Goal: Task Accomplishment & Management: Complete application form

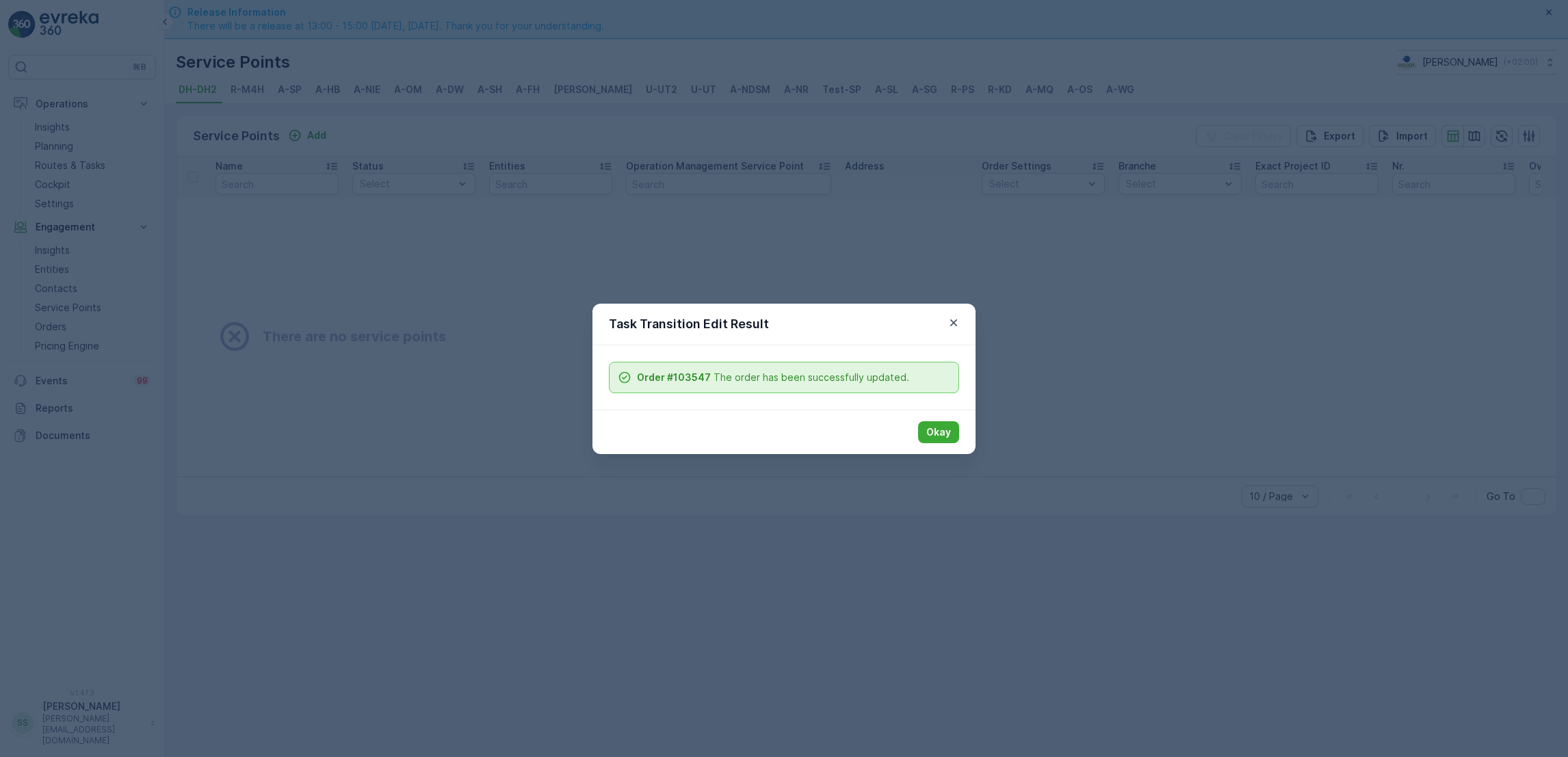
click at [956, 333] on div "Task Transition Edit Result" at bounding box center [783, 324] width 383 height 42
click at [956, 329] on button "button" at bounding box center [954, 323] width 17 height 17
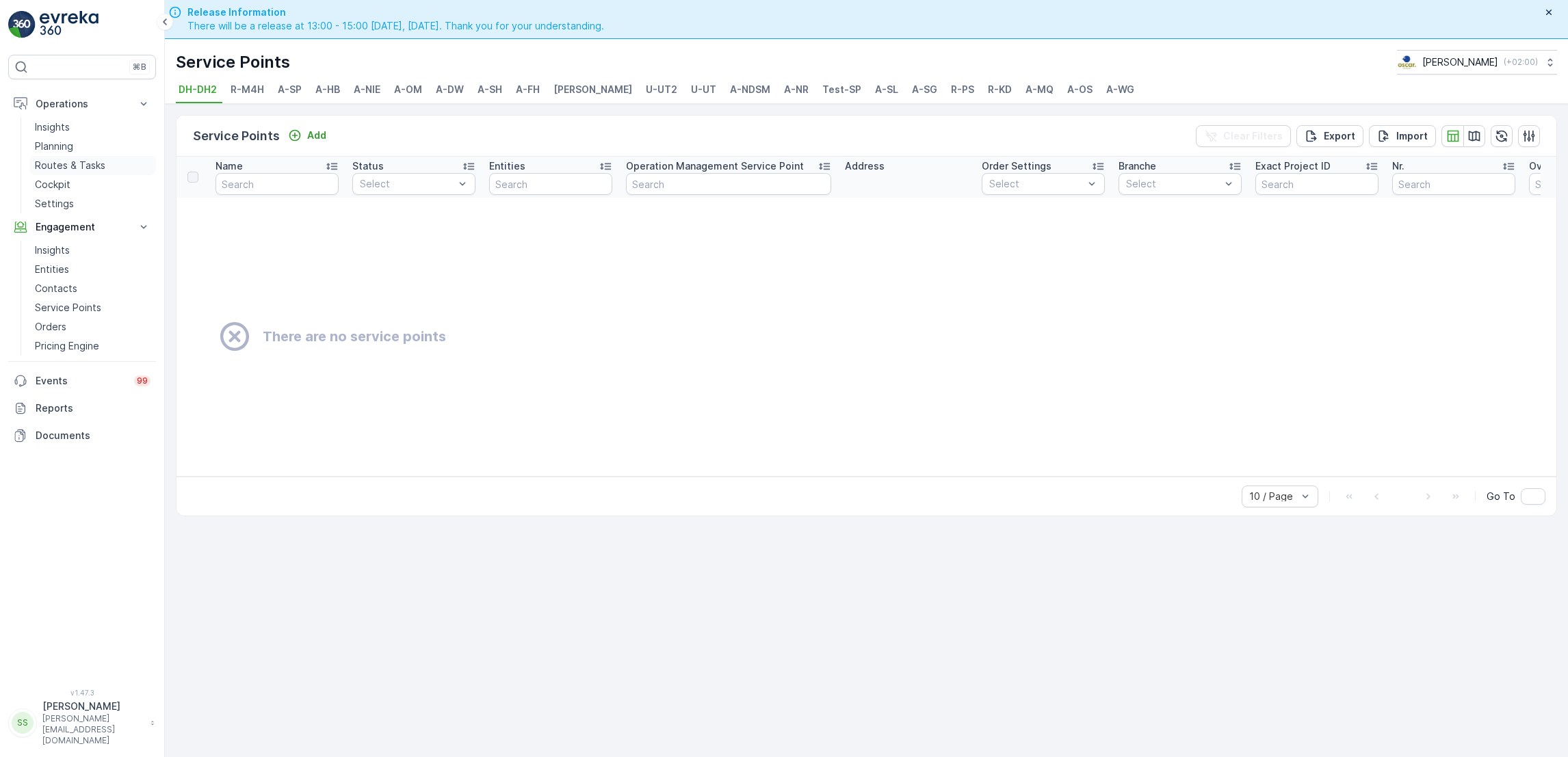
click at [98, 164] on p "Routes & Tasks" at bounding box center [69, 165] width 70 height 13
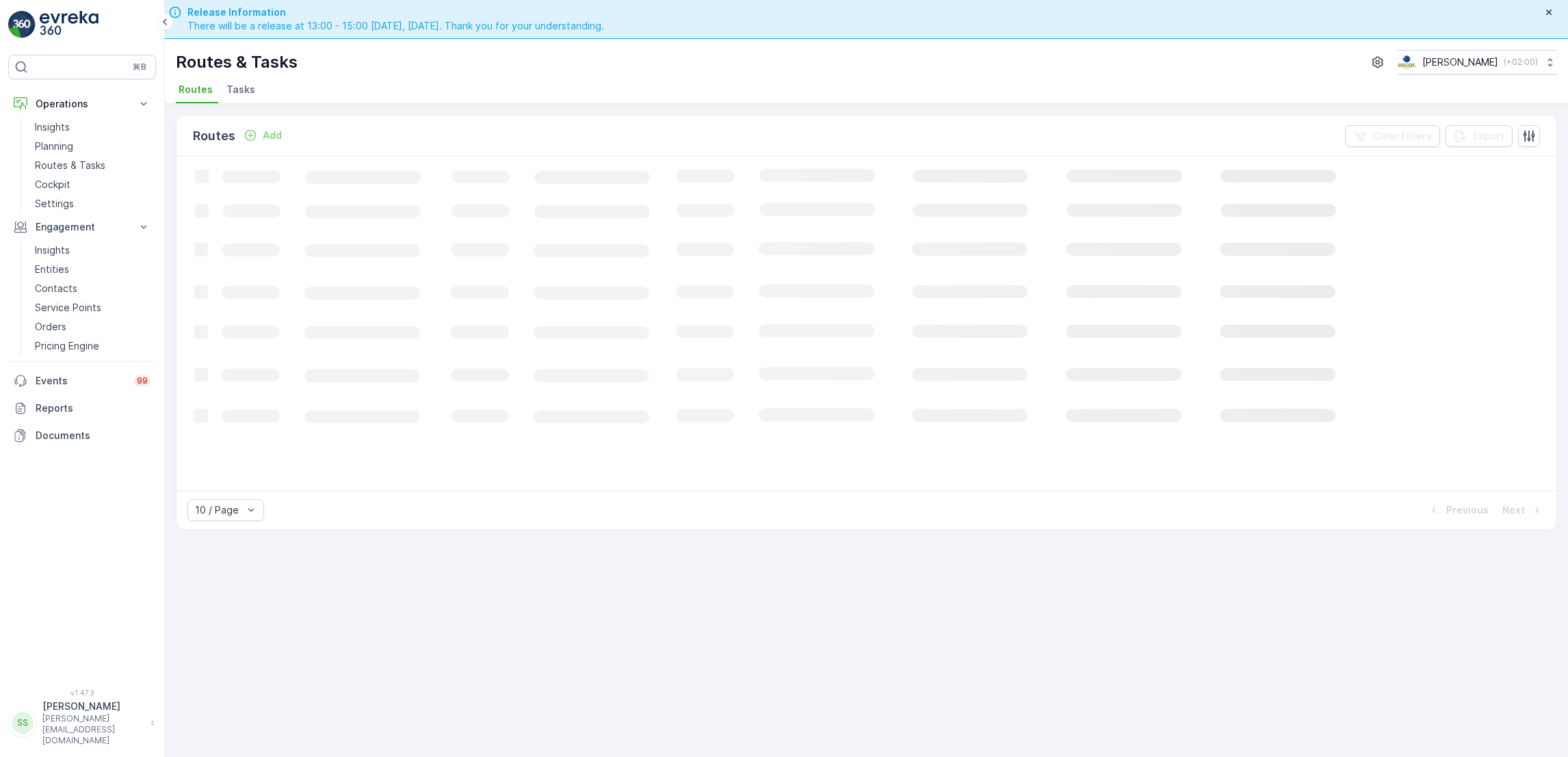
click at [233, 103] on li "Tasks" at bounding box center [242, 91] width 37 height 23
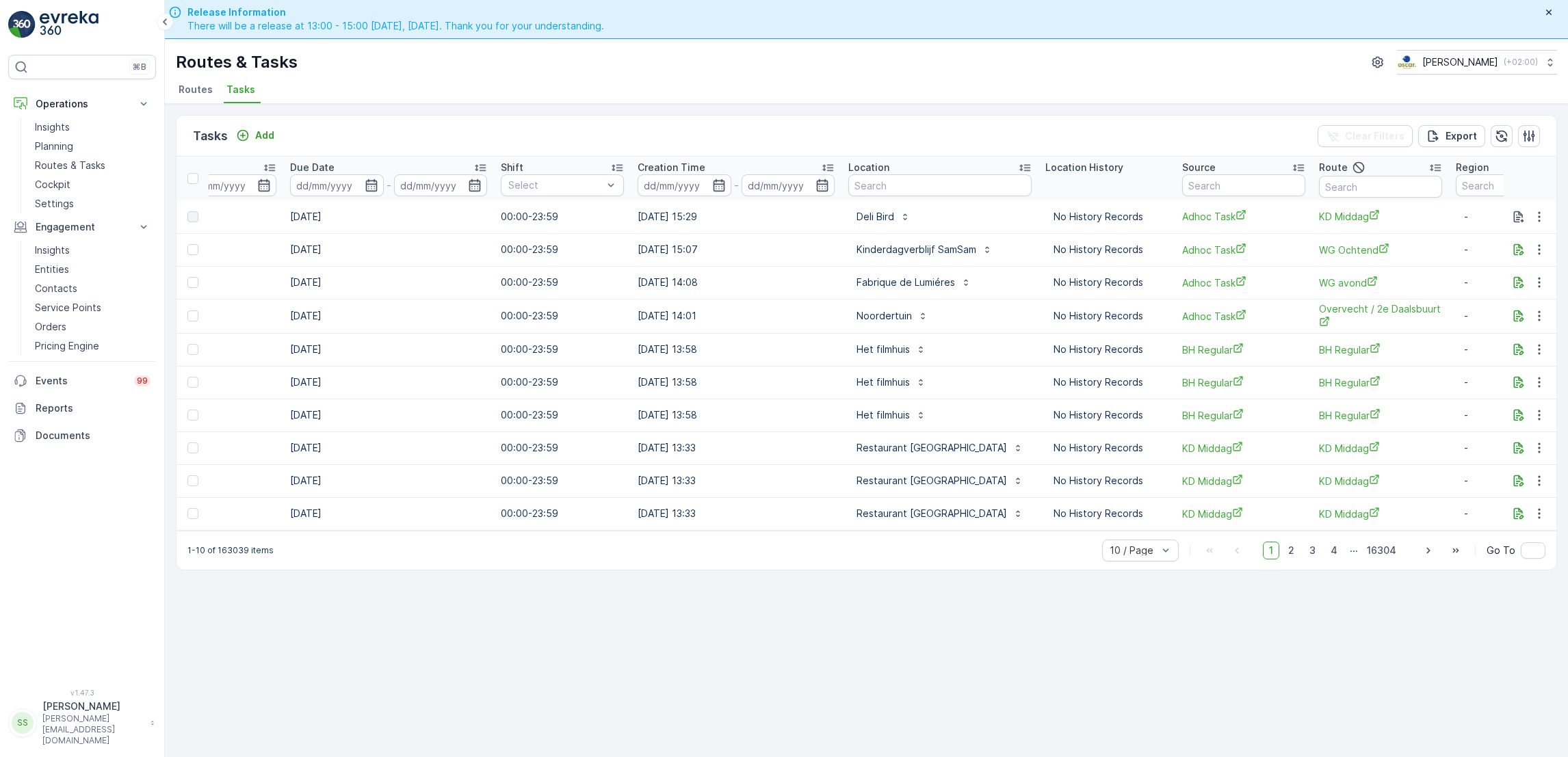
scroll to position [0, 748]
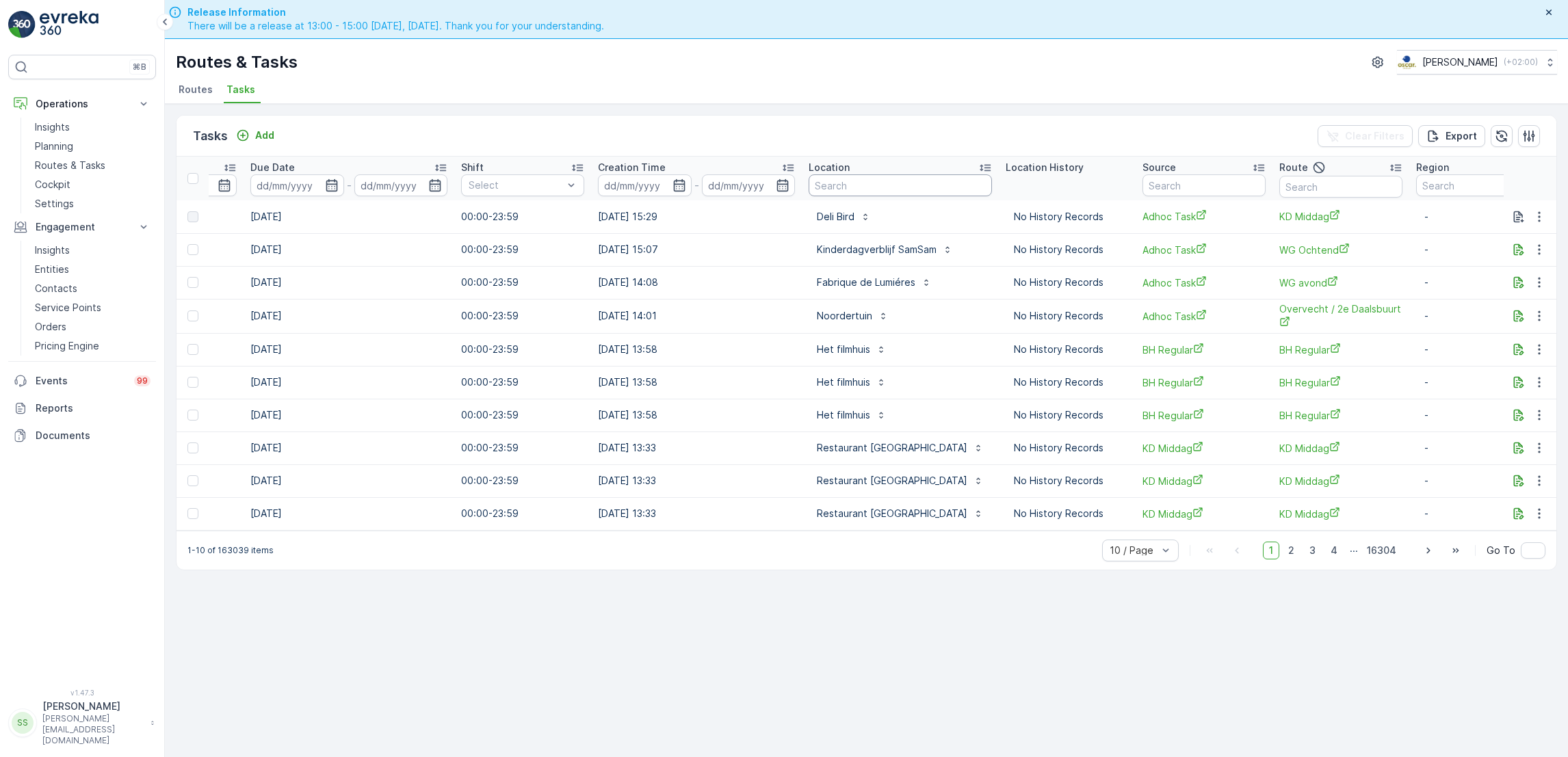
click at [878, 189] on input "text" at bounding box center [900, 186] width 183 height 22
type input "rino"
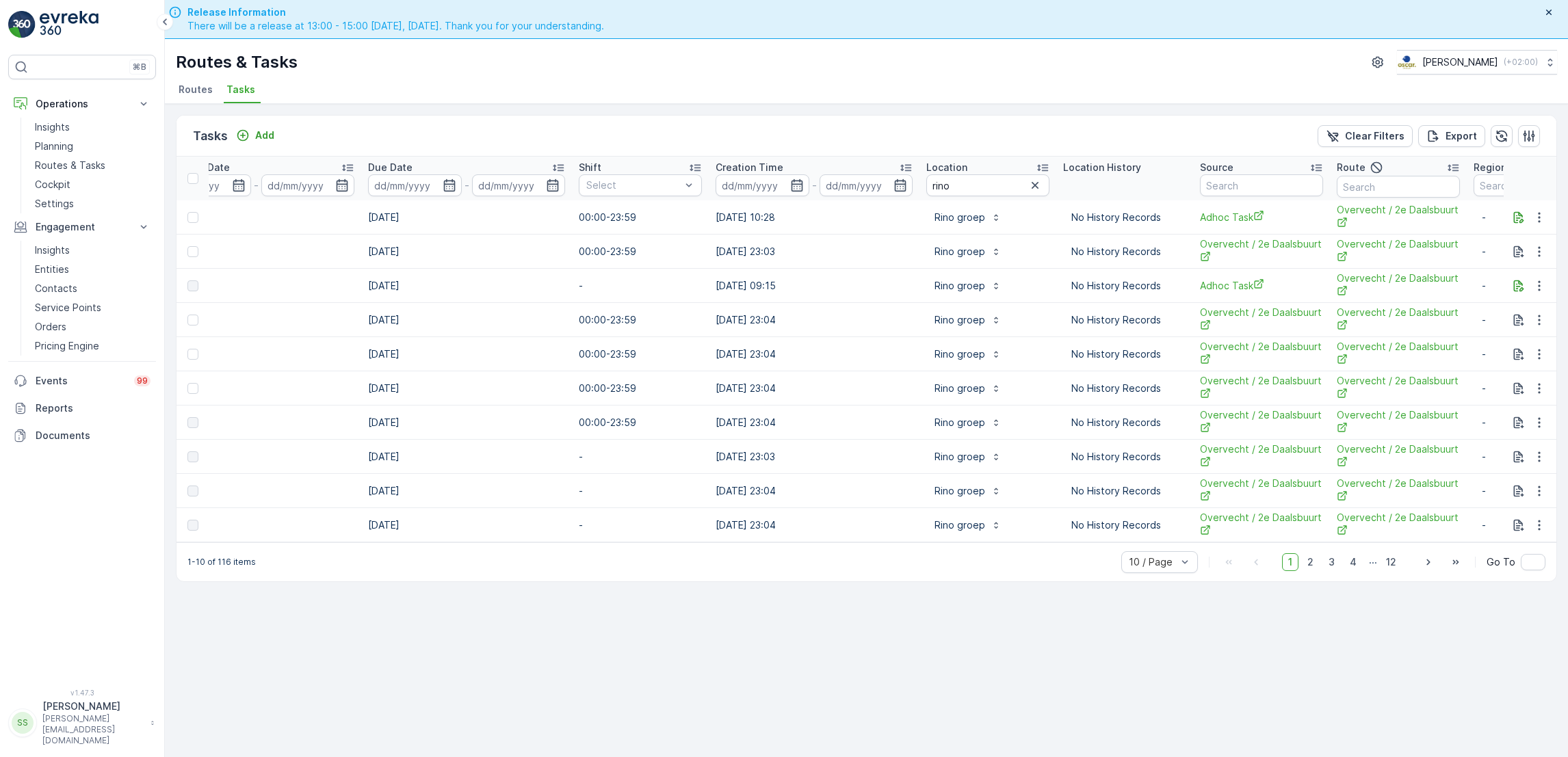
scroll to position [0, 719]
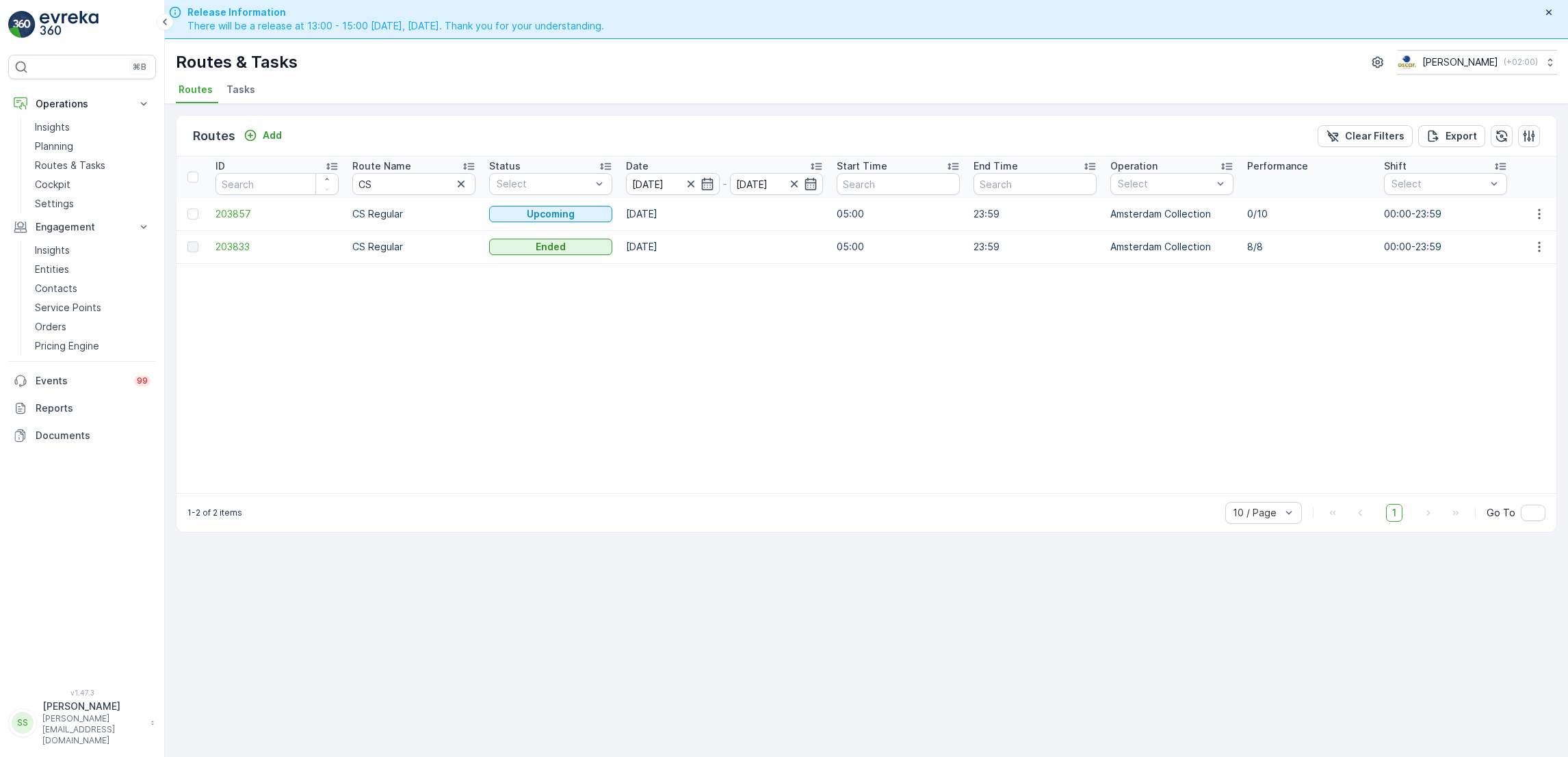
scroll to position [39, 0]
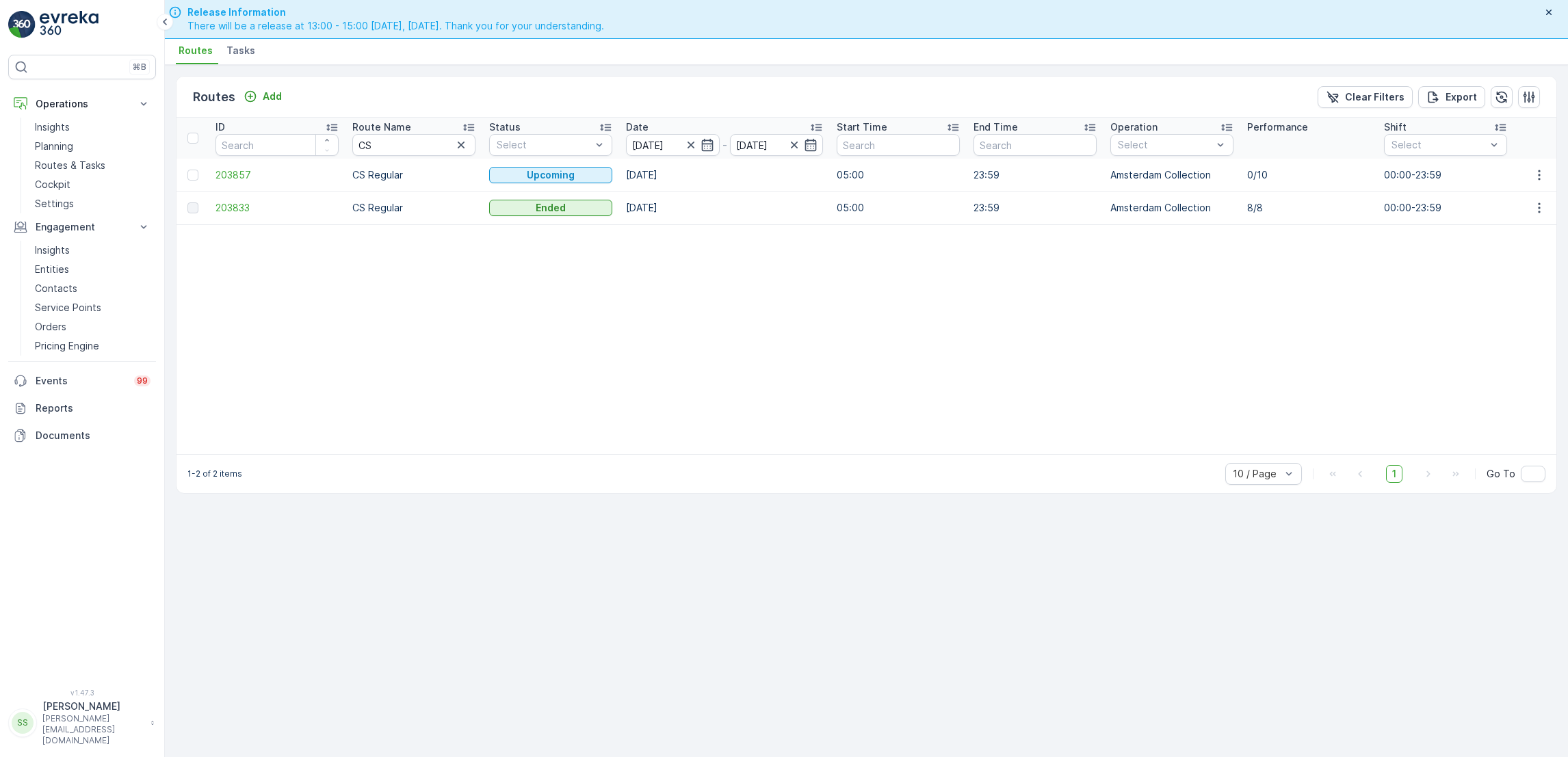
click at [253, 58] on li "Tasks" at bounding box center [242, 52] width 37 height 23
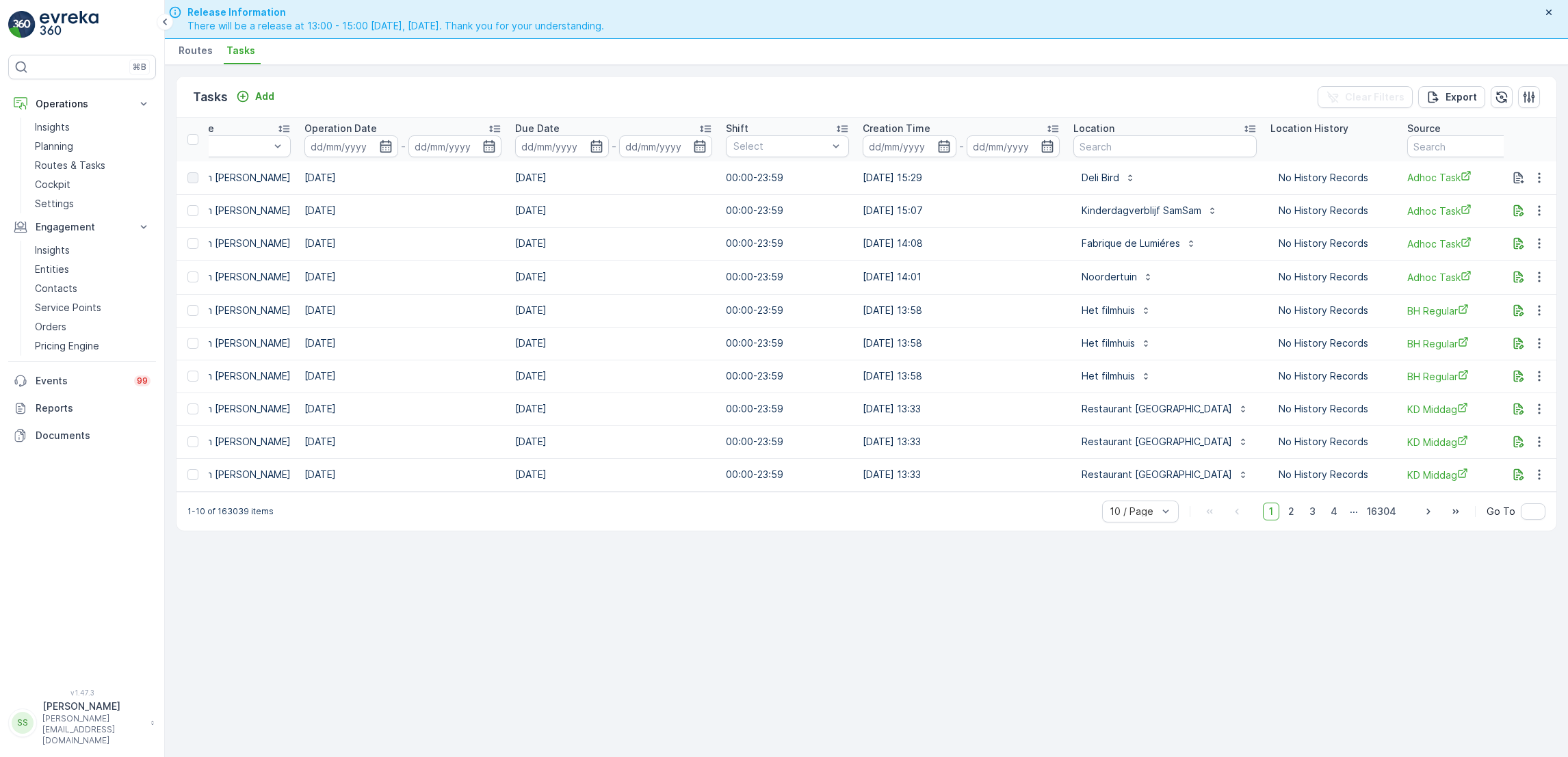
scroll to position [0, 492]
click at [1110, 148] on input "text" at bounding box center [1156, 147] width 183 height 22
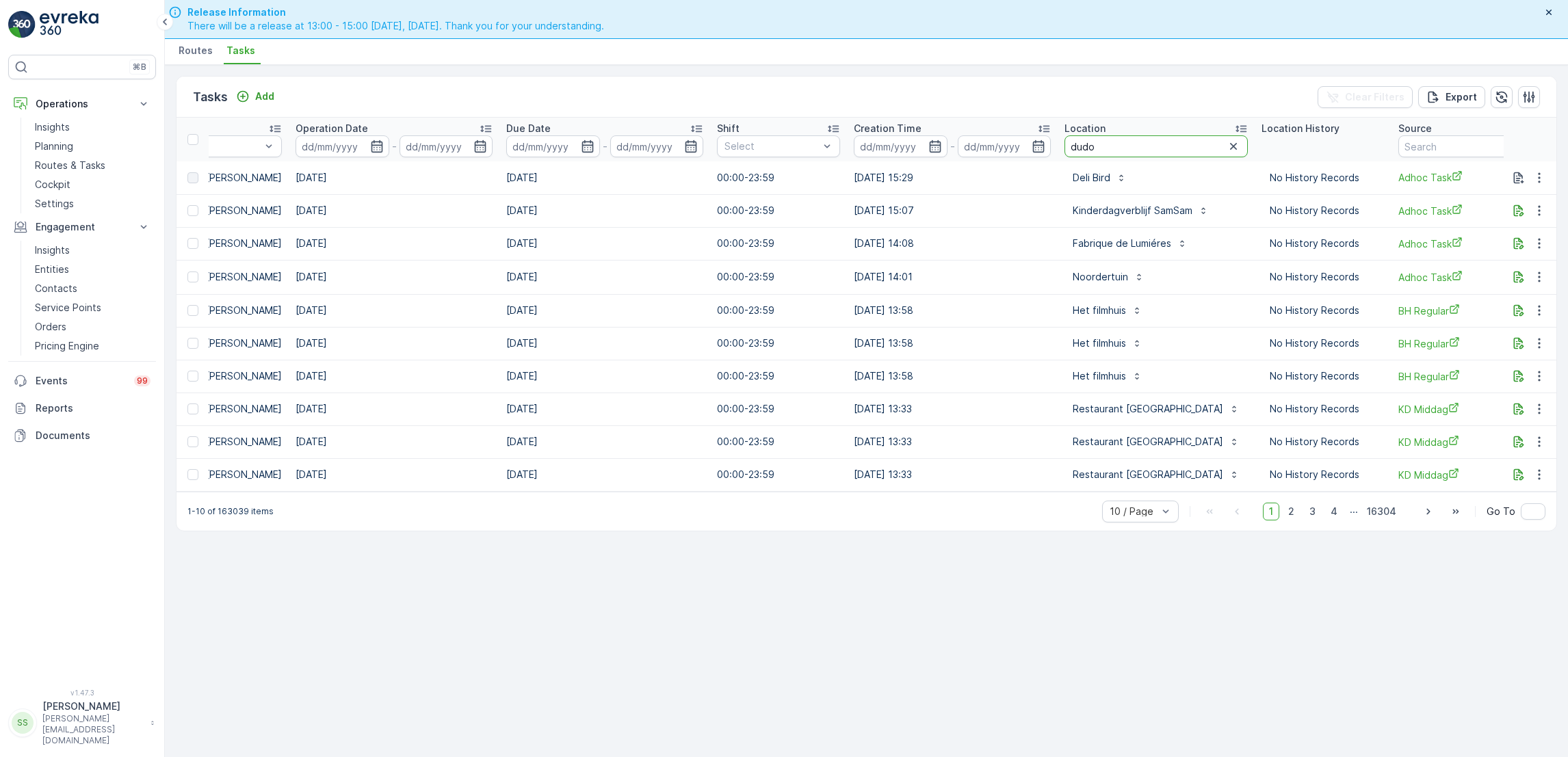
type input "dudok"
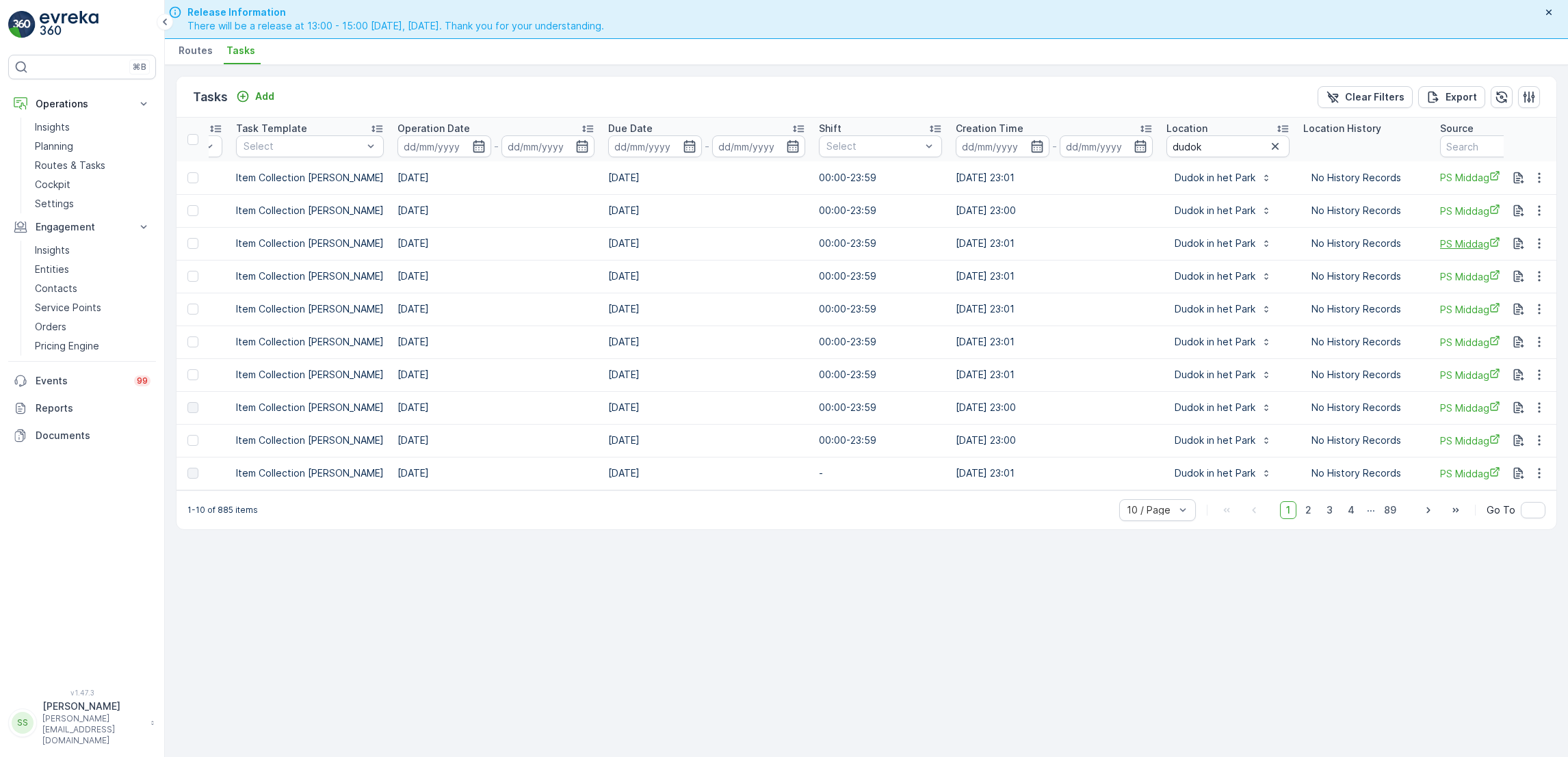
scroll to position [0, 367]
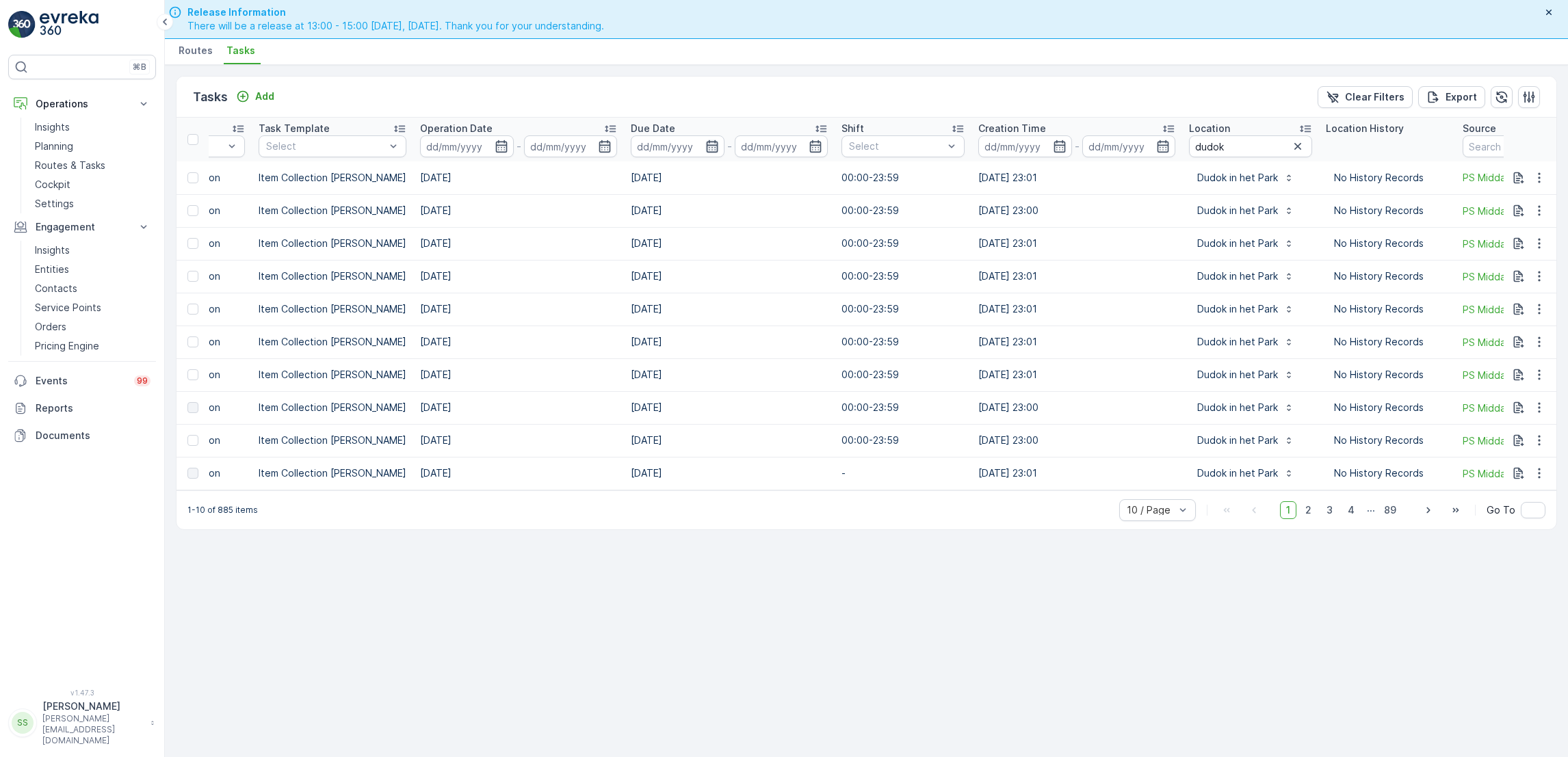
click at [705, 142] on icon "button" at bounding box center [711, 146] width 13 height 13
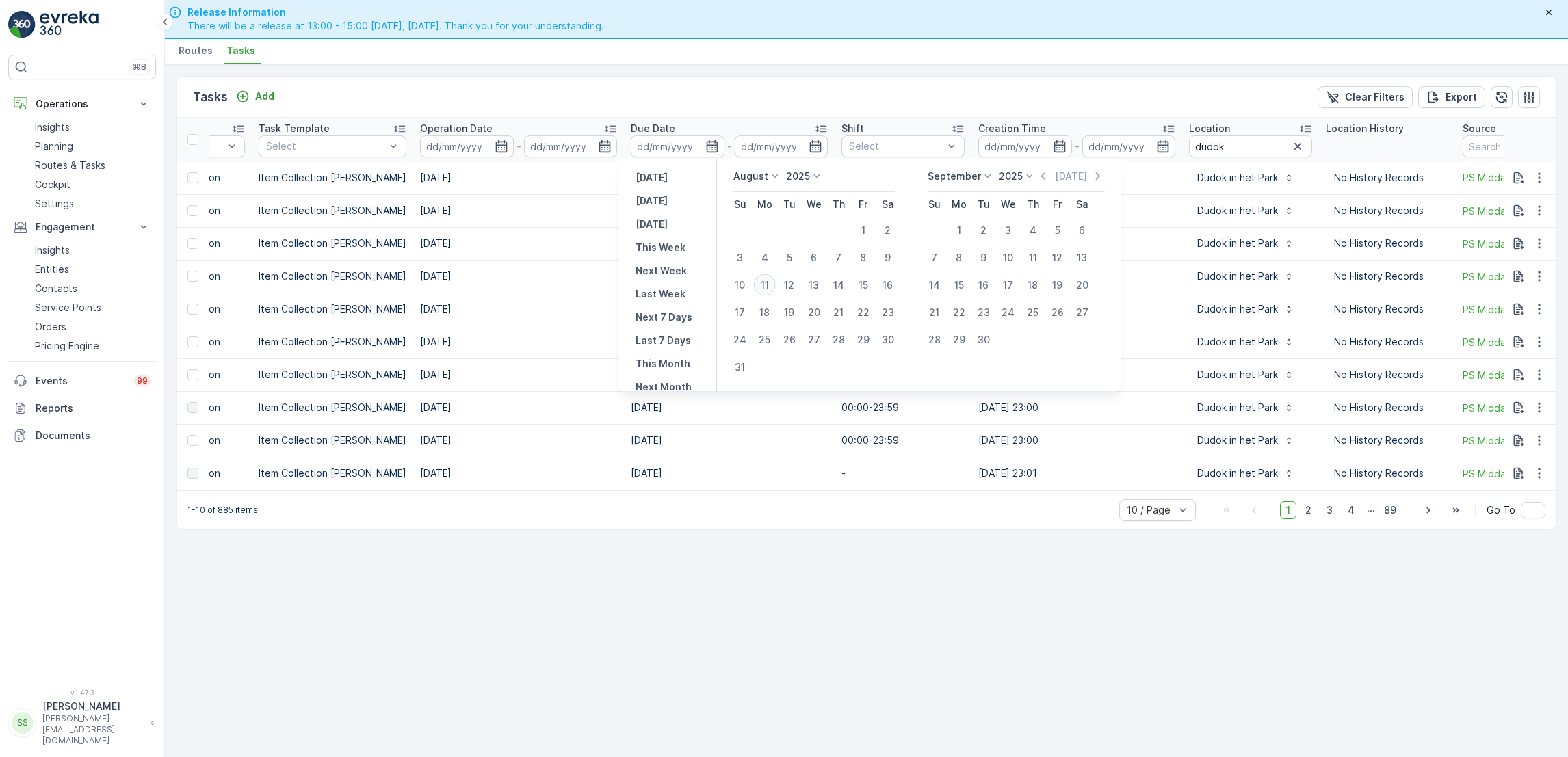
click at [774, 279] on div "11" at bounding box center [765, 285] width 22 height 22
type input "[DATE]"
click at [774, 279] on div "11" at bounding box center [765, 285] width 22 height 22
type input "[DATE]"
click at [774, 279] on div "11" at bounding box center [765, 285] width 22 height 22
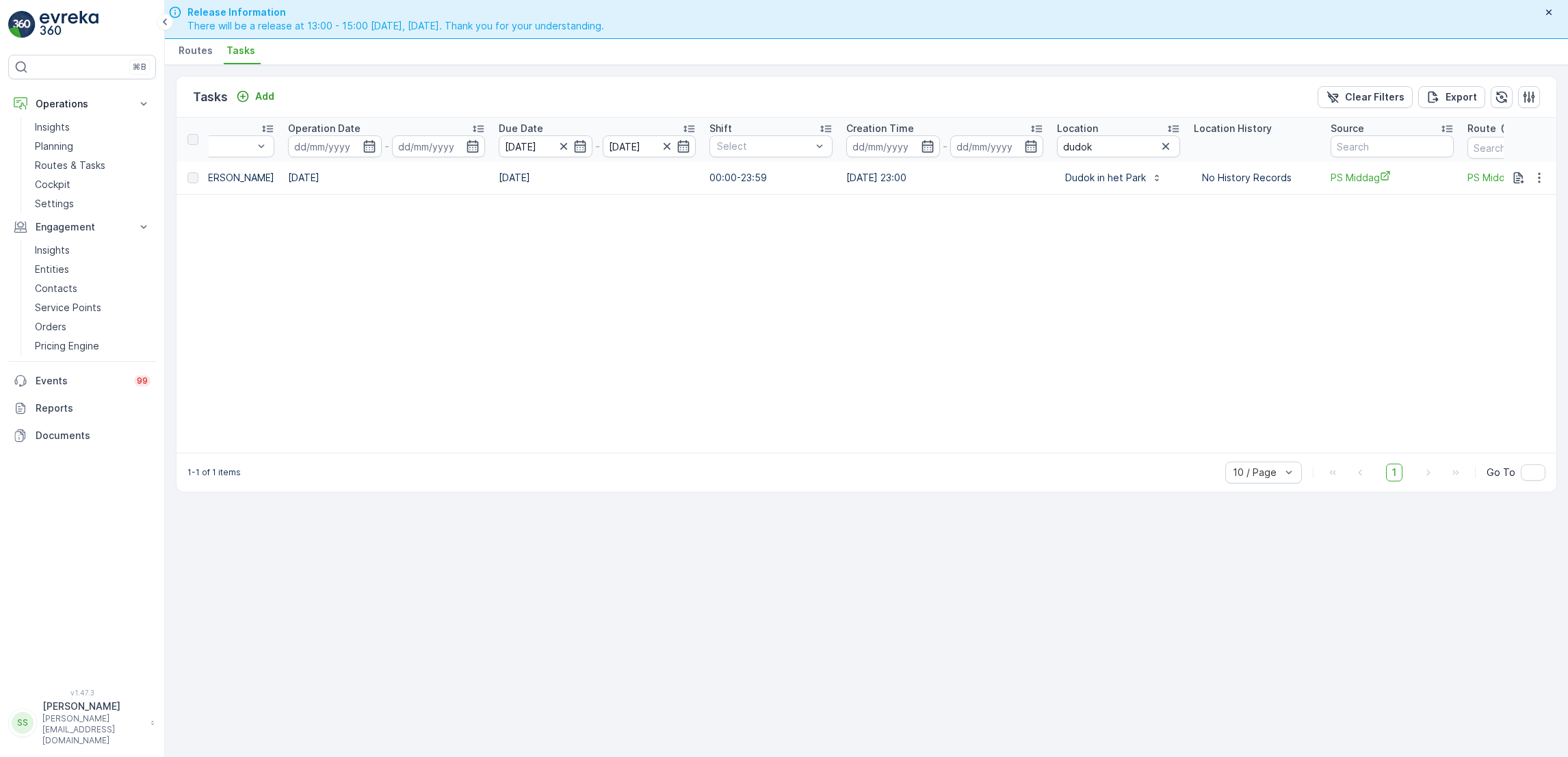
scroll to position [0, 719]
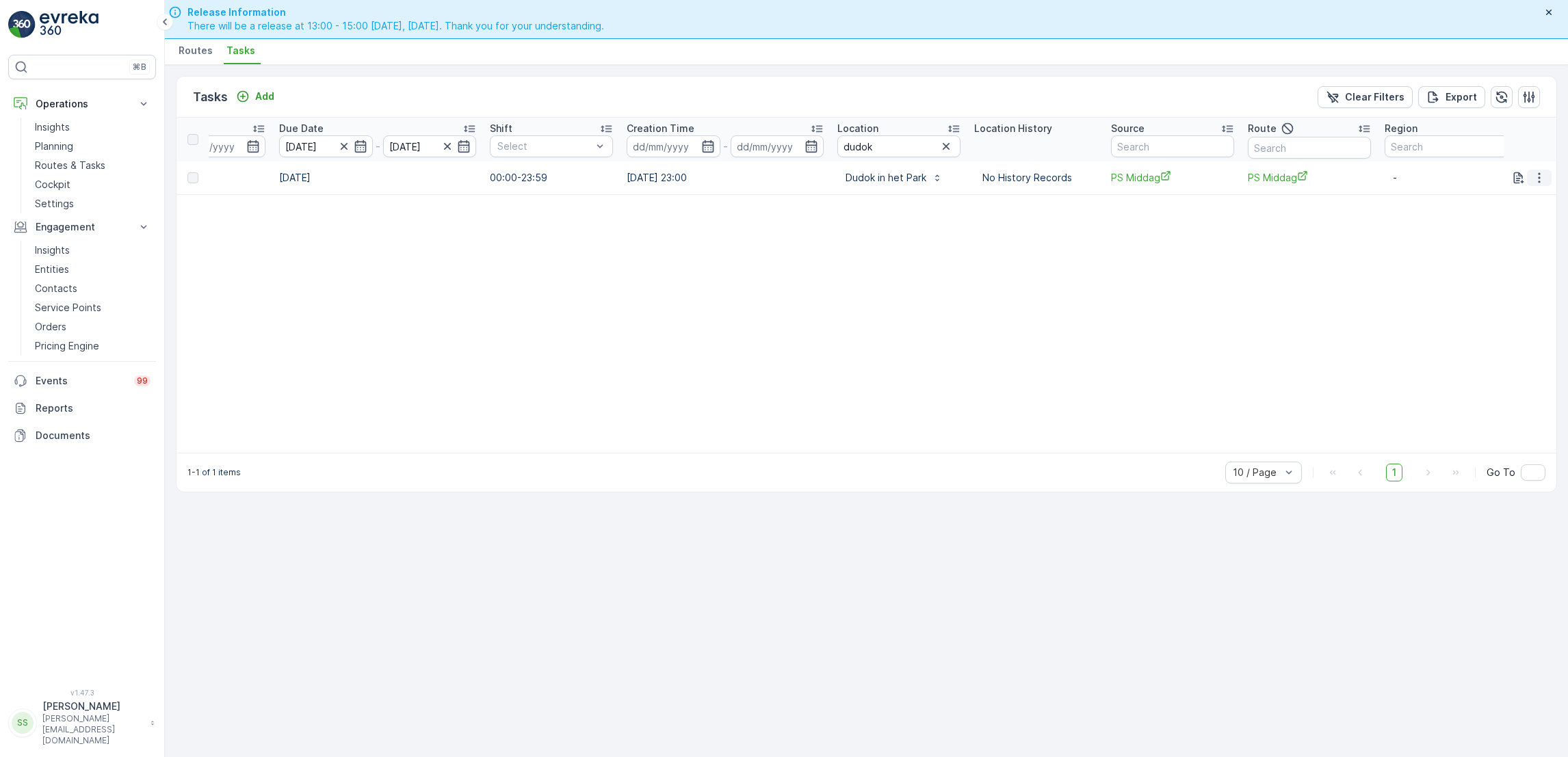
click at [1536, 178] on icon "button" at bounding box center [1539, 178] width 13 height 13
click at [1495, 197] on span "See More Details" at bounding box center [1523, 197] width 80 height 13
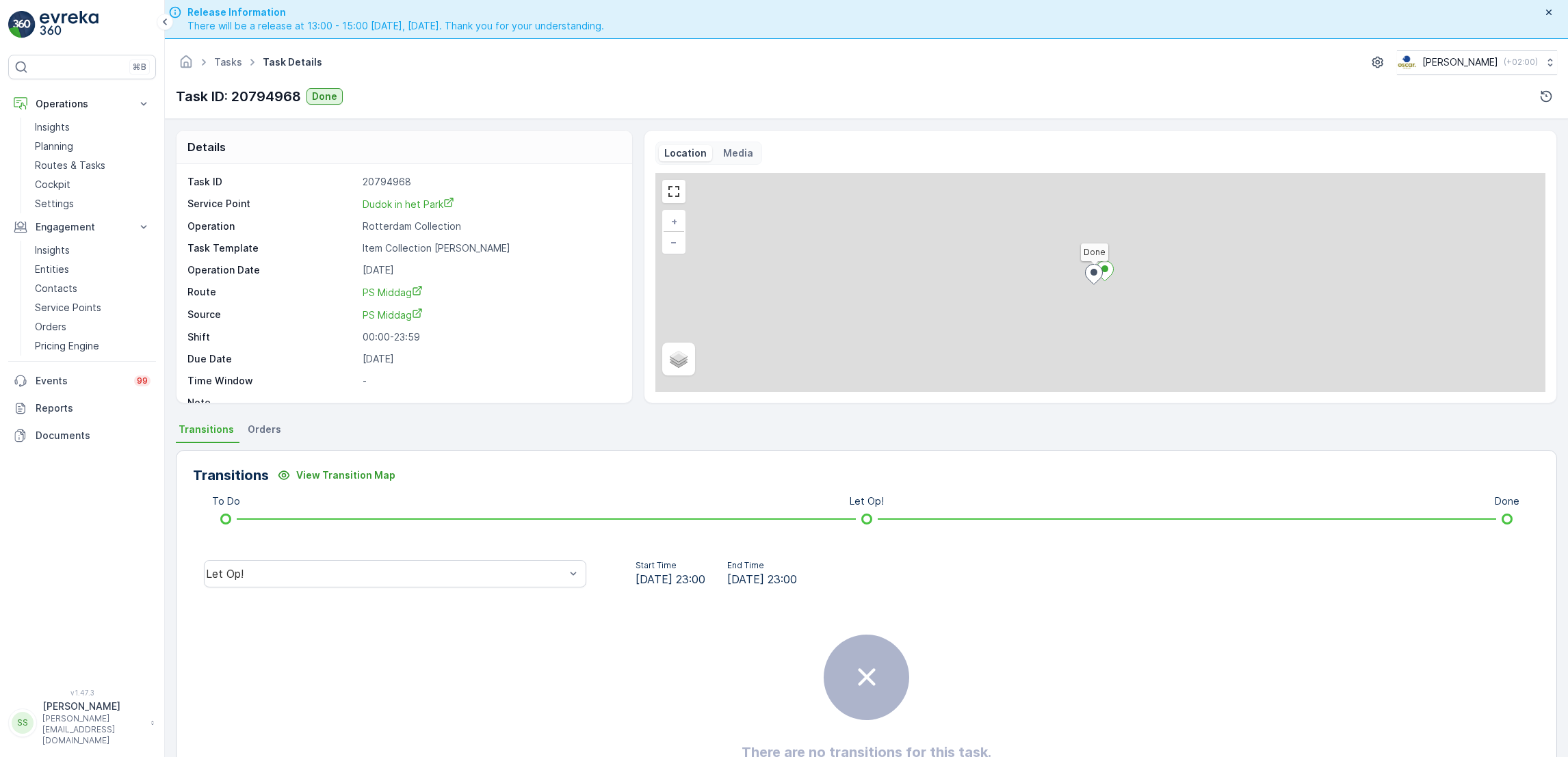
scroll to position [36, 0]
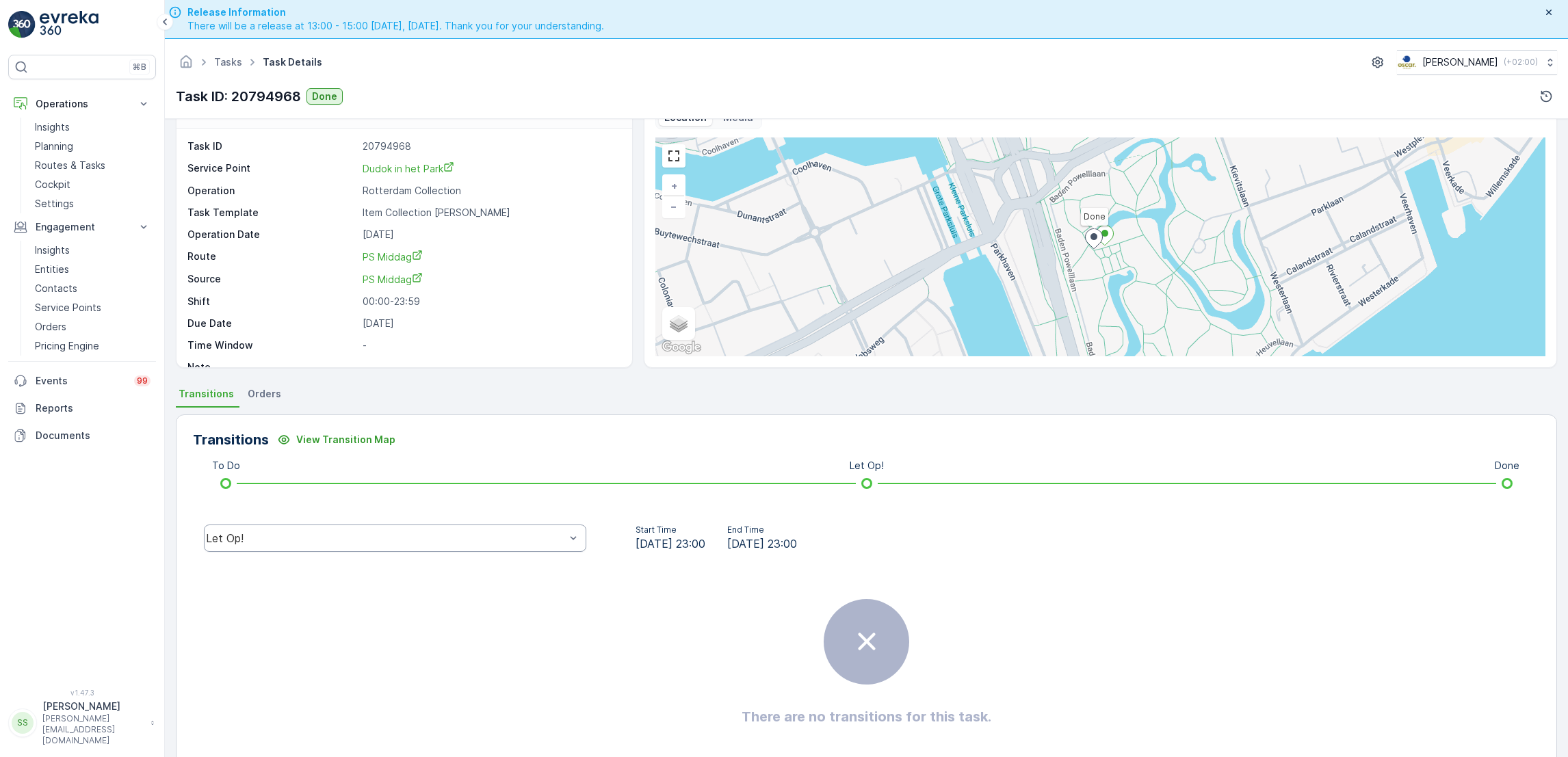
click at [429, 546] on div "Let Op!" at bounding box center [395, 538] width 382 height 28
click at [453, 351] on p "-" at bounding box center [490, 345] width 254 height 13
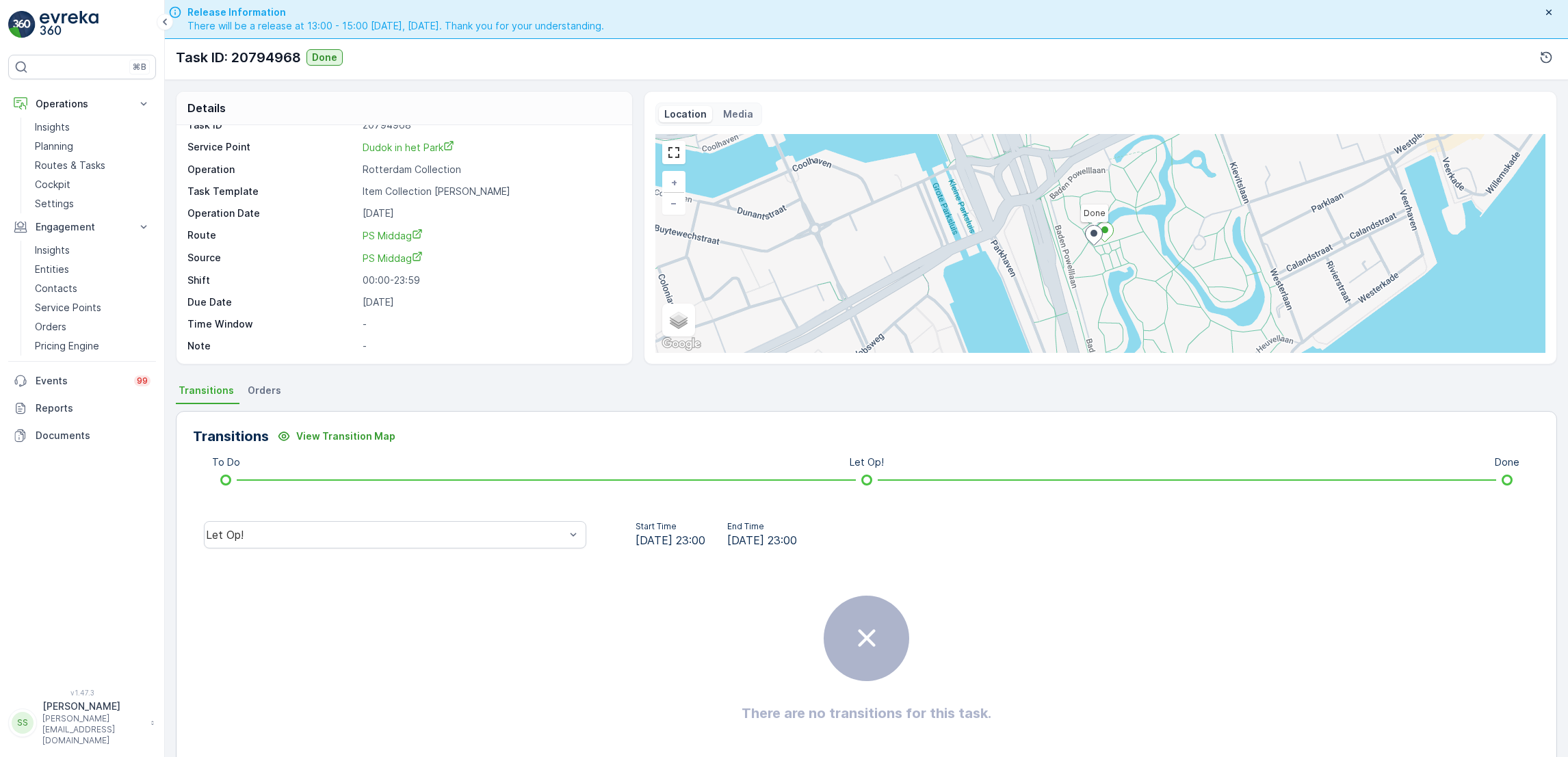
scroll to position [1, 0]
click at [274, 542] on div "Let Op!" at bounding box center [395, 534] width 382 height 28
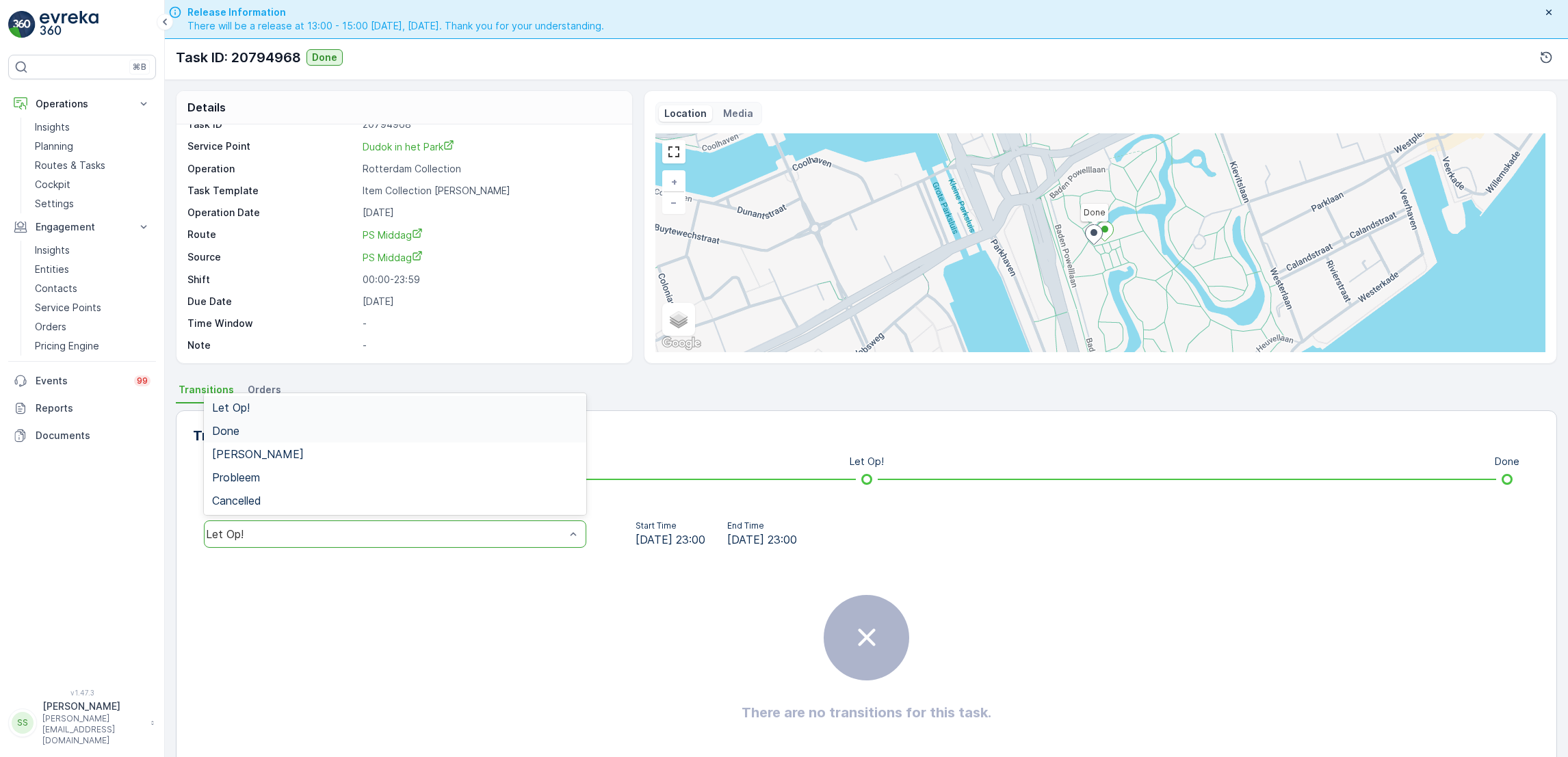
click at [303, 427] on div "Done" at bounding box center [396, 431] width 366 height 13
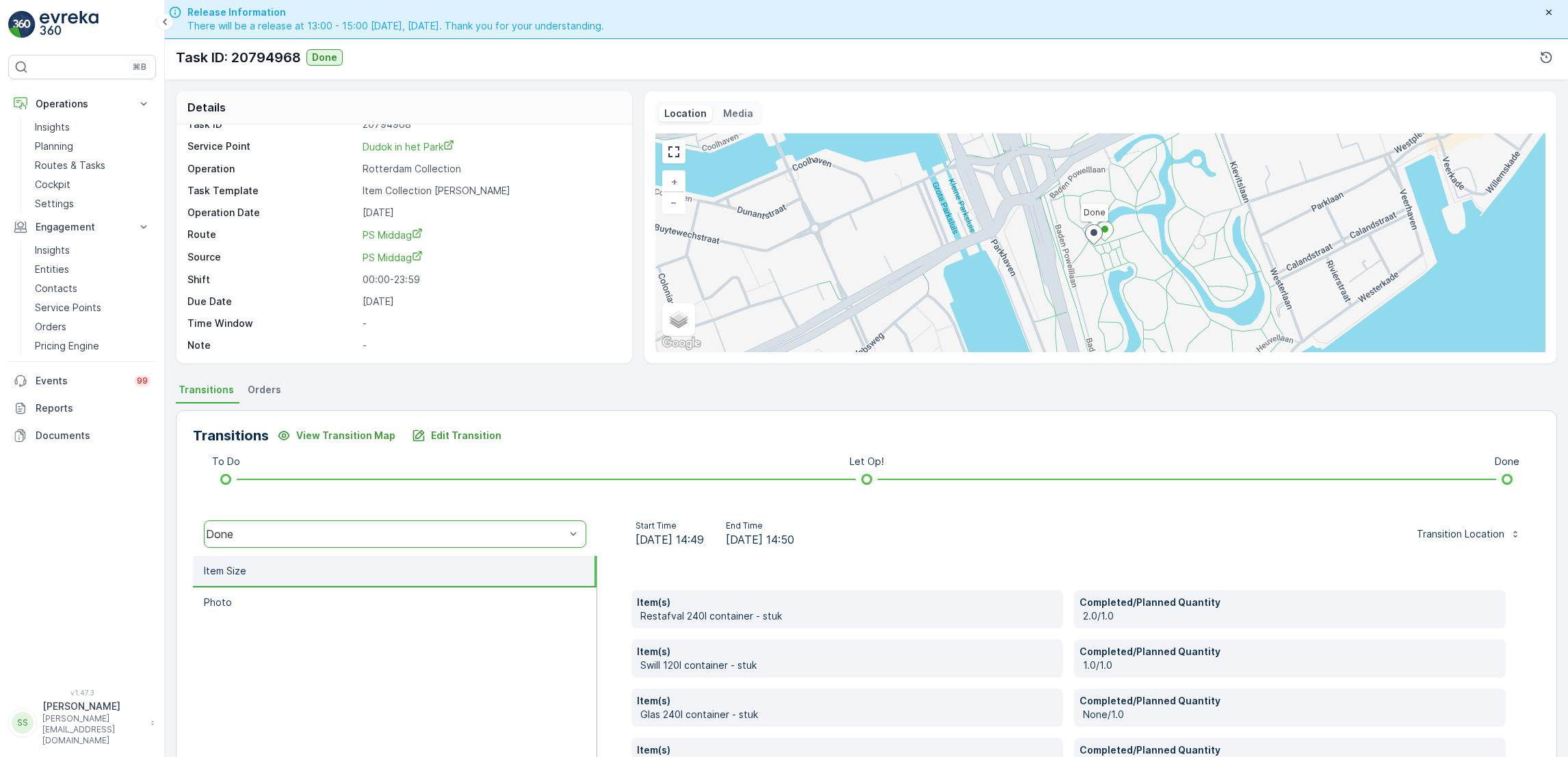
scroll to position [145, 0]
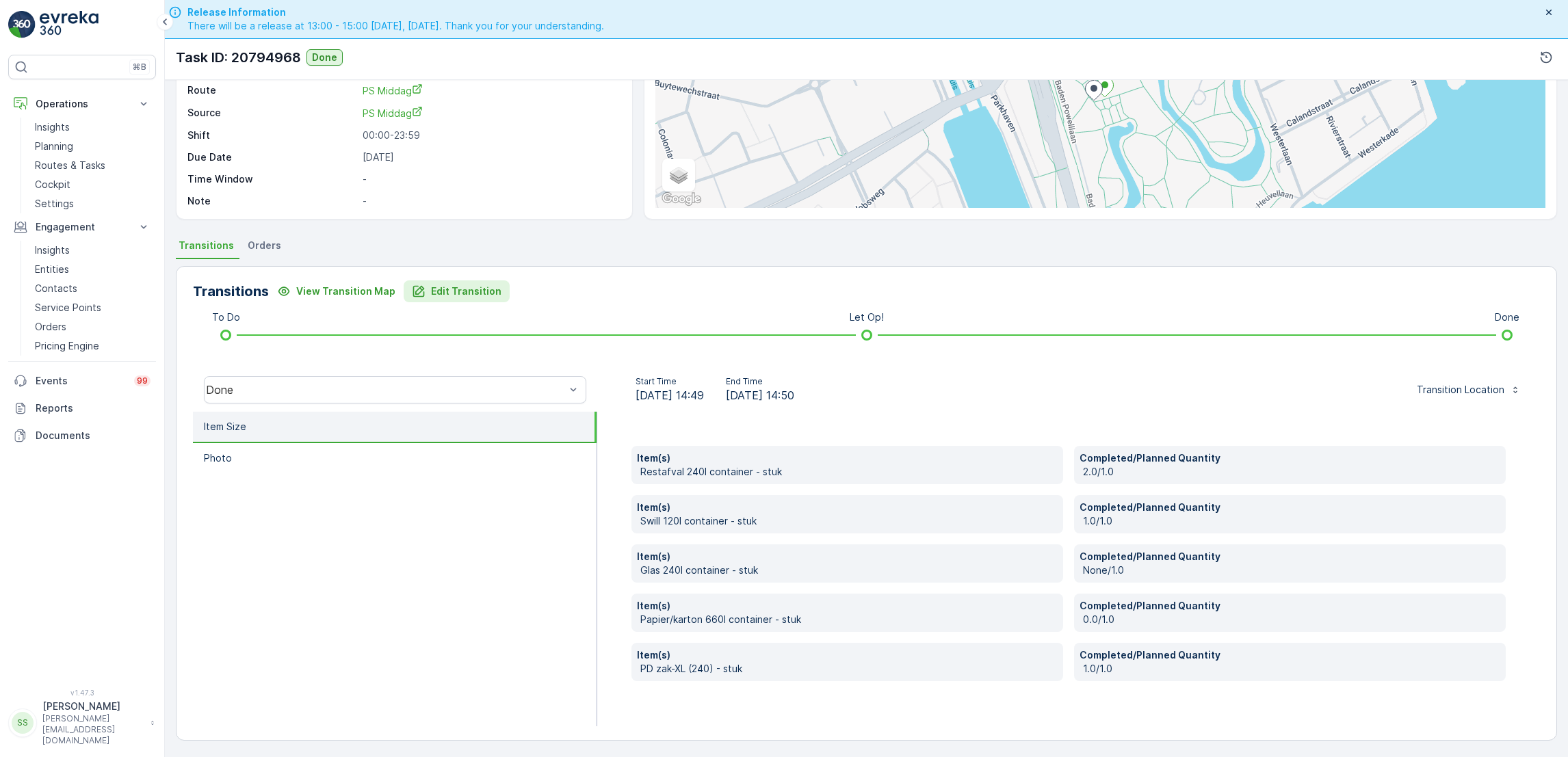
click at [460, 294] on p "Edit Transition" at bounding box center [466, 290] width 70 height 13
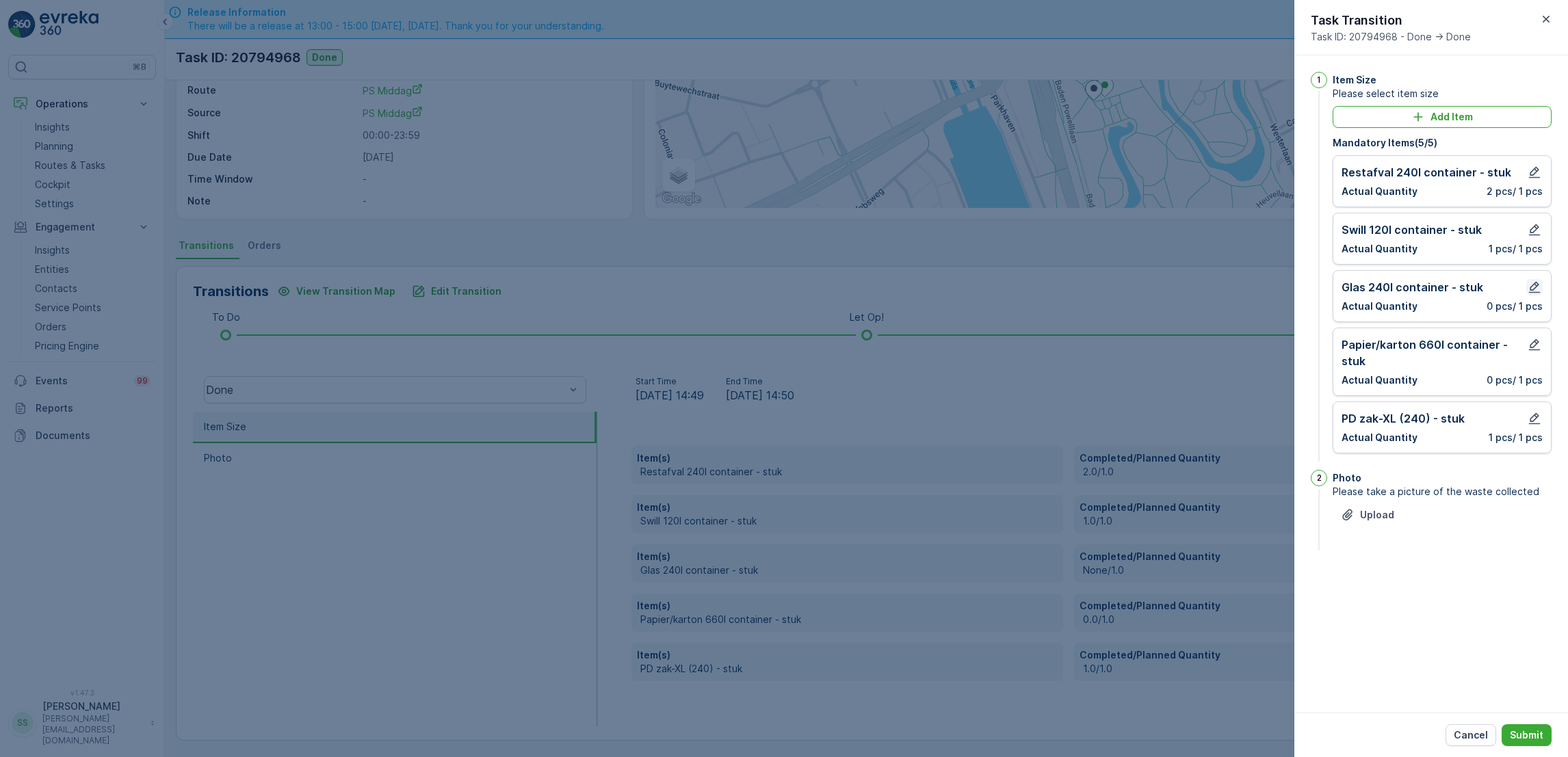
click at [1533, 284] on icon "button" at bounding box center [1535, 287] width 12 height 12
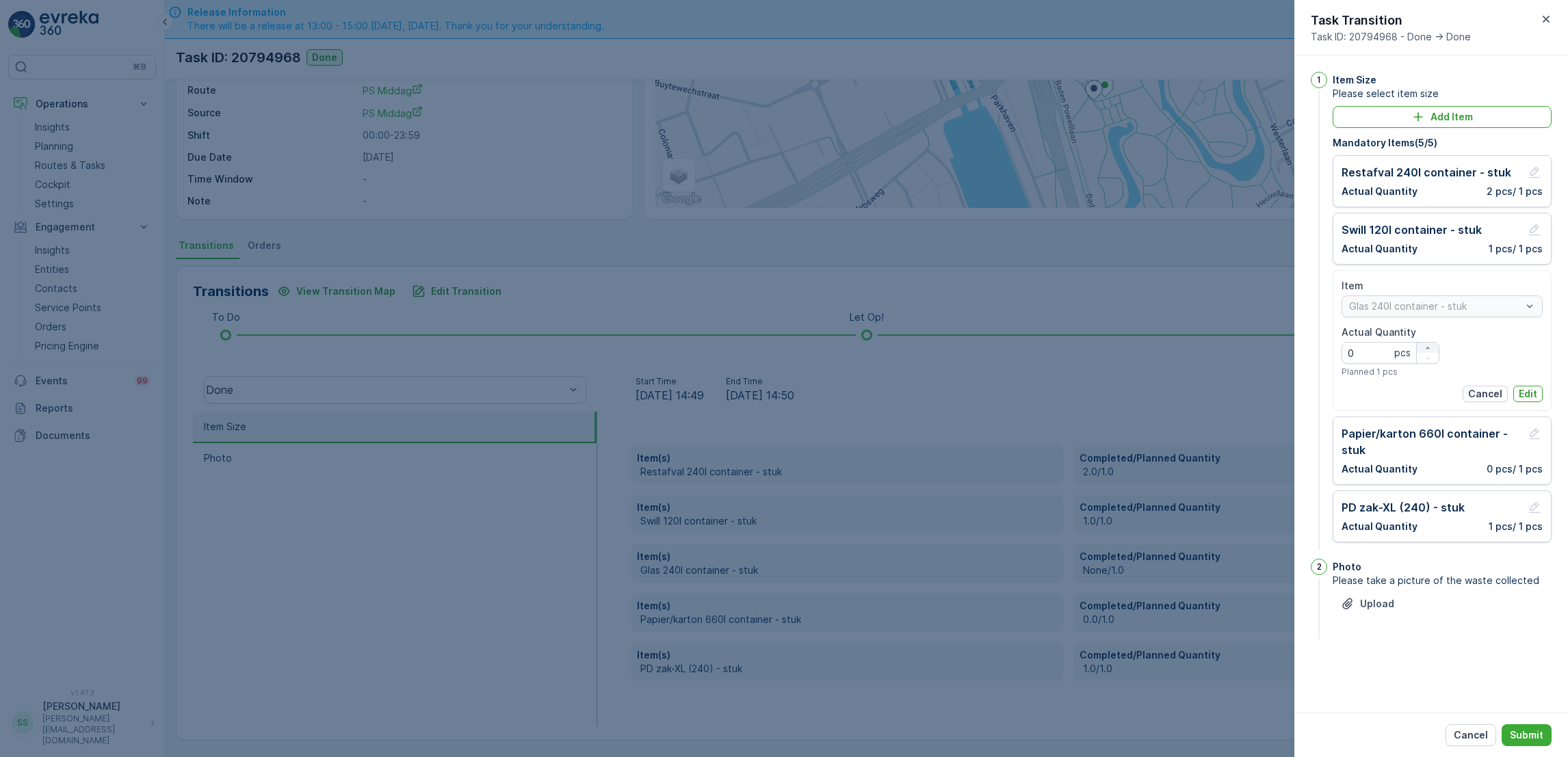
click at [1430, 349] on icon "button" at bounding box center [1427, 348] width 8 height 8
type Quantity "1"
click at [1535, 388] on p "Edit" at bounding box center [1528, 393] width 18 height 13
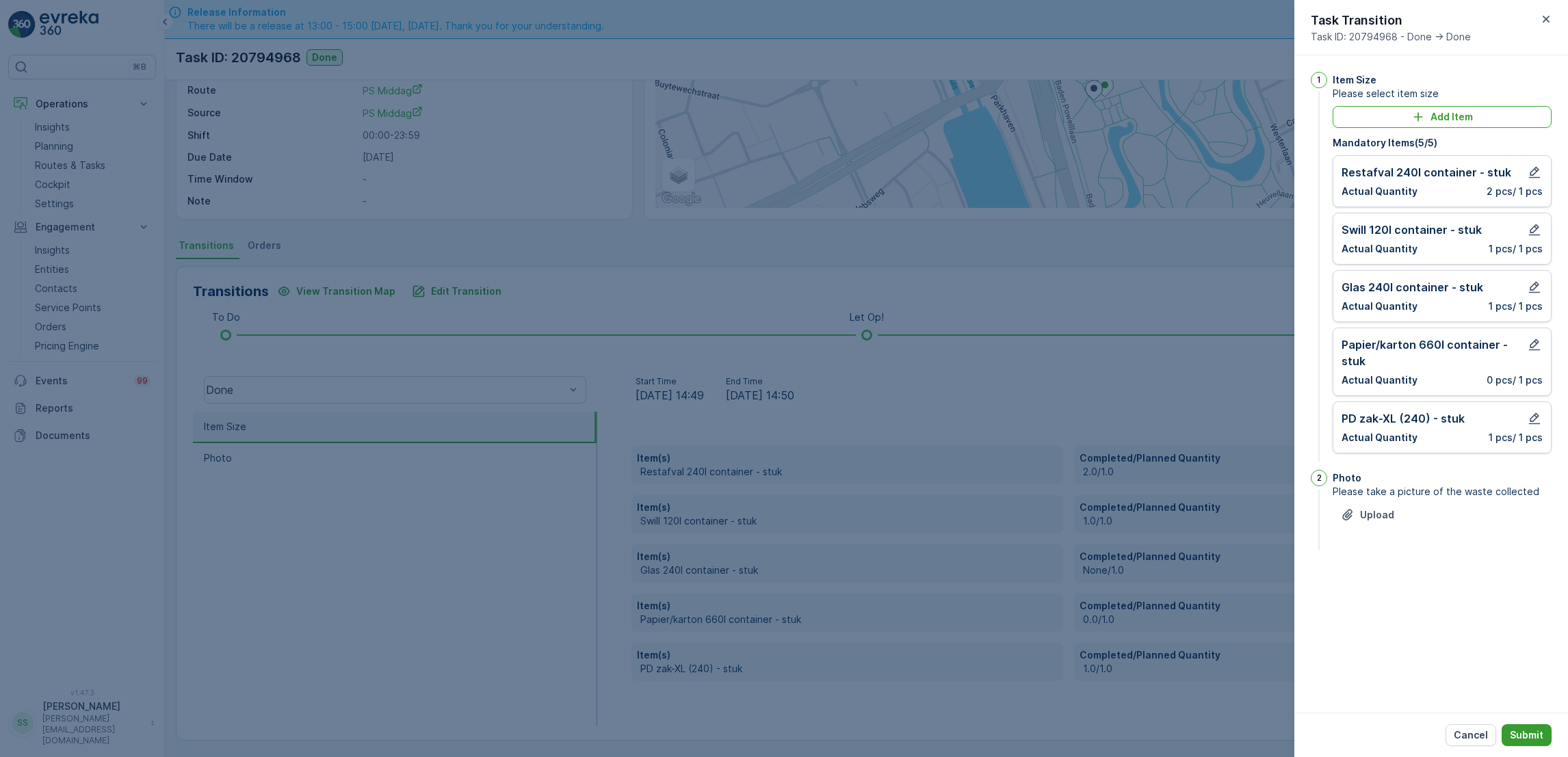
click at [1529, 733] on p "Submit" at bounding box center [1526, 735] width 33 height 13
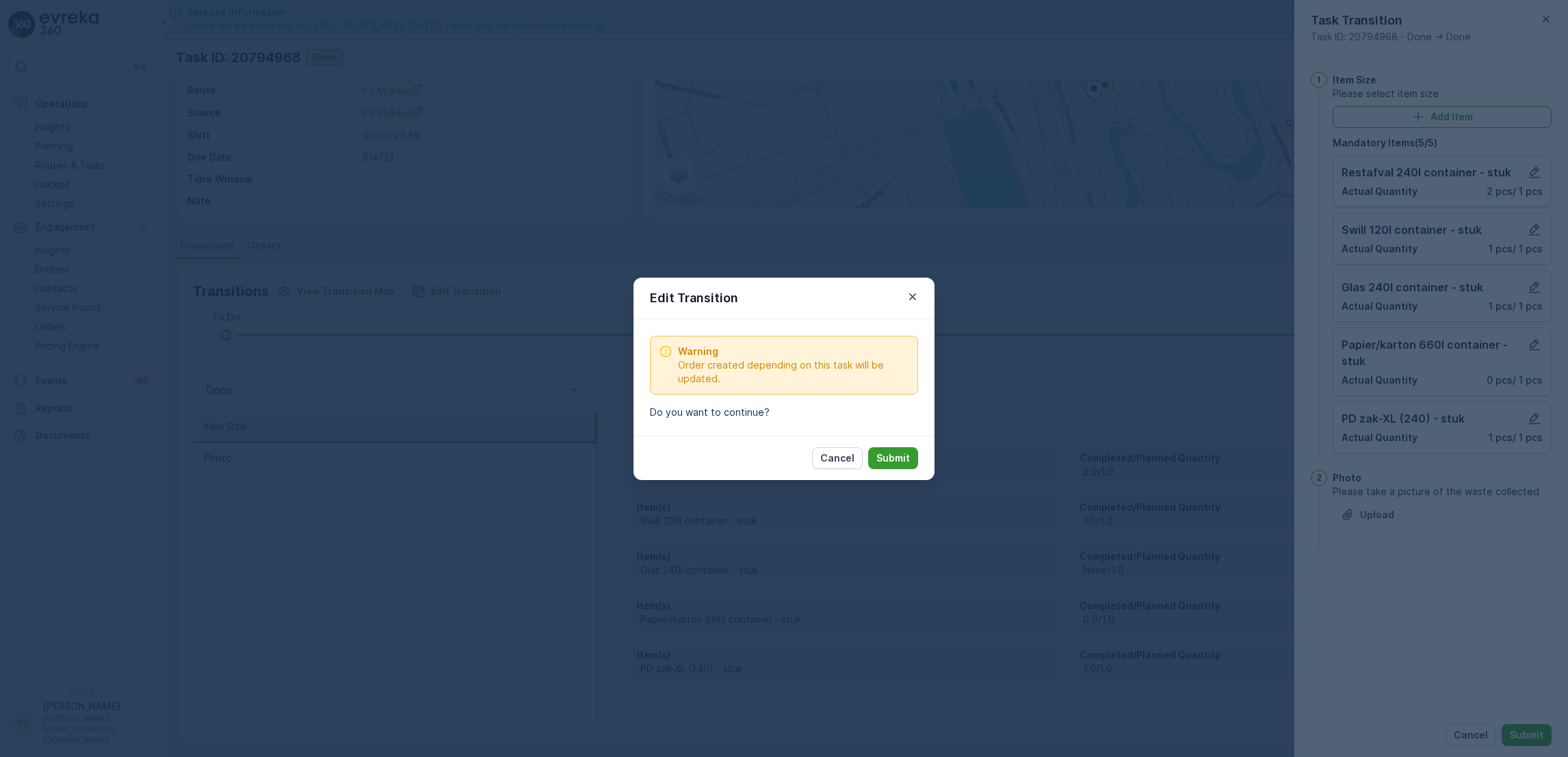
click at [908, 459] on p "Submit" at bounding box center [893, 458] width 33 height 13
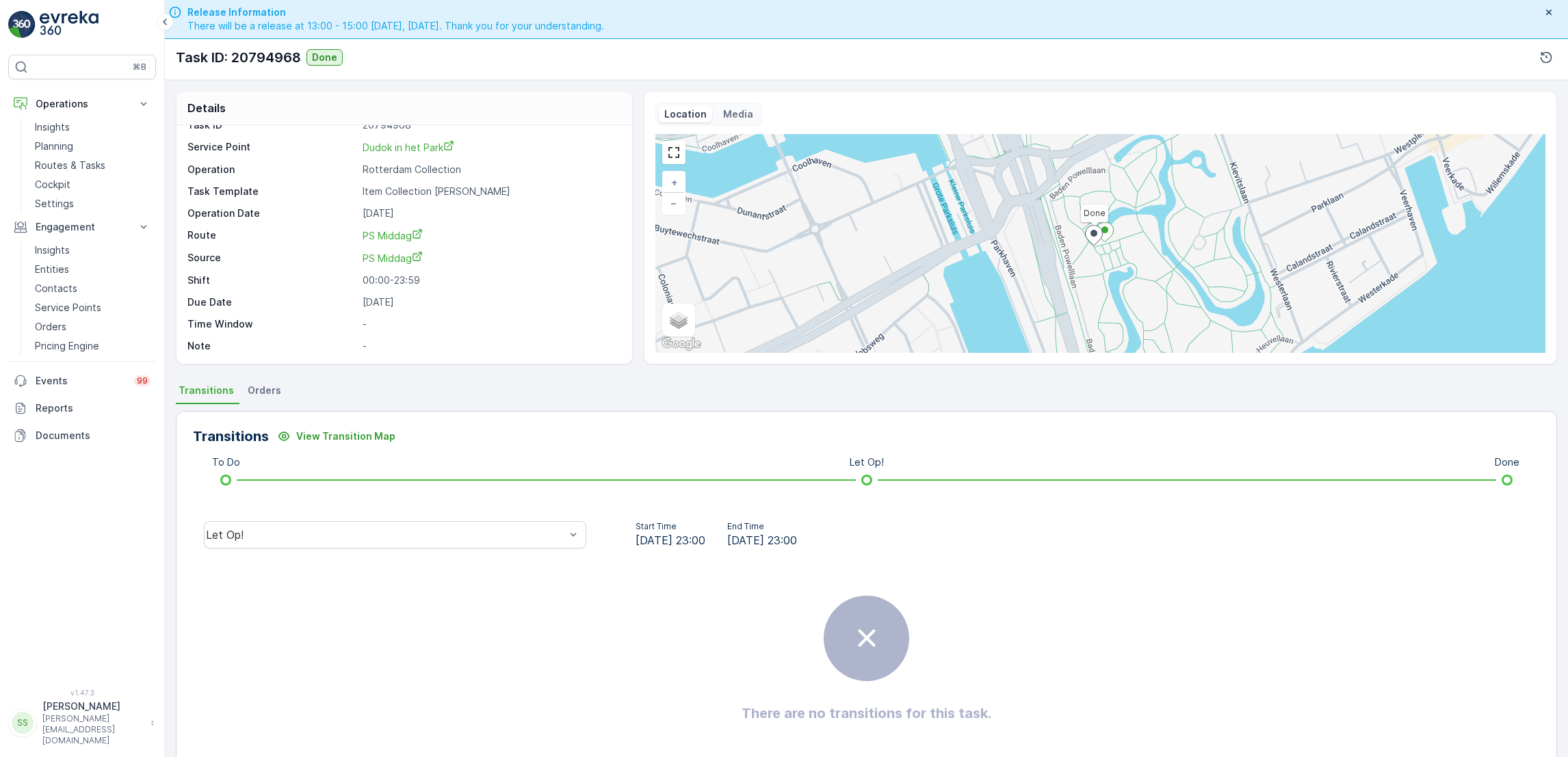
scroll to position [0, 0]
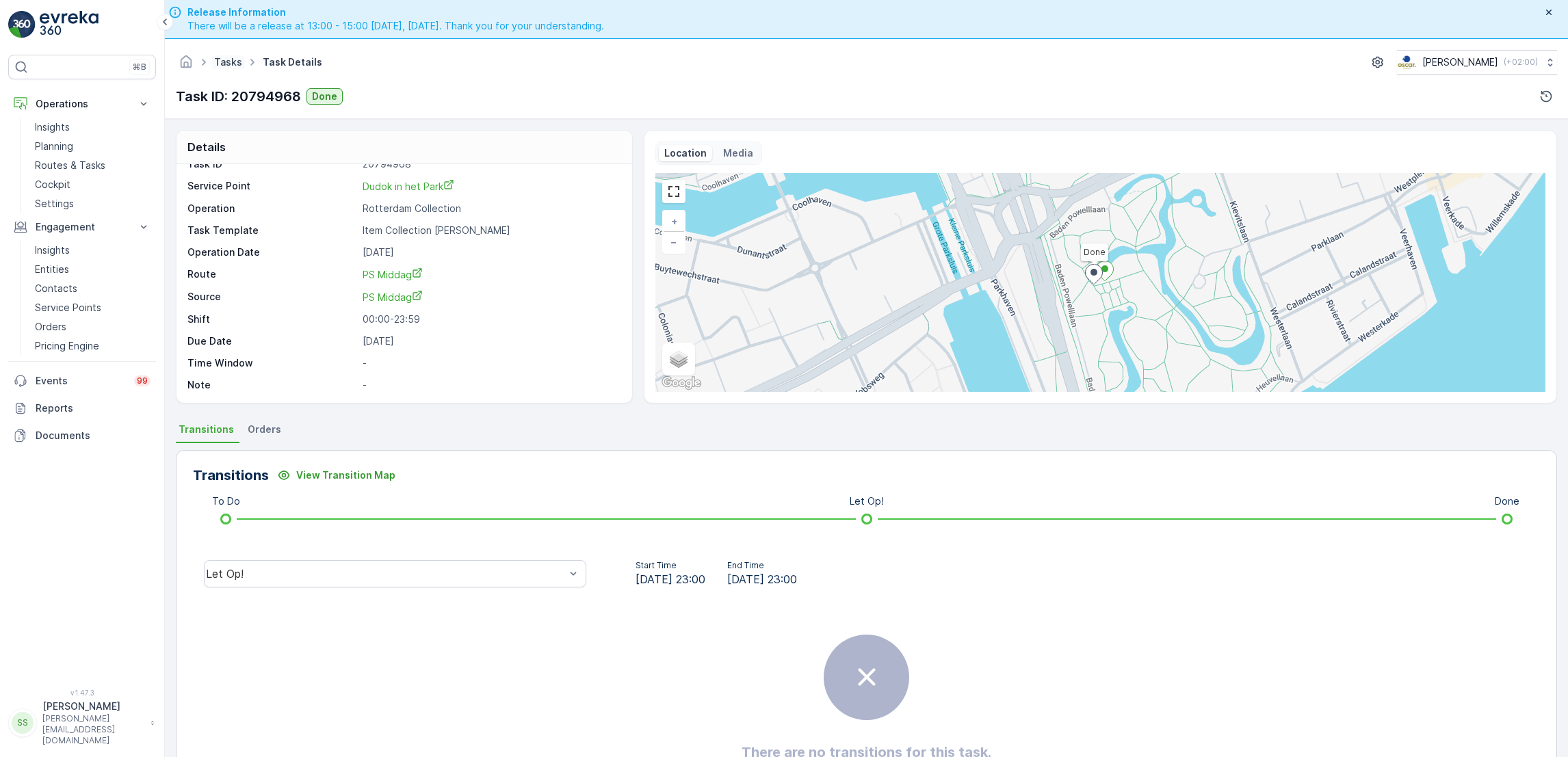
click at [225, 62] on link "Tasks" at bounding box center [228, 62] width 28 height 12
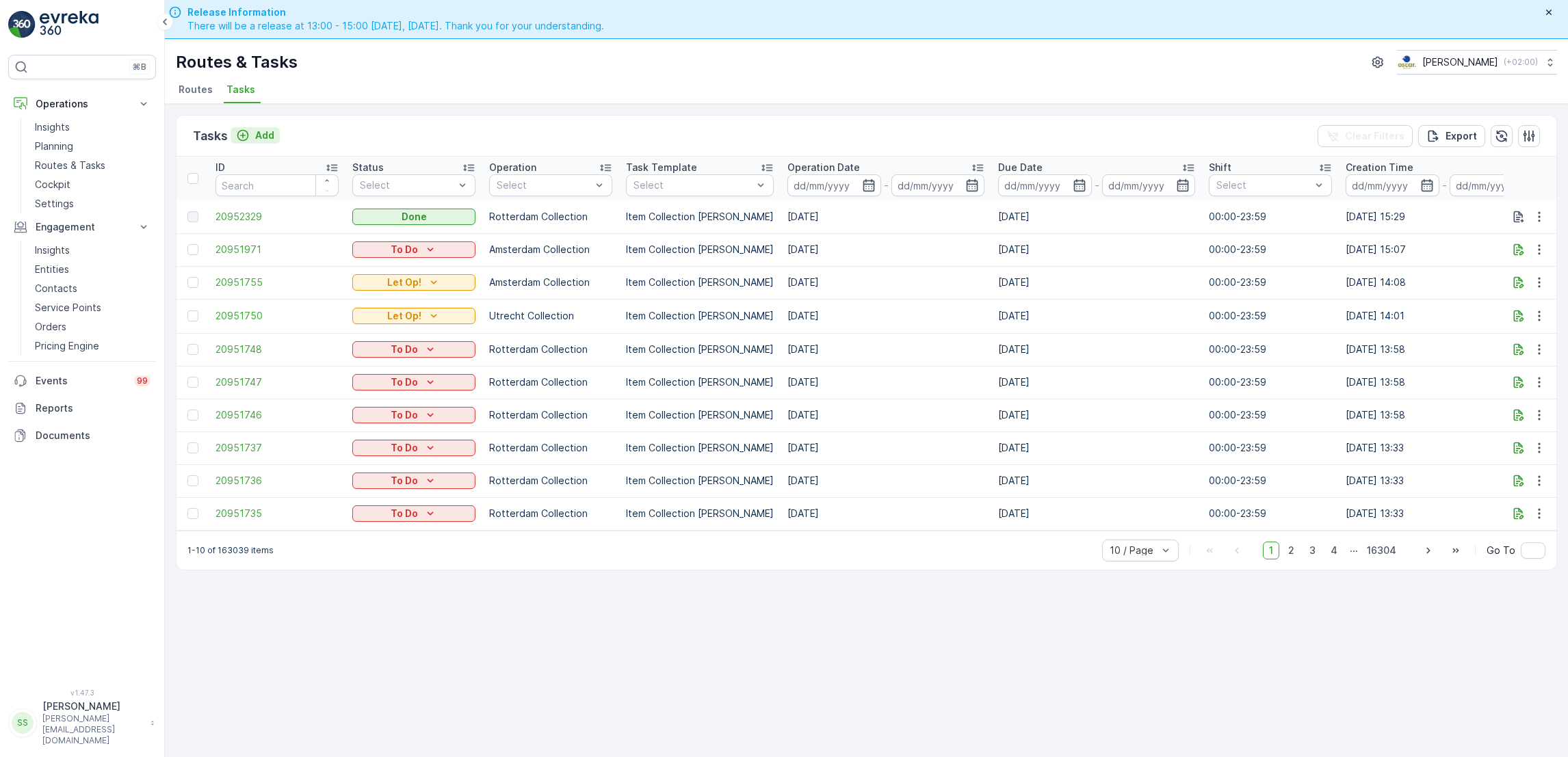
click at [247, 136] on icon "Add" at bounding box center [242, 135] width 13 height 13
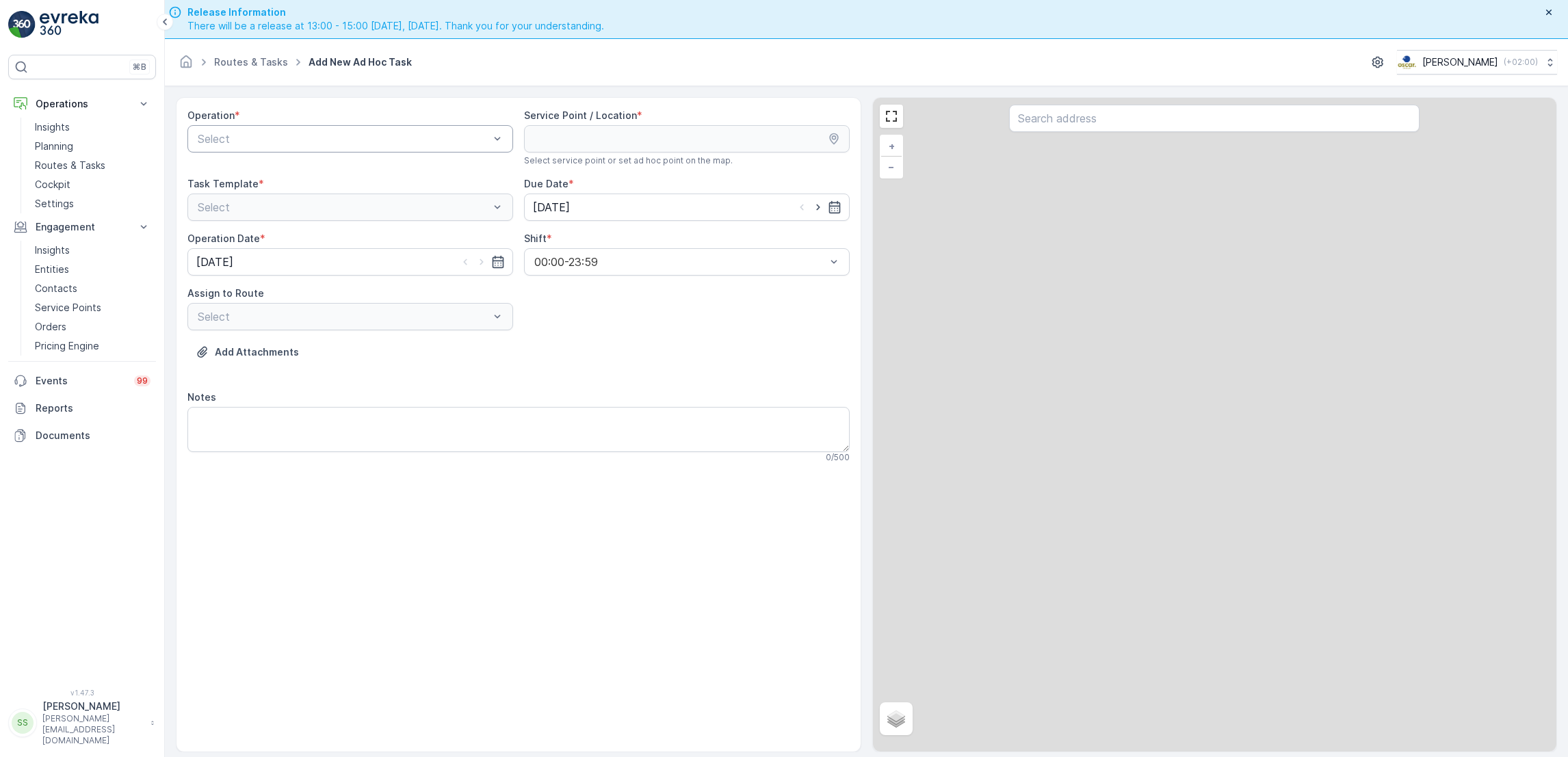
click at [313, 148] on div "Select" at bounding box center [350, 139] width 325 height 28
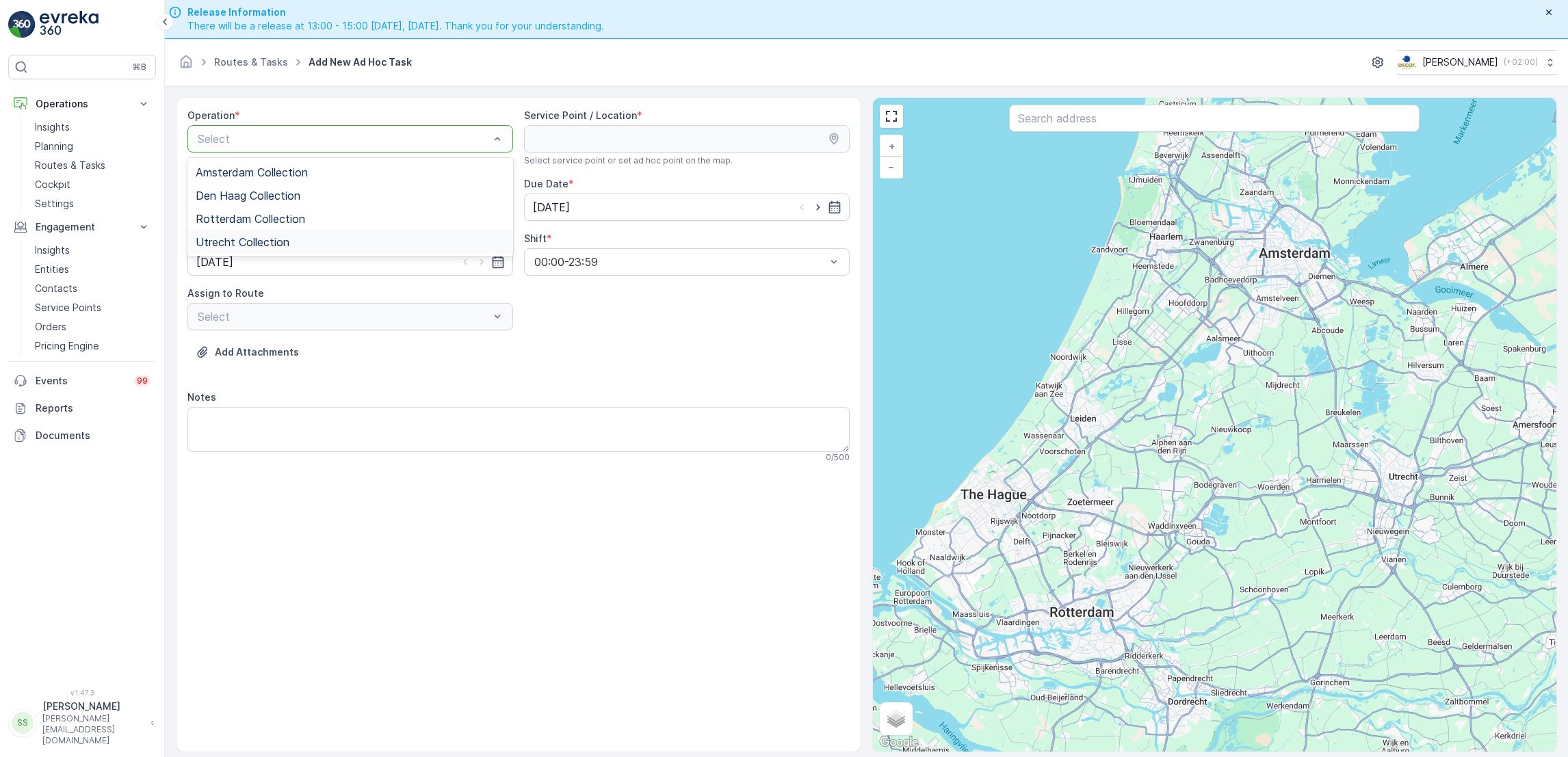
click at [300, 238] on div "Utrecht Collection" at bounding box center [351, 242] width 309 height 13
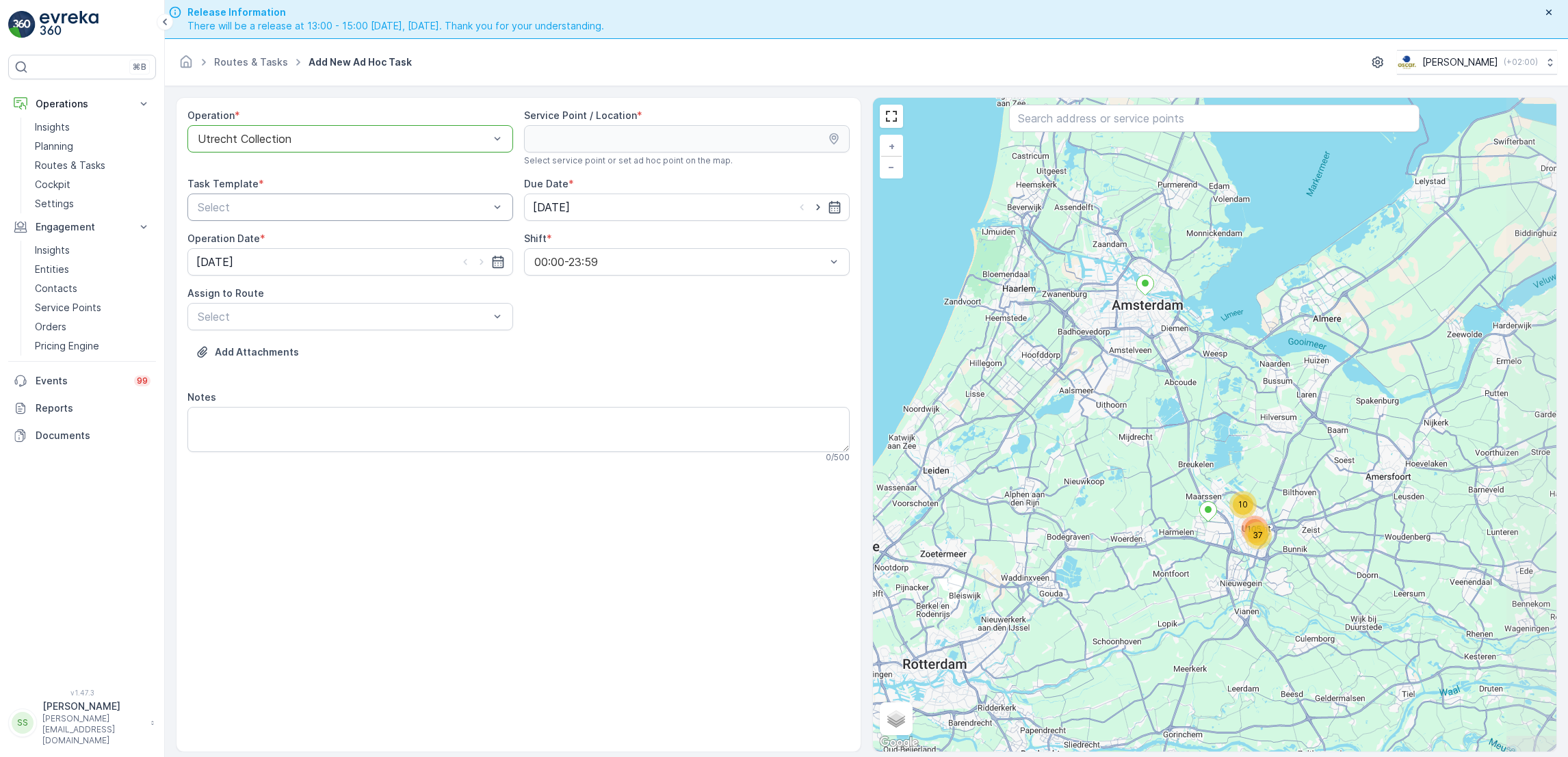
click at [413, 211] on div at bounding box center [343, 208] width 294 height 13
click at [387, 379] on div "Add Attachments" at bounding box center [518, 360] width 662 height 39
click at [424, 317] on div at bounding box center [343, 317] width 294 height 13
type input "overv"
click at [413, 344] on span "Overvecht / 2e Daalsbuurt ([GEOGRAPHIC_DATA]) - [GEOGRAPHIC_DATA]" at bounding box center [351, 356] width 309 height 24
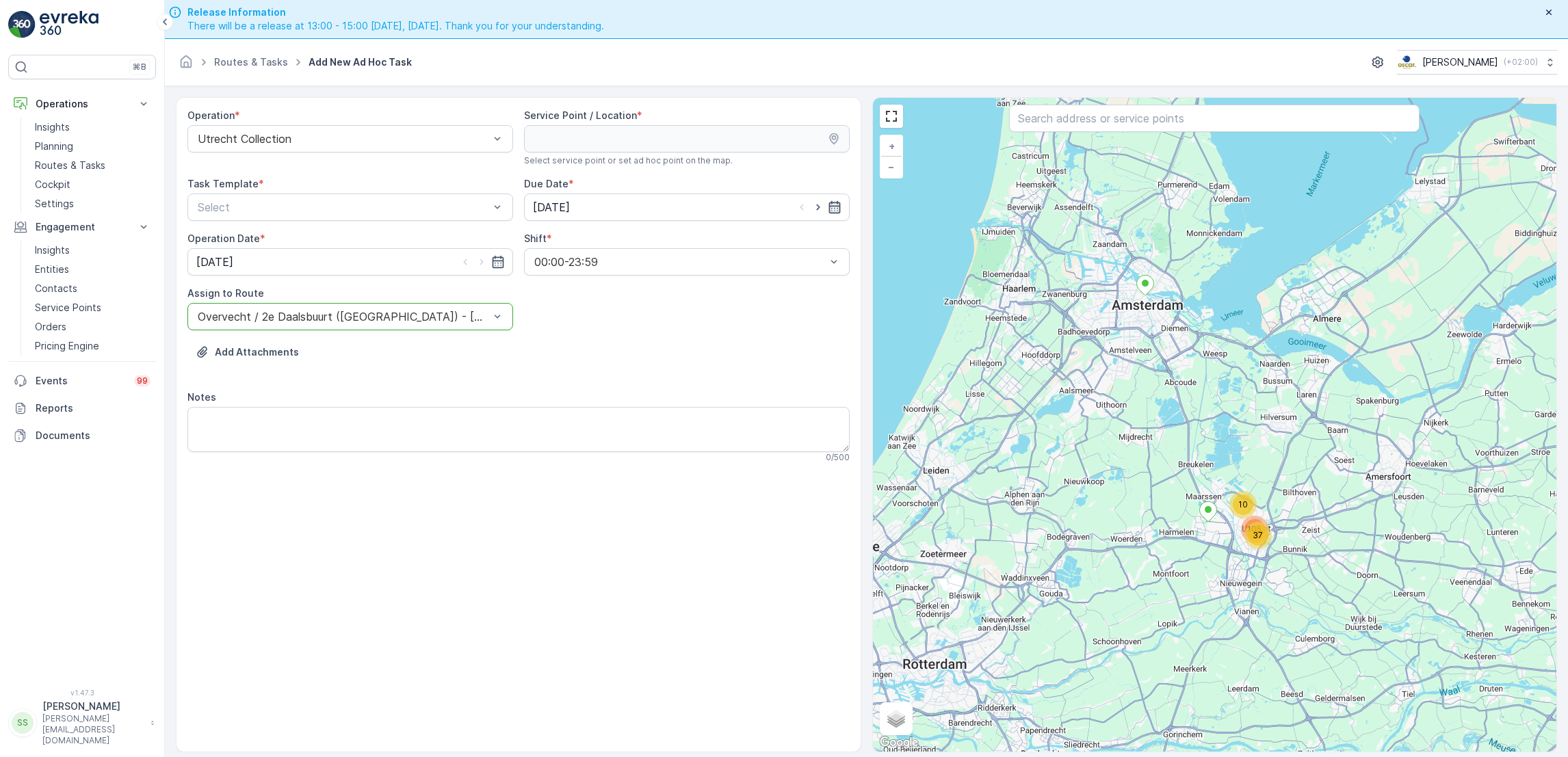
click at [833, 210] on icon "button" at bounding box center [834, 207] width 13 height 13
click at [597, 346] on div "12" at bounding box center [597, 350] width 22 height 22
type input "[DATE]"
click at [502, 262] on icon "button" at bounding box center [497, 261] width 13 height 13
click at [260, 399] on div "12" at bounding box center [260, 404] width 22 height 22
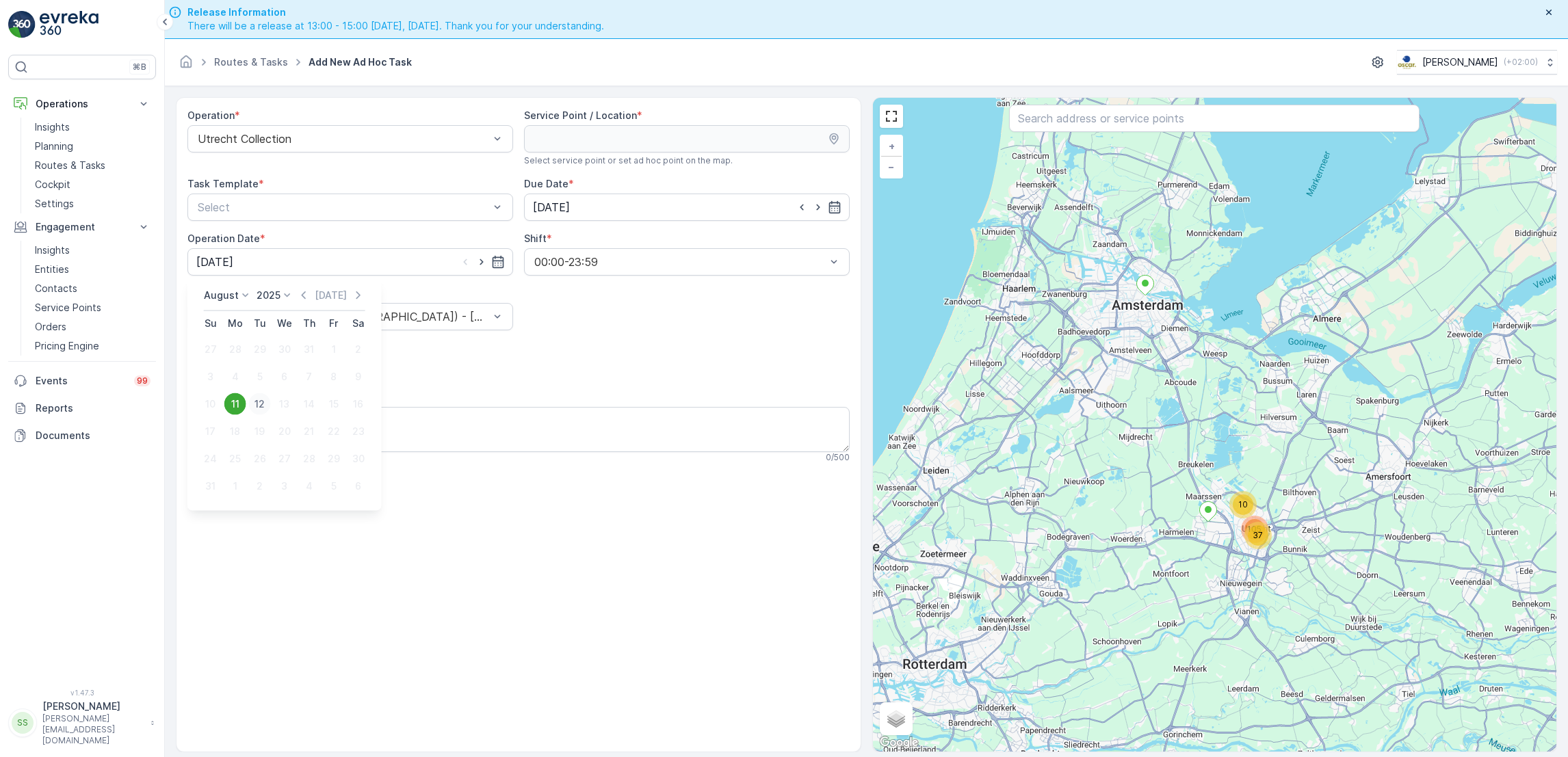
type input "[DATE]"
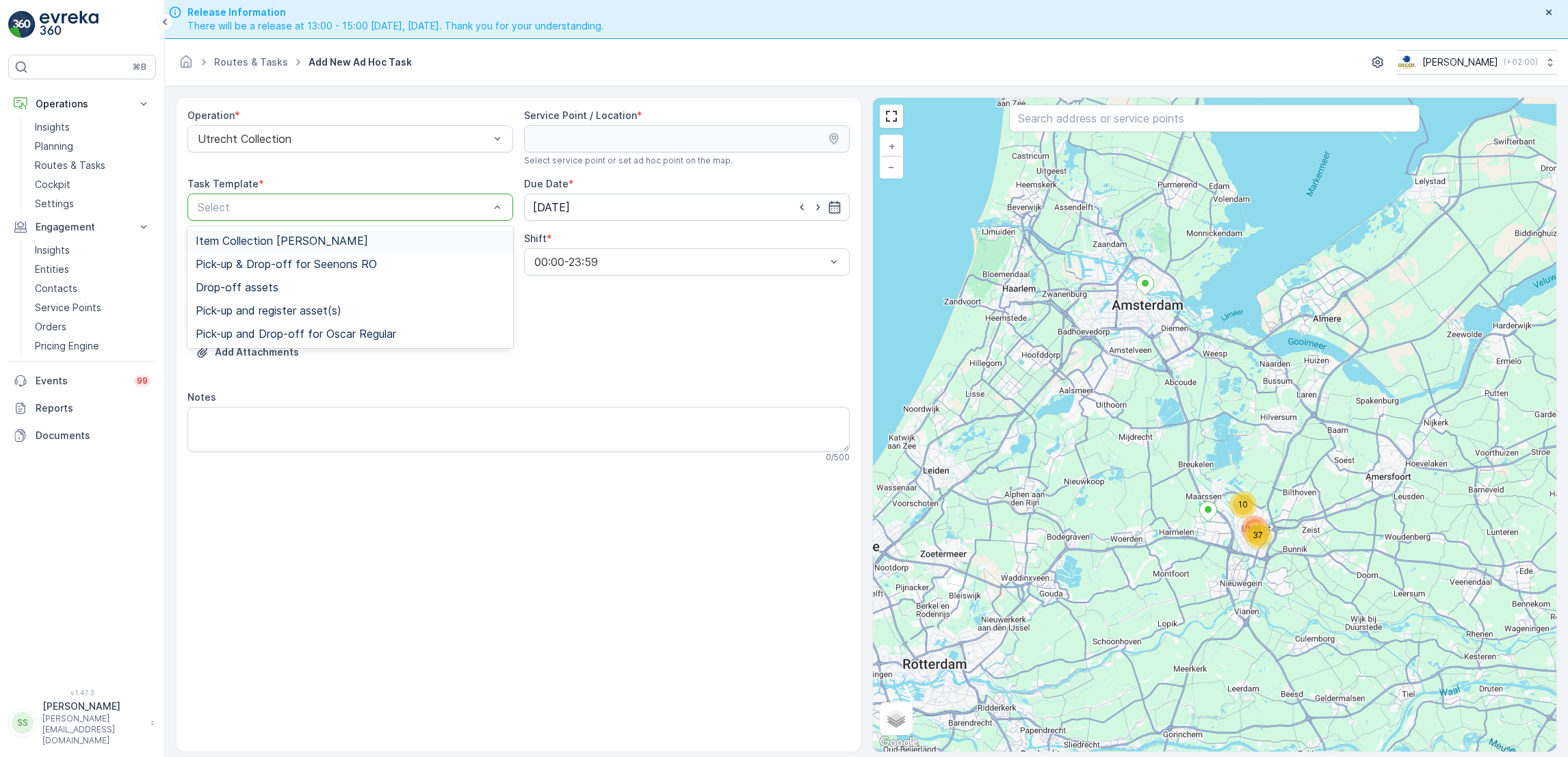
click at [348, 243] on span "Item Collection [PERSON_NAME]" at bounding box center [282, 241] width 172 height 13
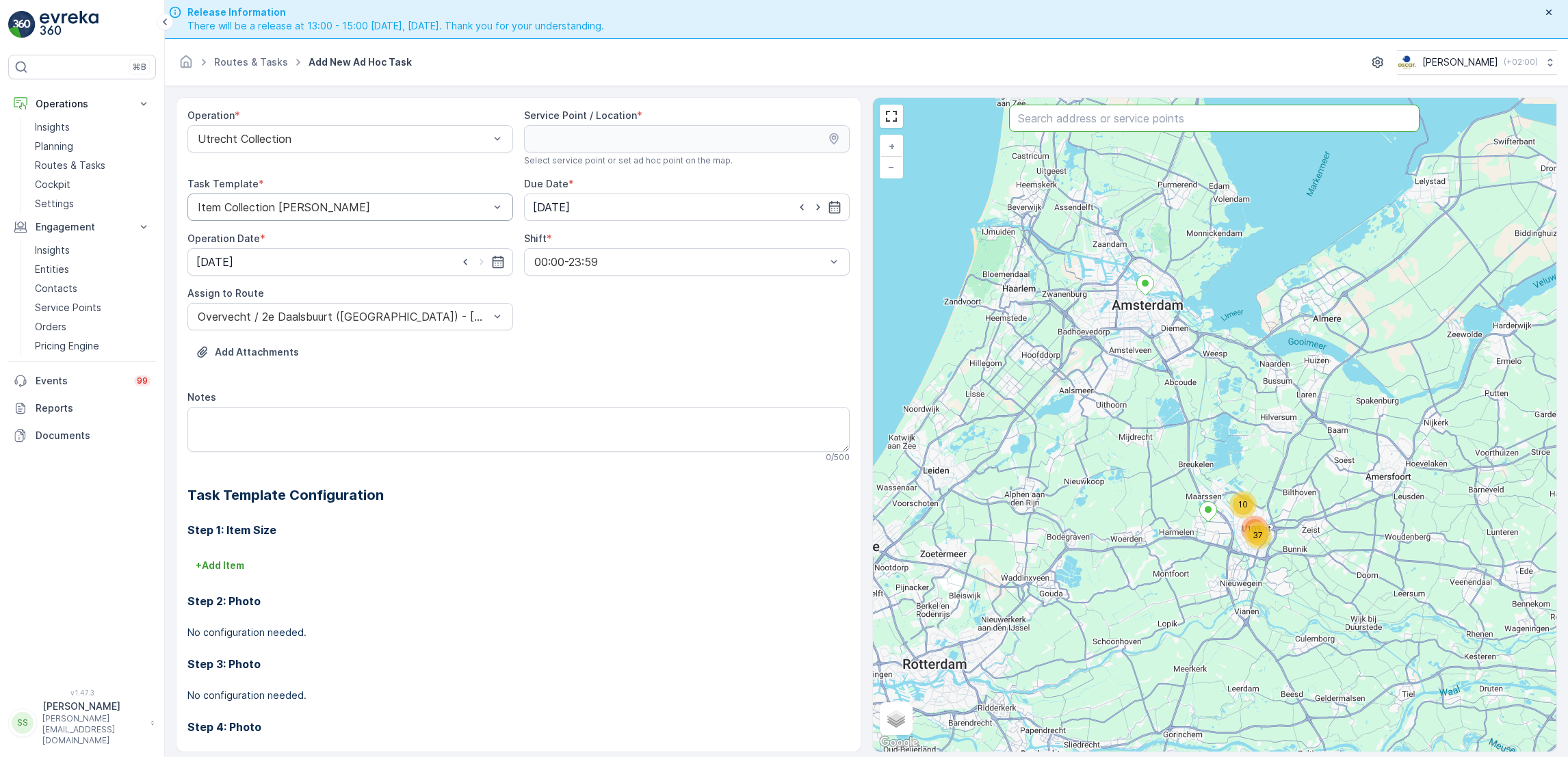
click at [1058, 126] on input "text" at bounding box center [1214, 118] width 411 height 28
type input "rino"
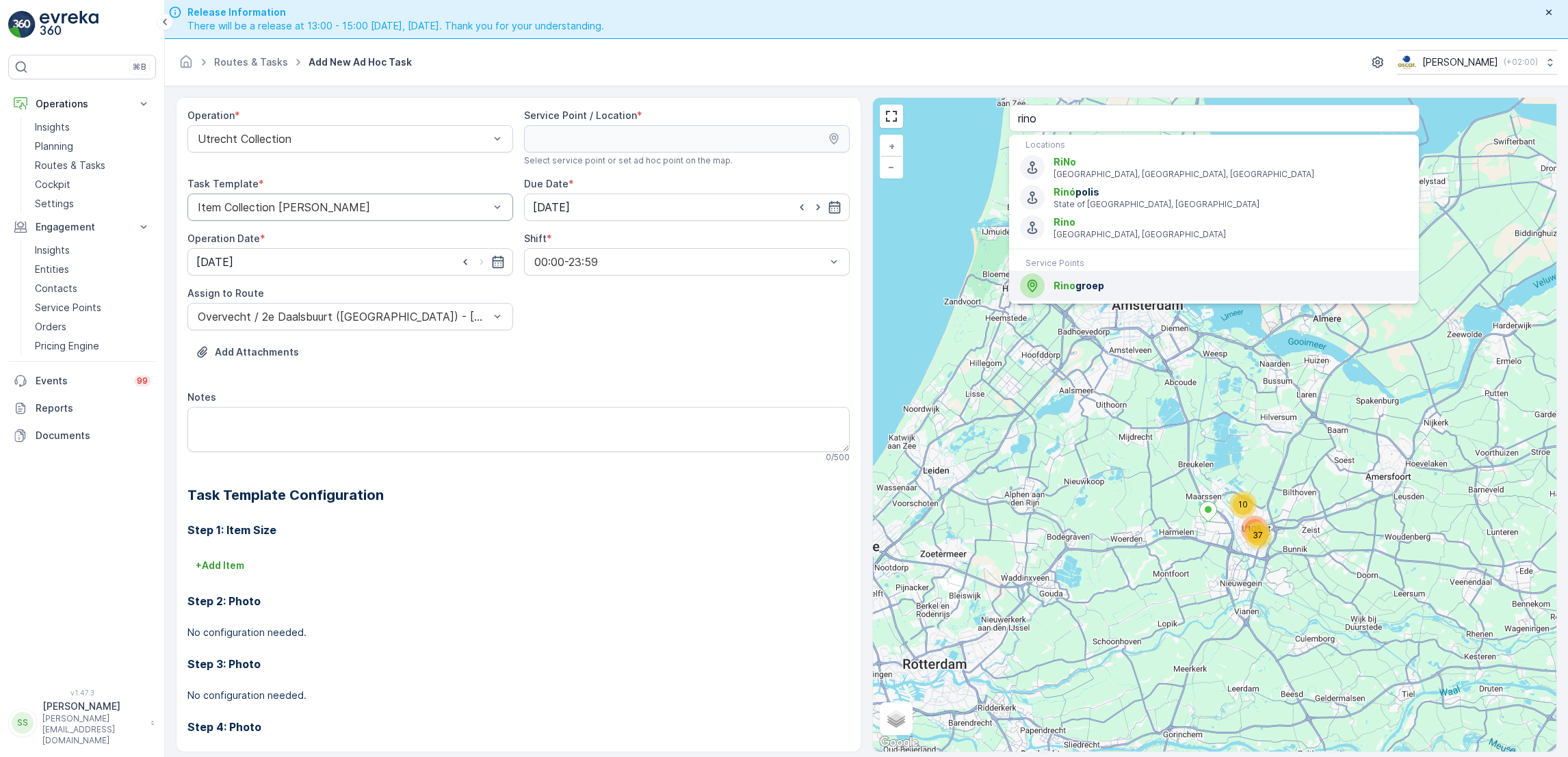
click at [1068, 280] on span "Rino" at bounding box center [1064, 285] width 22 height 12
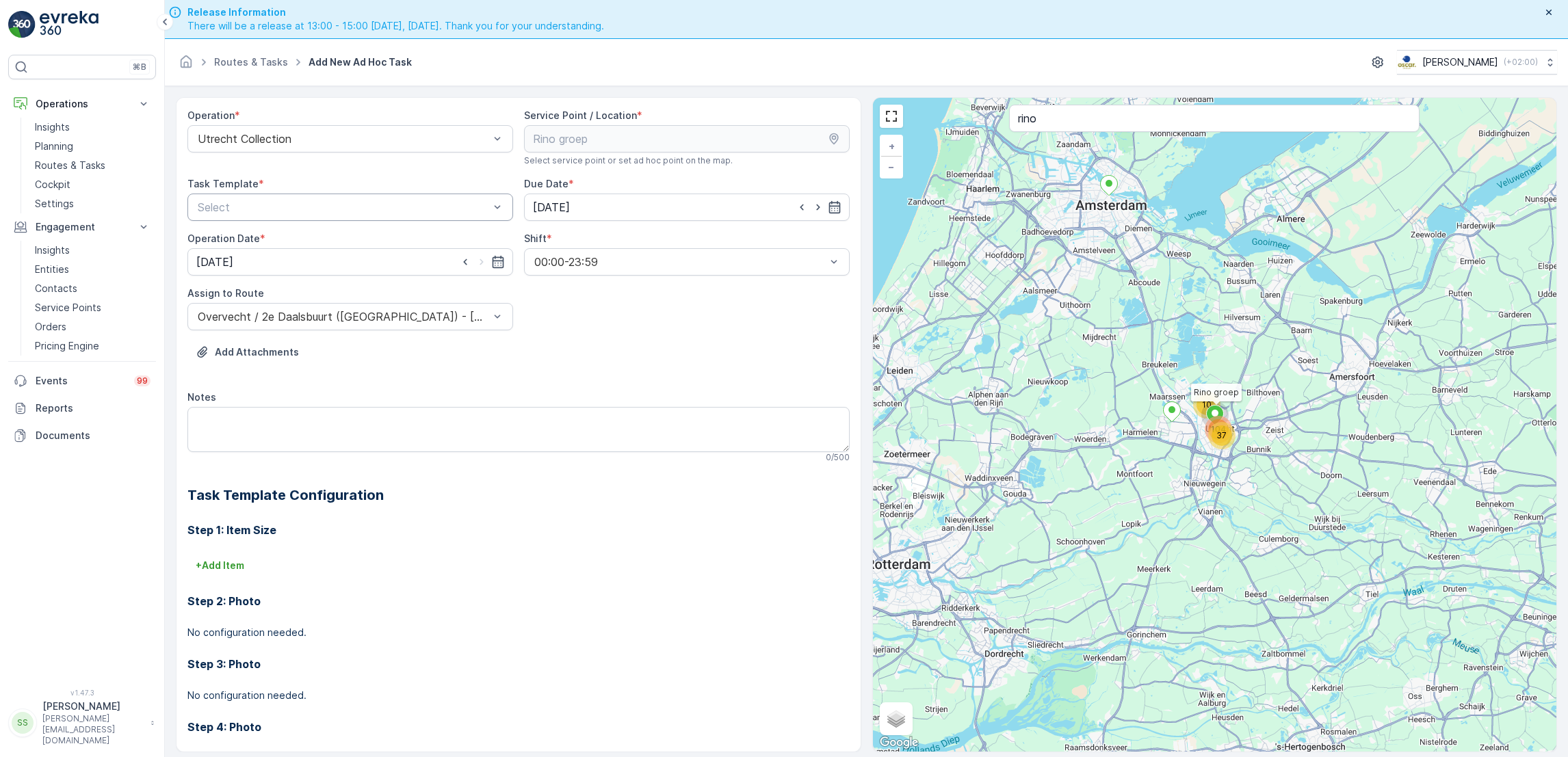
click at [344, 213] on div at bounding box center [343, 208] width 294 height 13
click at [336, 234] on span "Item Collection [PERSON_NAME]" at bounding box center [282, 241] width 172 height 13
click at [453, 420] on textarea "Notes" at bounding box center [518, 429] width 662 height 45
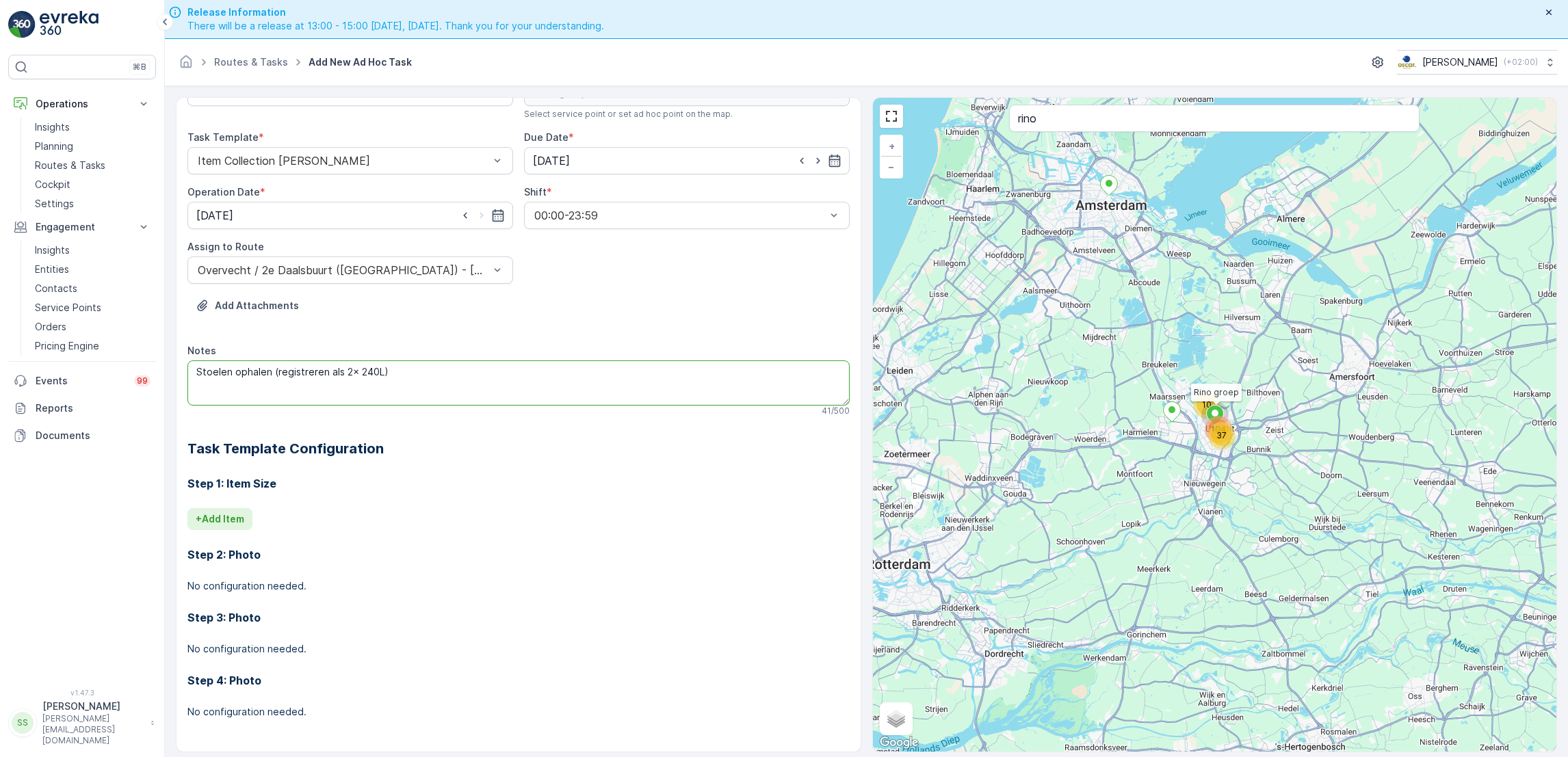
type textarea "Stoelen ophalen (registreren als 2x 240L)"
click at [219, 525] on p "+ Add Item" at bounding box center [220, 519] width 49 height 13
type input "f"
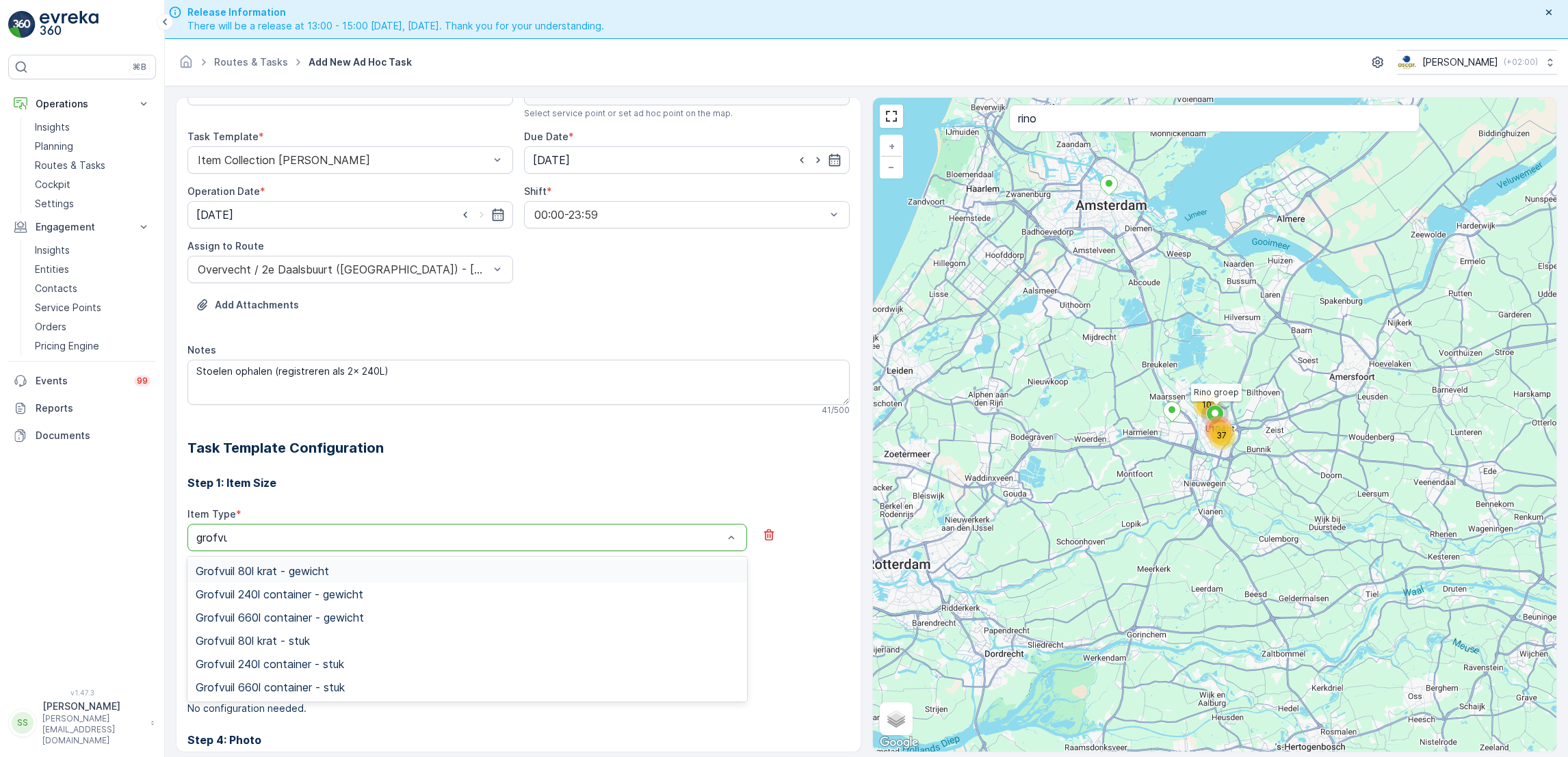
type input "grofvui"
click at [279, 664] on span "Grofvuil 240l container - stuk" at bounding box center [270, 665] width 148 height 13
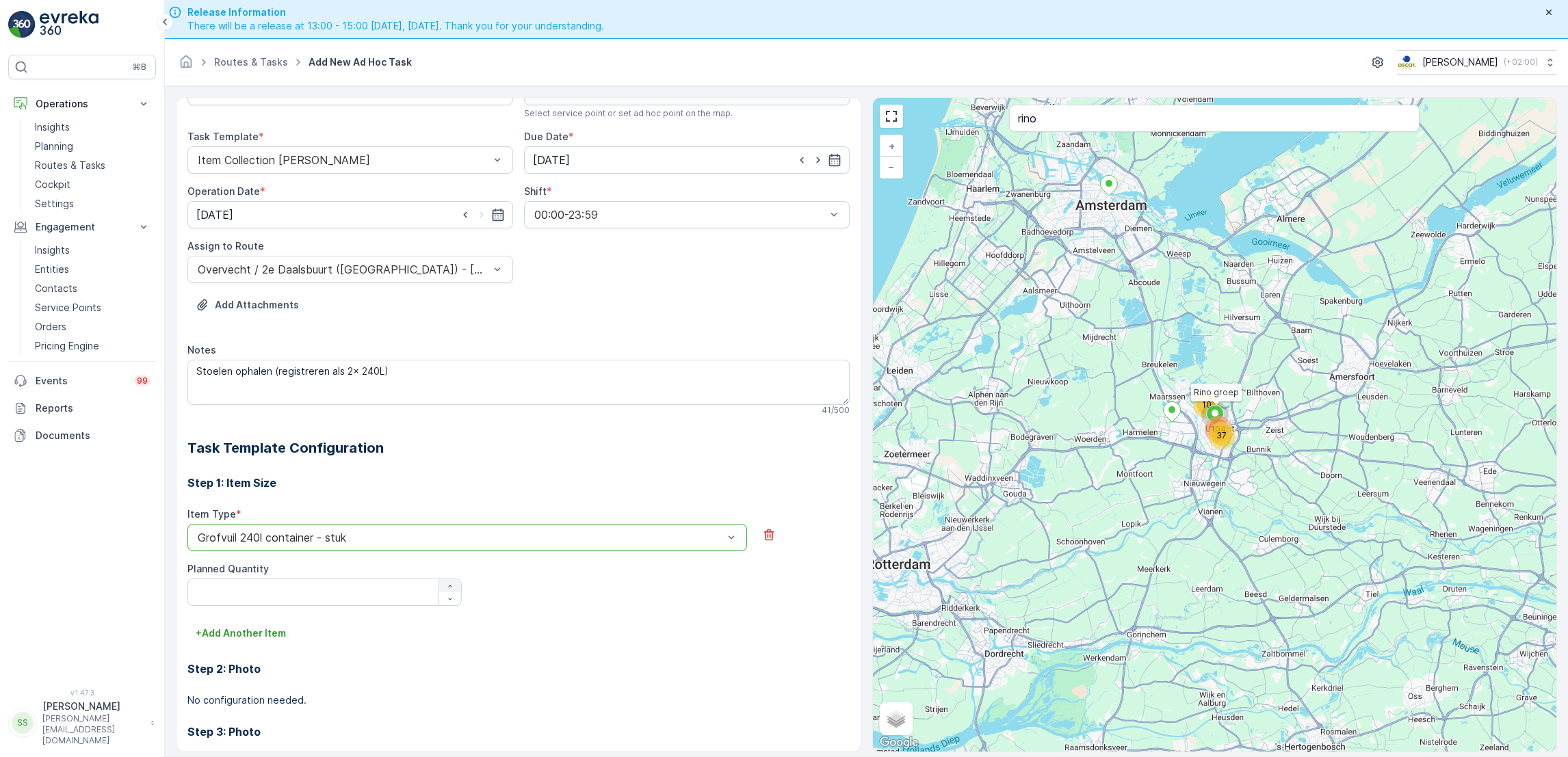
click at [451, 587] on icon "button" at bounding box center [450, 586] width 8 height 8
type Quantity "2"
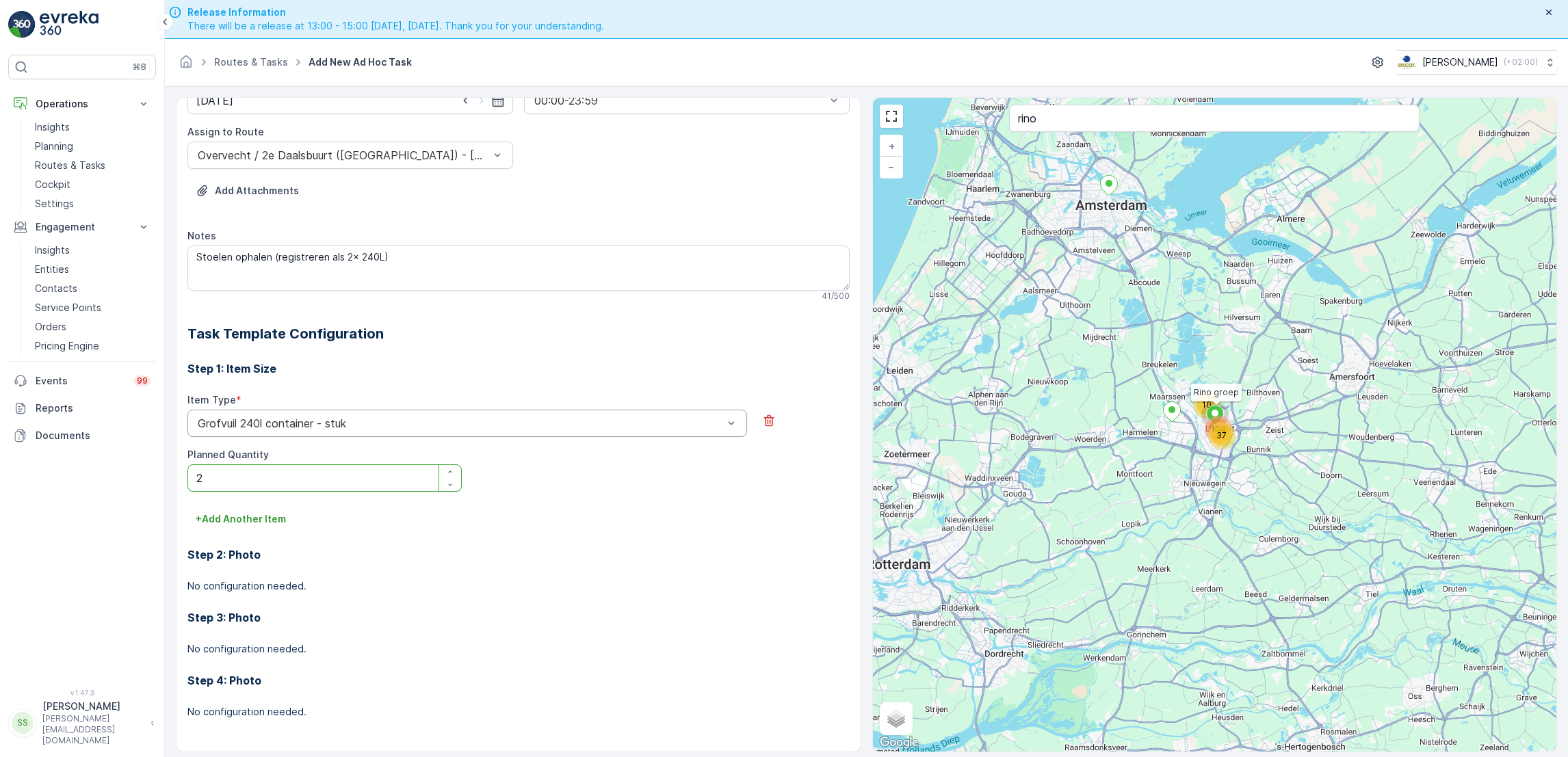
scroll to position [39, 0]
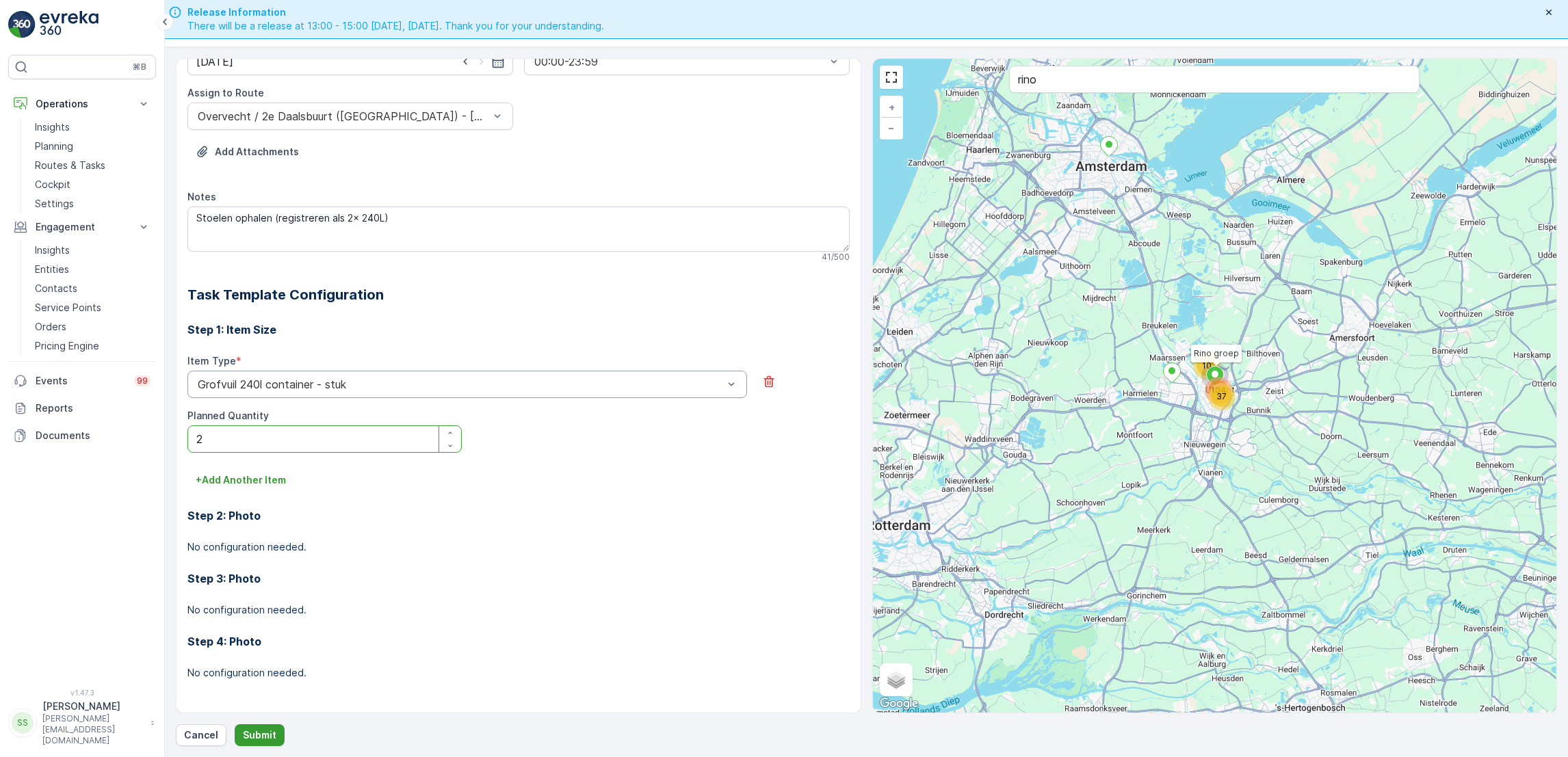
click at [268, 735] on p "Submit" at bounding box center [260, 735] width 33 height 13
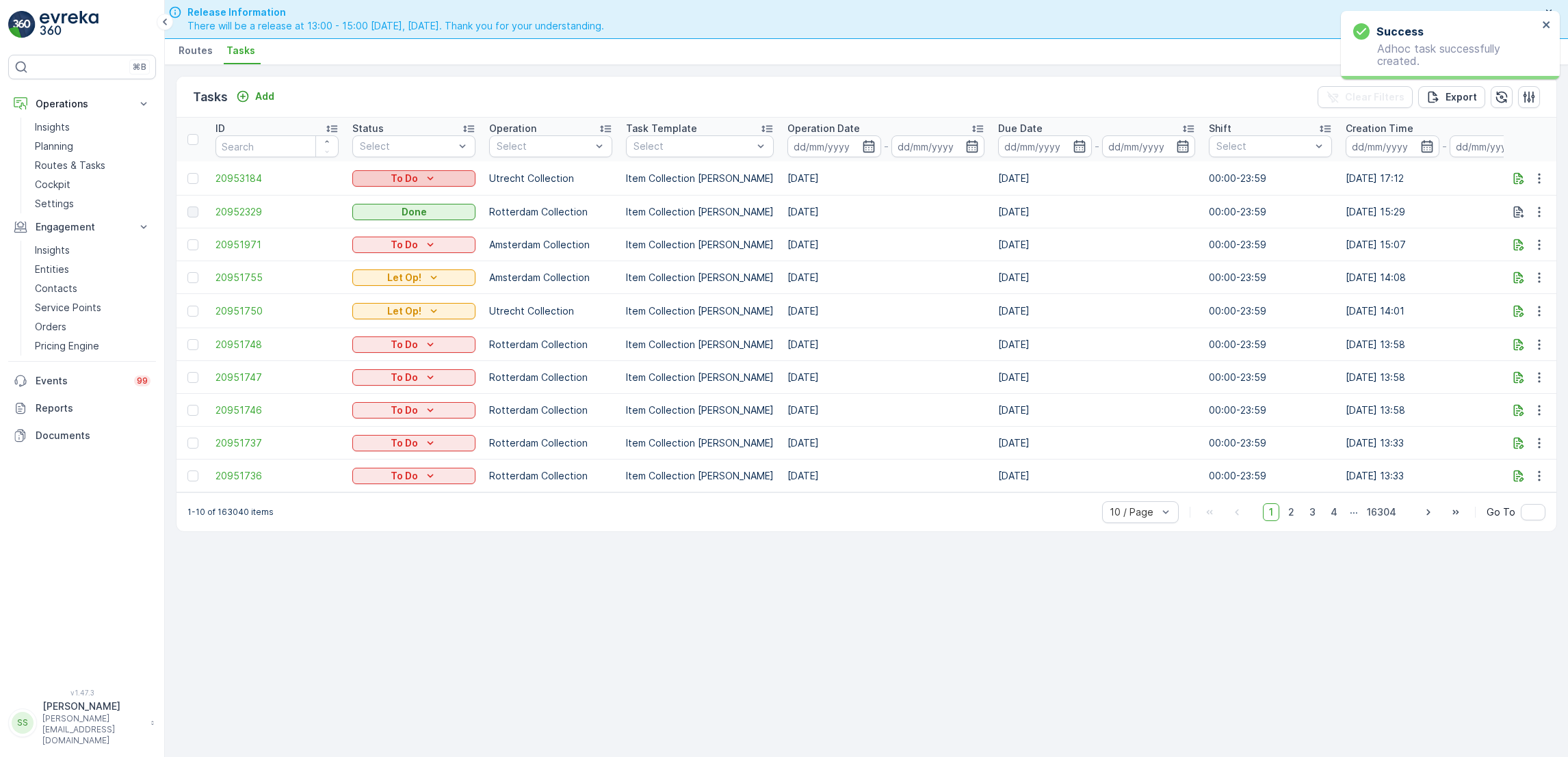
click at [430, 181] on icon "To Do" at bounding box center [430, 178] width 13 height 13
click at [368, 235] on span "Let Op!" at bounding box center [377, 235] width 34 height 13
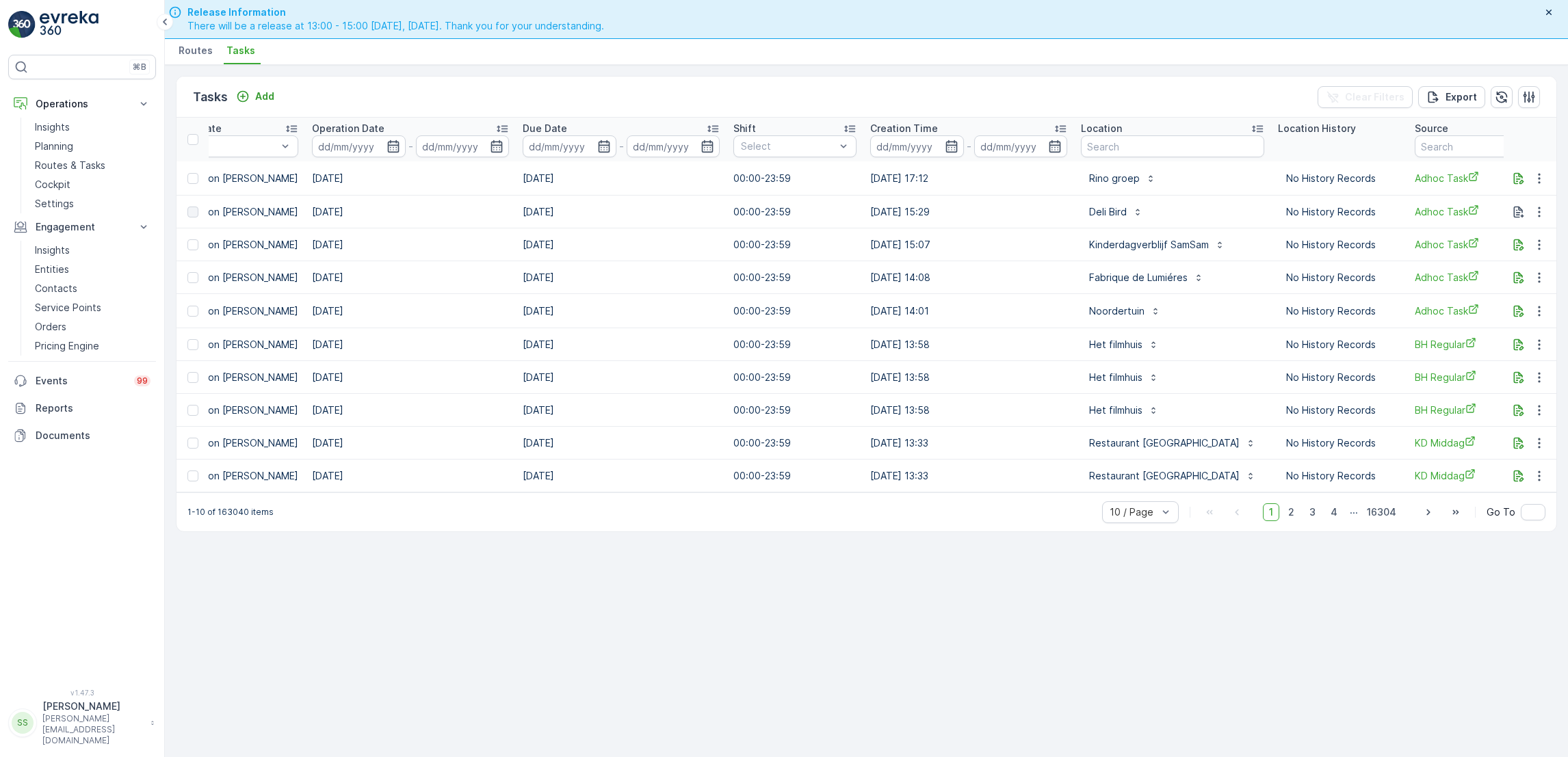
scroll to position [0, 478]
click at [97, 168] on p "Routes & Tasks" at bounding box center [69, 165] width 70 height 13
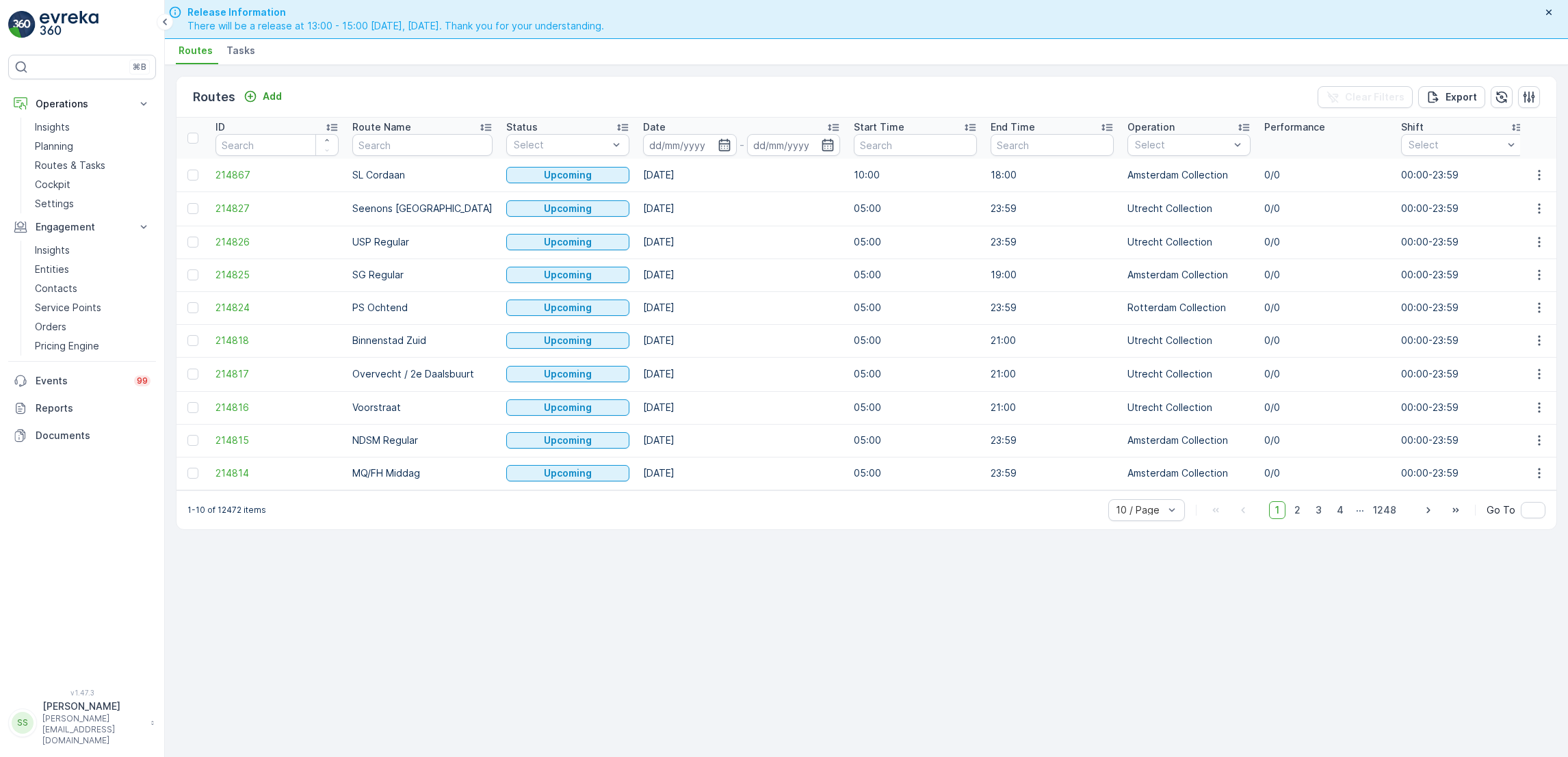
click at [236, 49] on span "Tasks" at bounding box center [241, 50] width 28 height 13
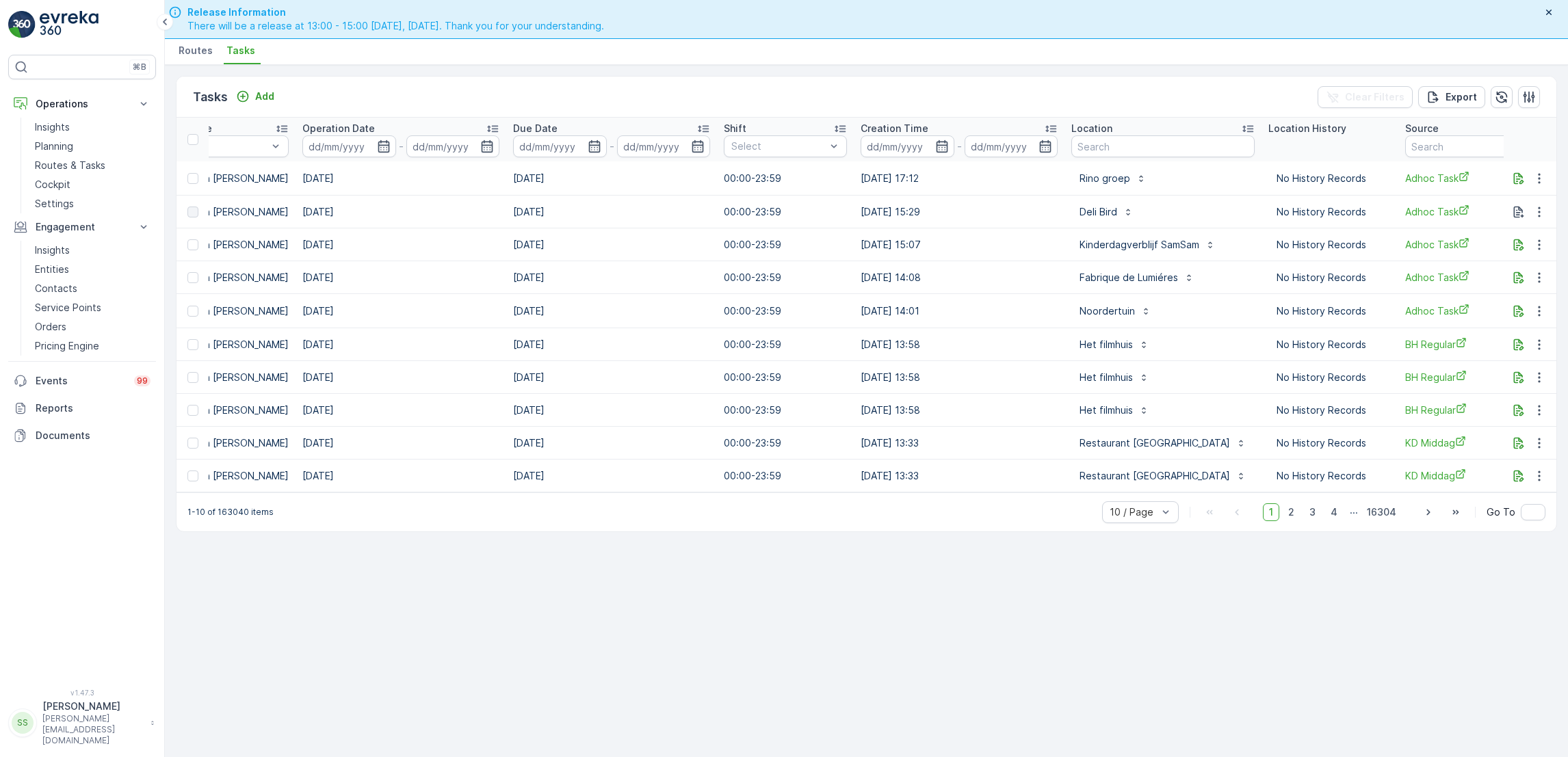
scroll to position [0, 748]
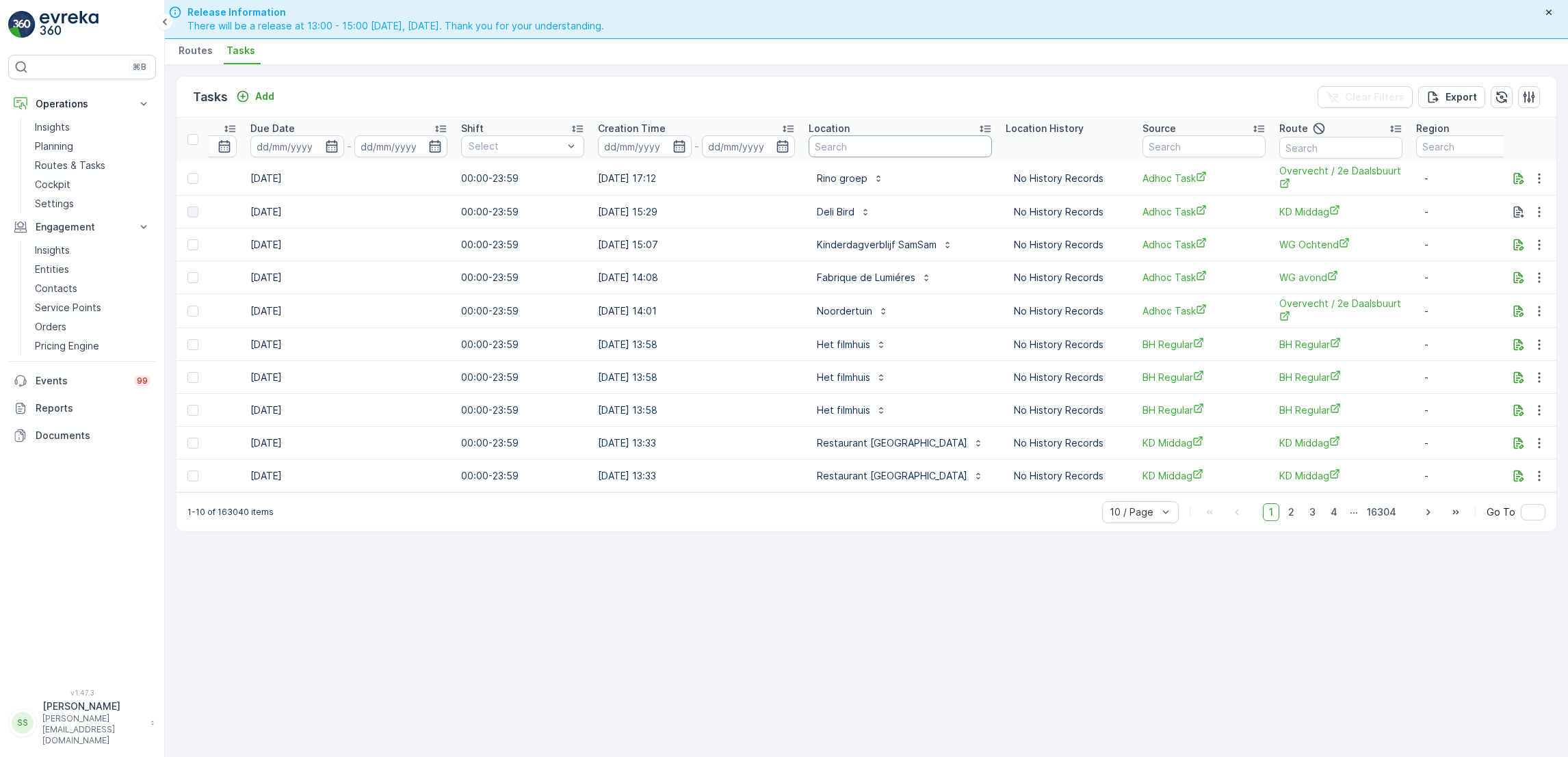
click at [868, 148] on input "text" at bounding box center [900, 147] width 183 height 22
type input "podium"
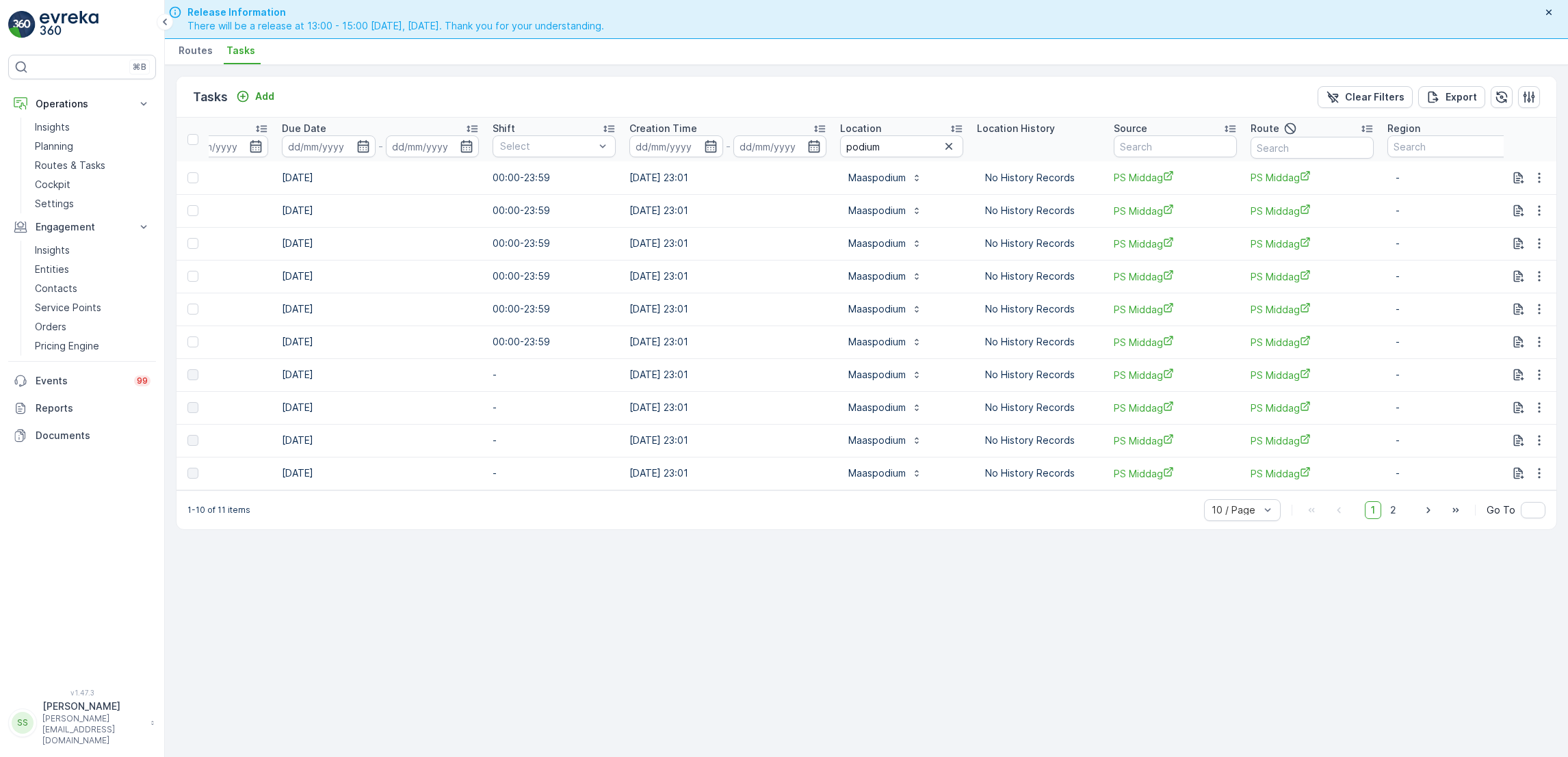
scroll to position [0, 719]
click at [1527, 181] on button "button" at bounding box center [1539, 178] width 24 height 17
click at [1514, 179] on icon "button" at bounding box center [1519, 177] width 10 height 12
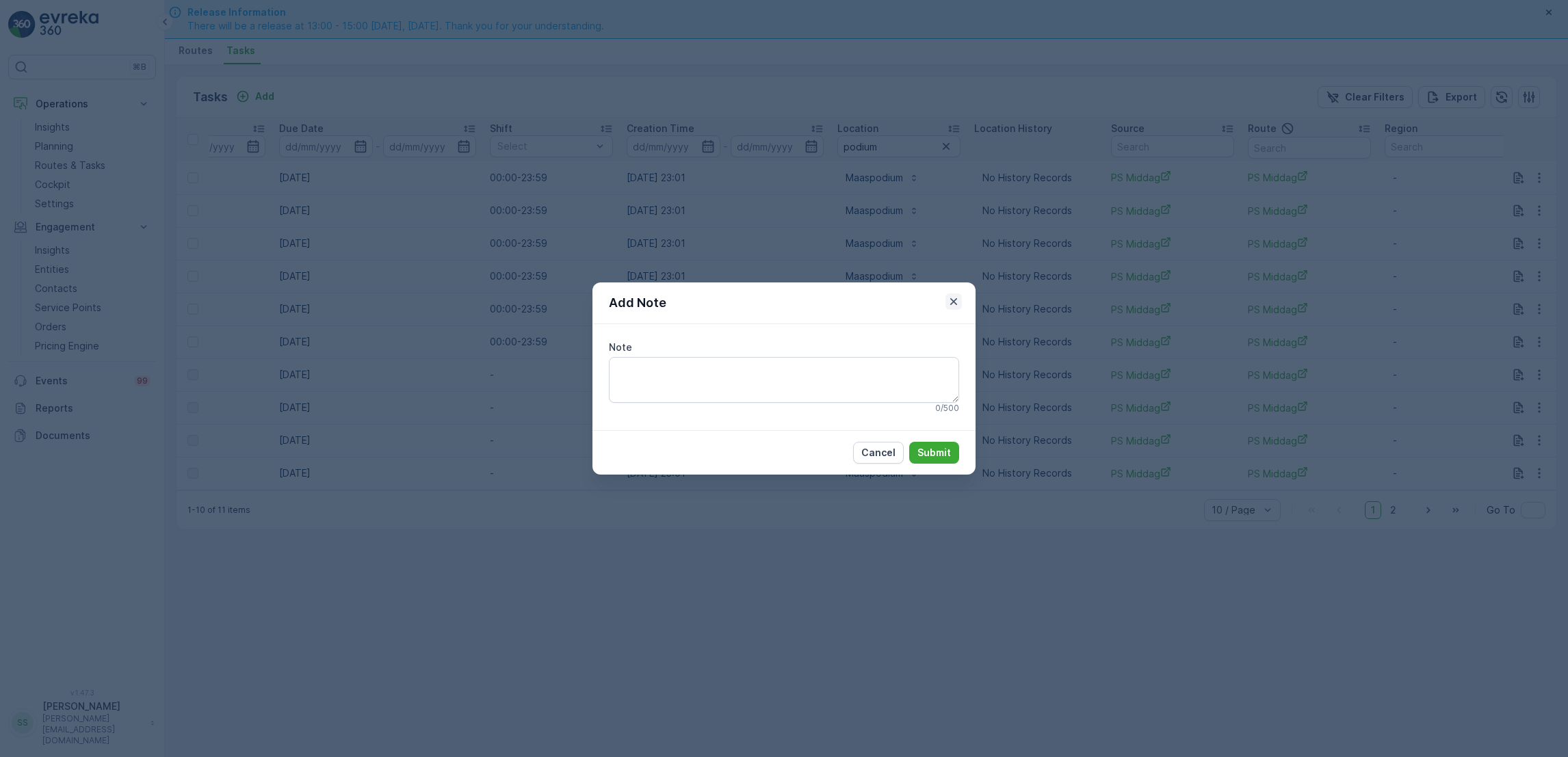
click at [946, 302] on button "button" at bounding box center [954, 302] width 17 height 17
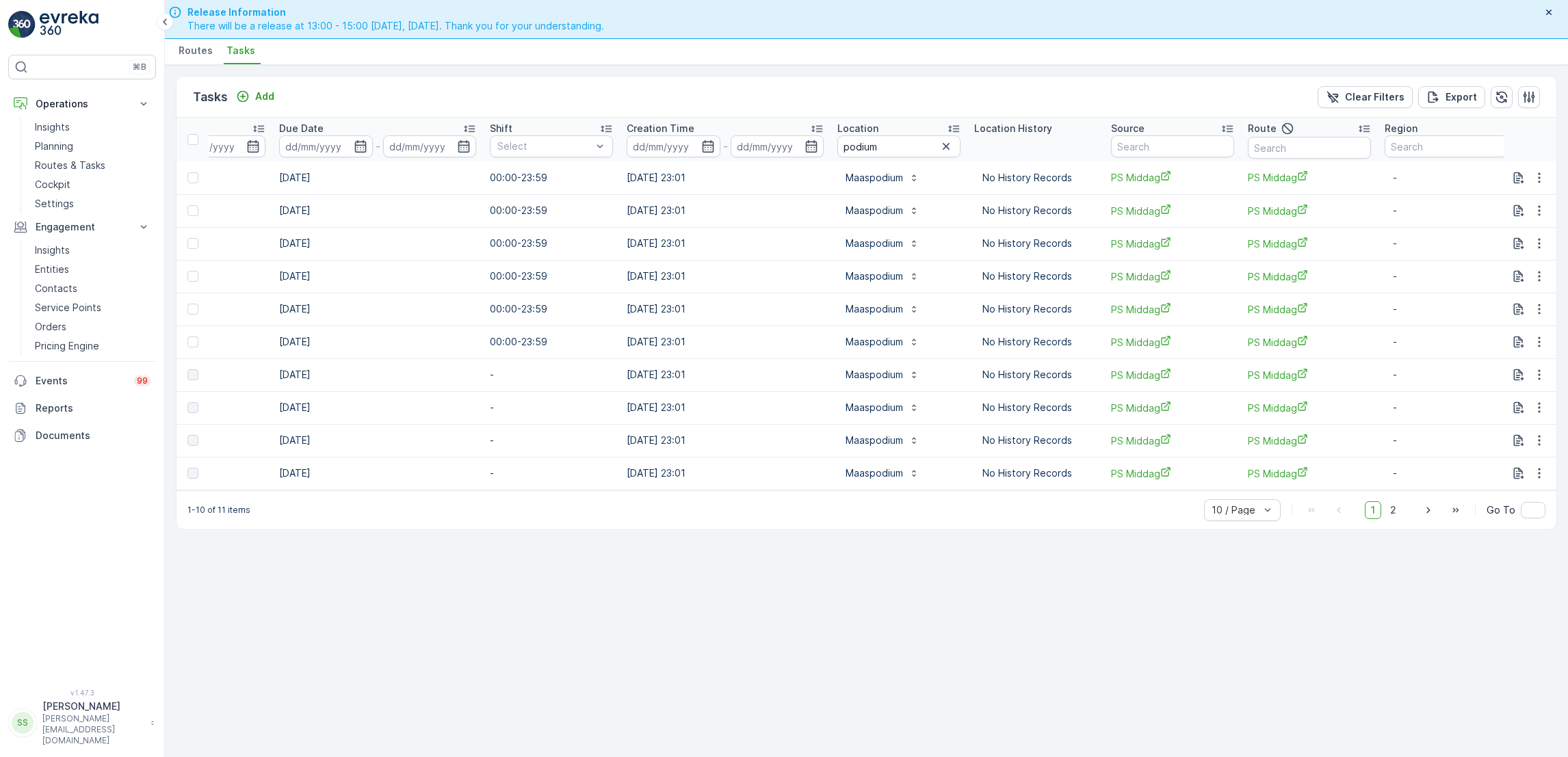
click at [982, 283] on p "No History Records" at bounding box center [1035, 275] width 107 height 13
click at [1514, 181] on icon "button" at bounding box center [1519, 177] width 10 height 12
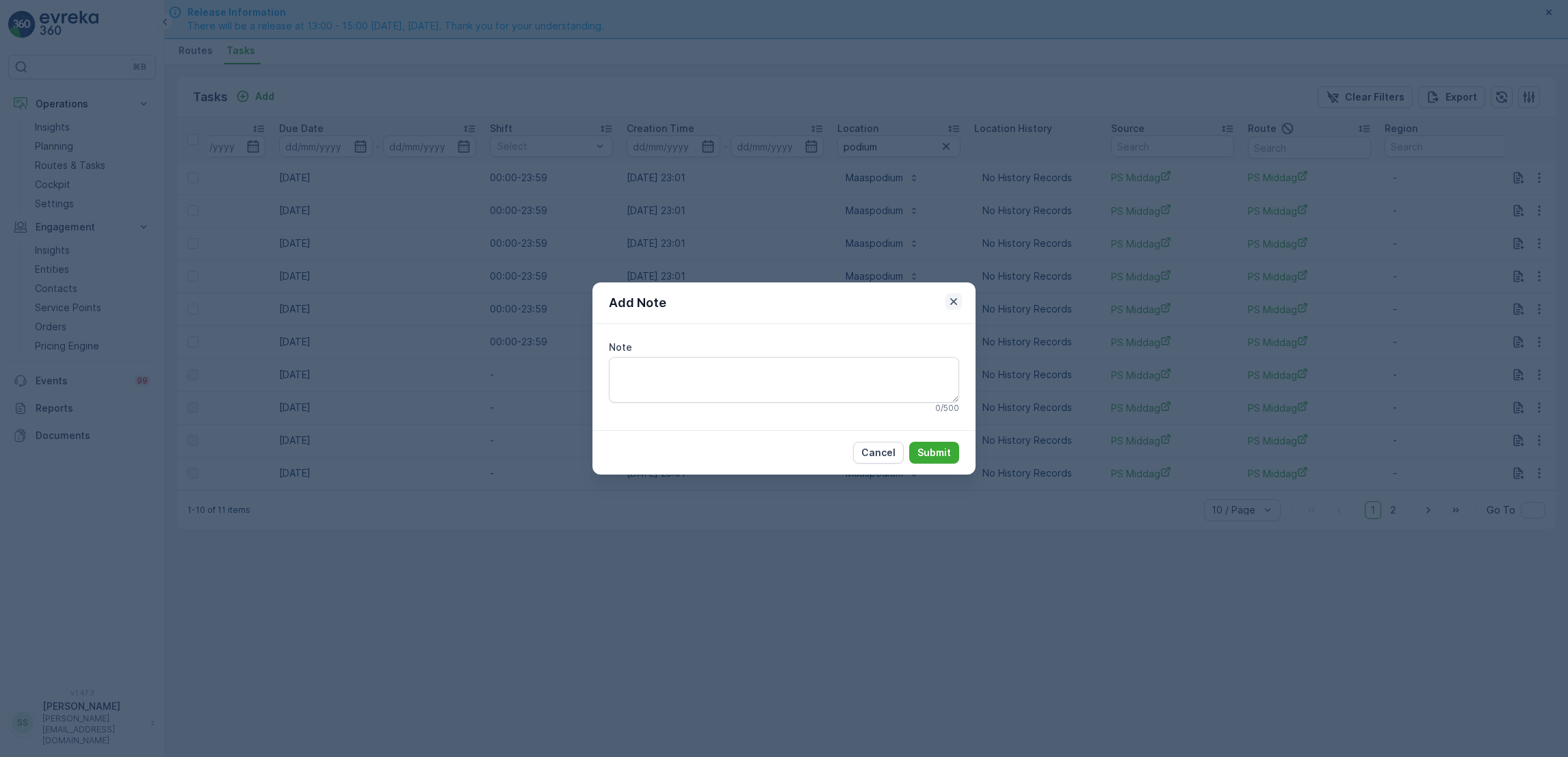
click at [947, 303] on icon "button" at bounding box center [953, 301] width 13 height 13
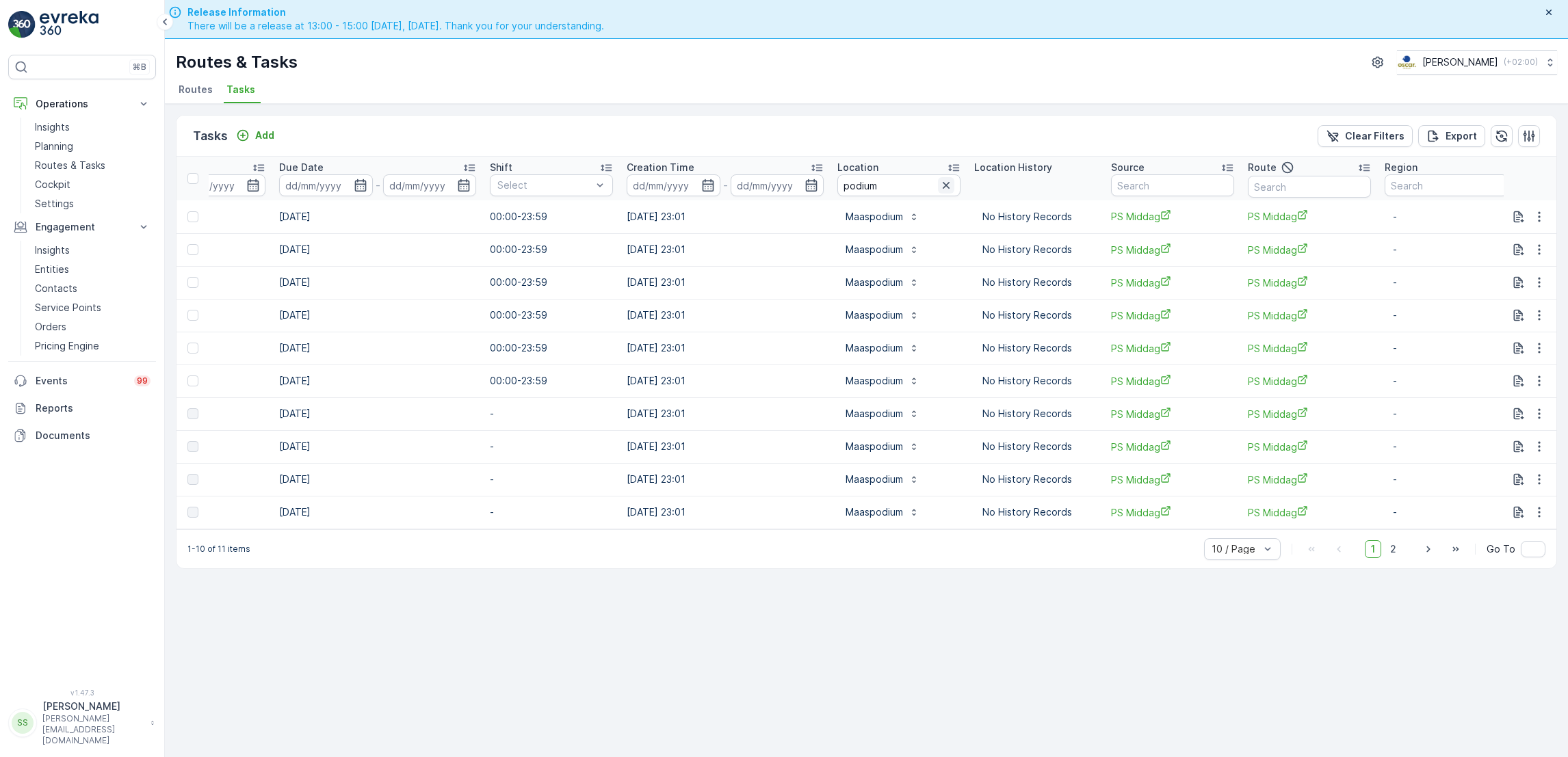
click at [940, 179] on icon "button" at bounding box center [946, 185] width 13 height 13
type input "pannenkoek"
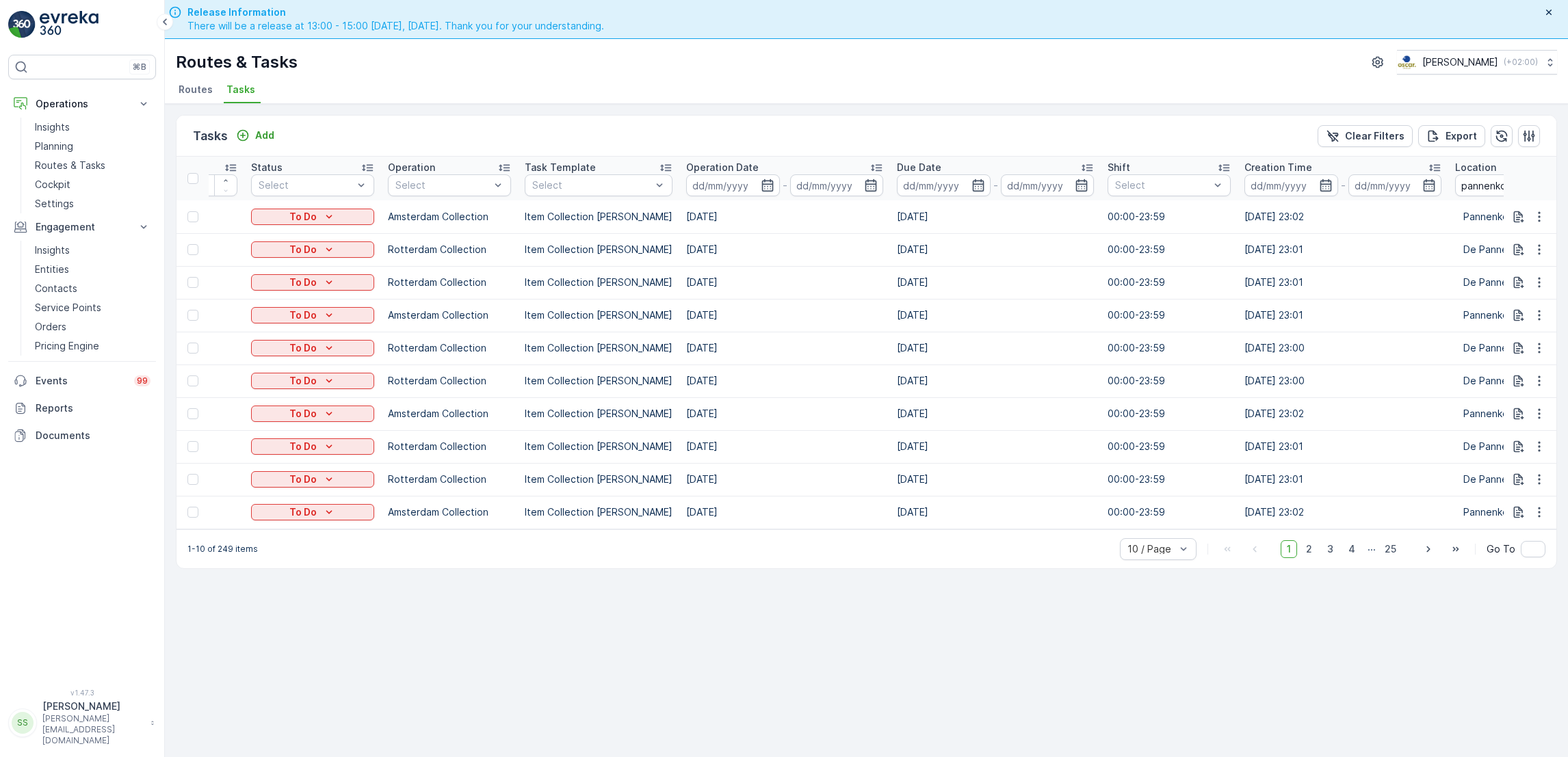
scroll to position [0, 100]
click at [763, 181] on icon "button" at bounding box center [768, 186] width 12 height 13
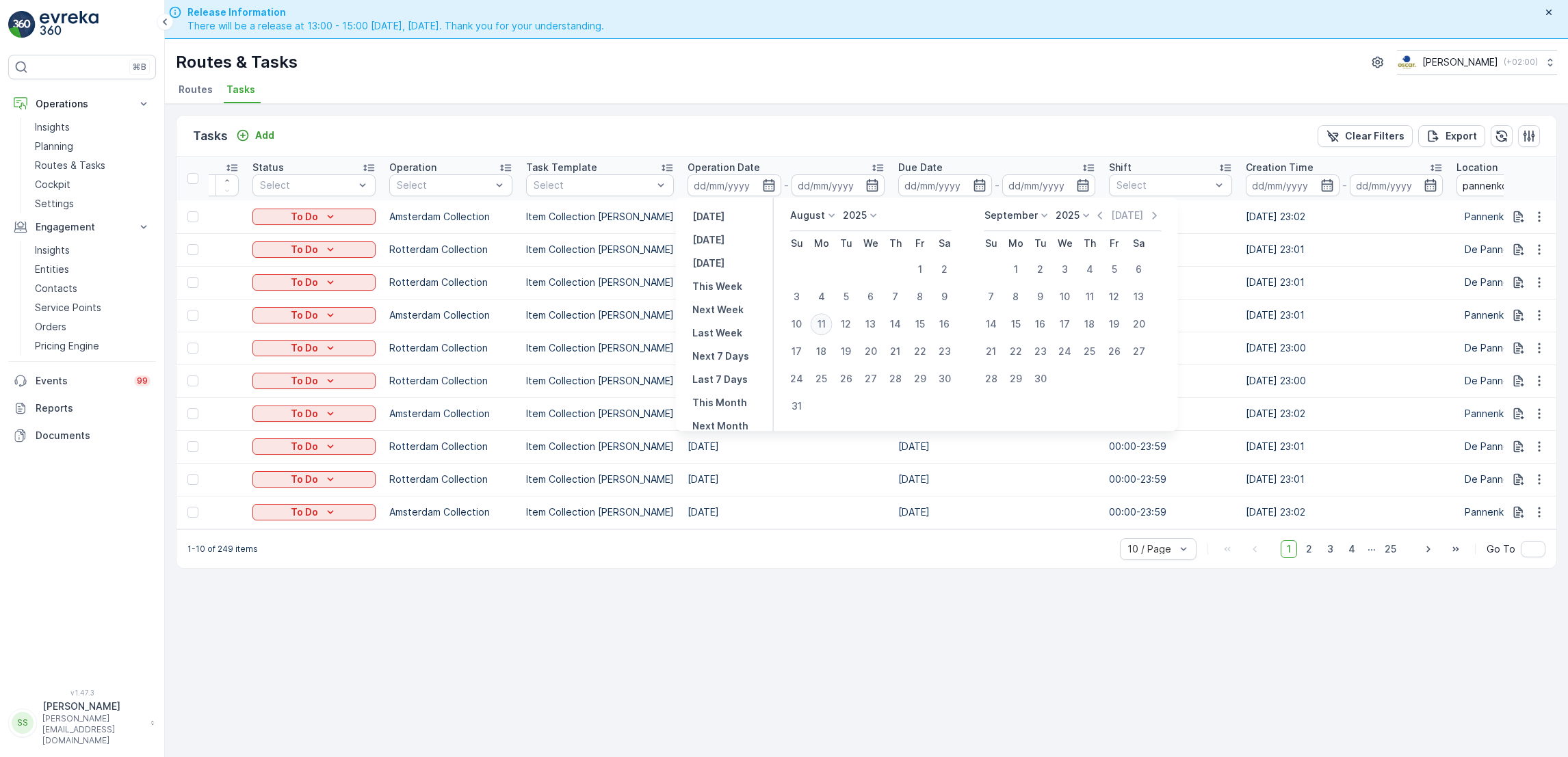
click at [823, 320] on div "11" at bounding box center [822, 324] width 22 height 22
type input "[DATE]"
click at [823, 320] on div "11" at bounding box center [822, 324] width 22 height 22
type input "[DATE]"
click at [823, 320] on div "11" at bounding box center [822, 324] width 22 height 22
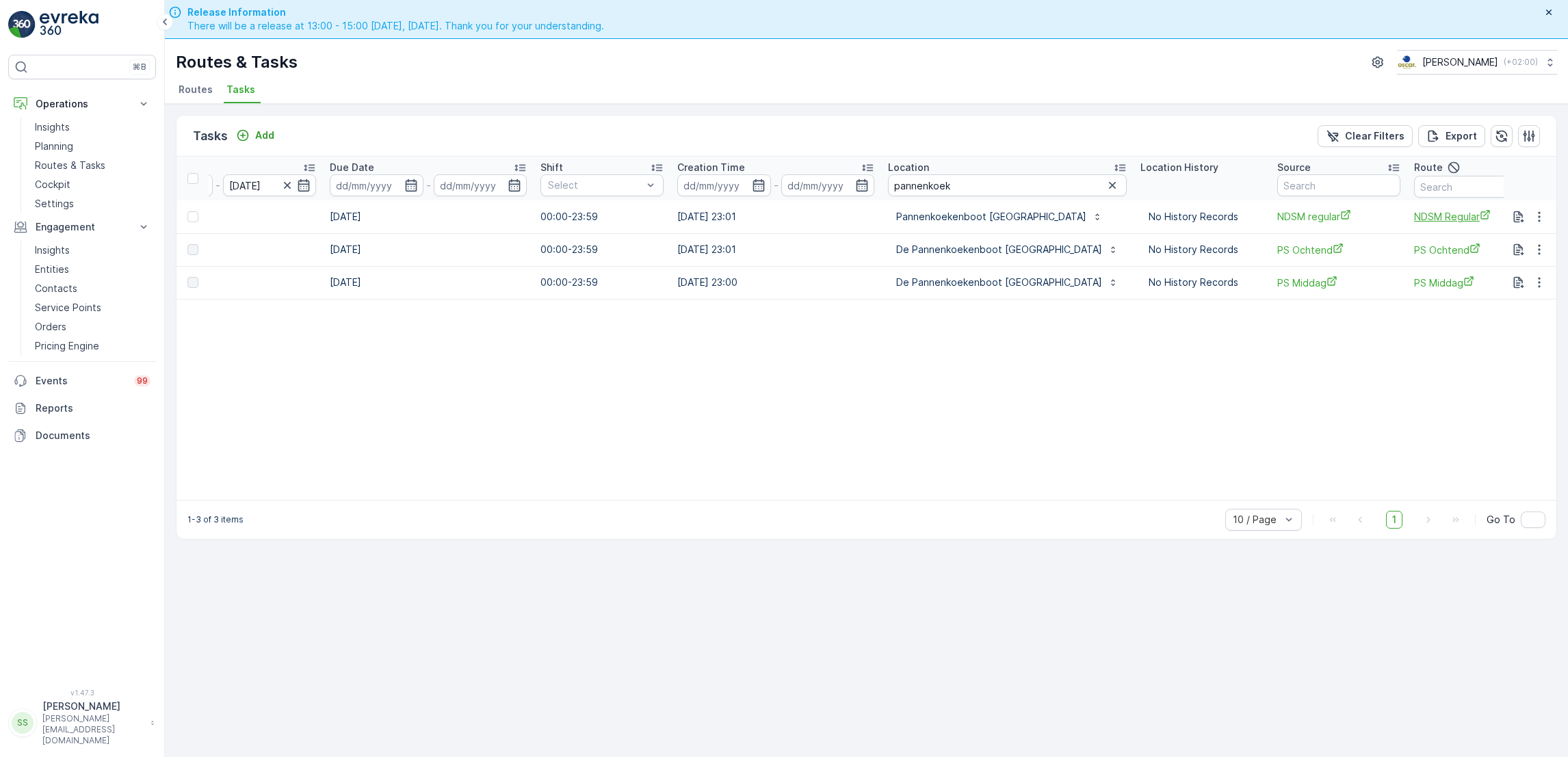
scroll to position [0, 781]
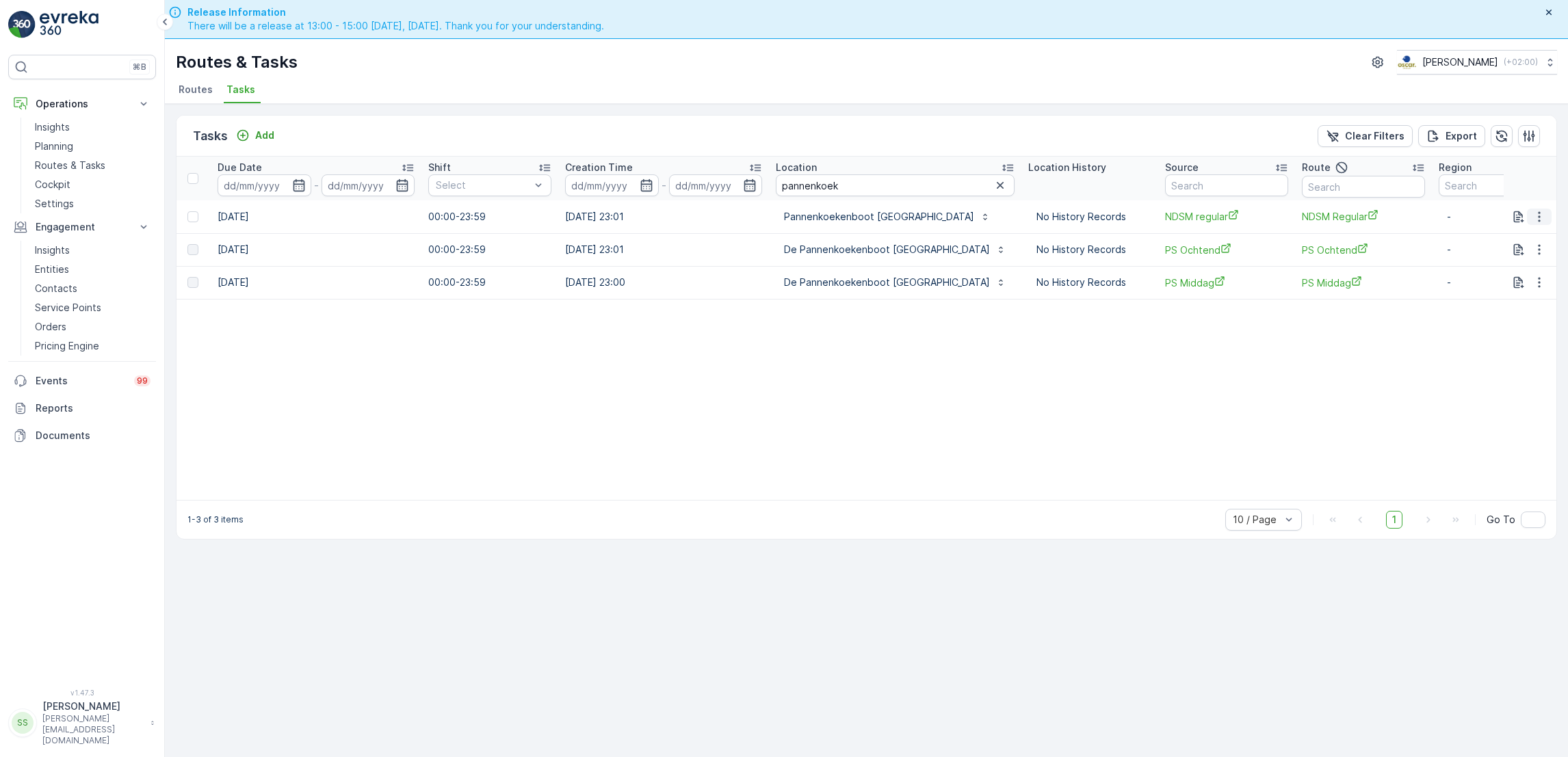
click at [1544, 224] on button "button" at bounding box center [1539, 216] width 24 height 17
click at [1517, 238] on span "See More Details" at bounding box center [1510, 236] width 80 height 13
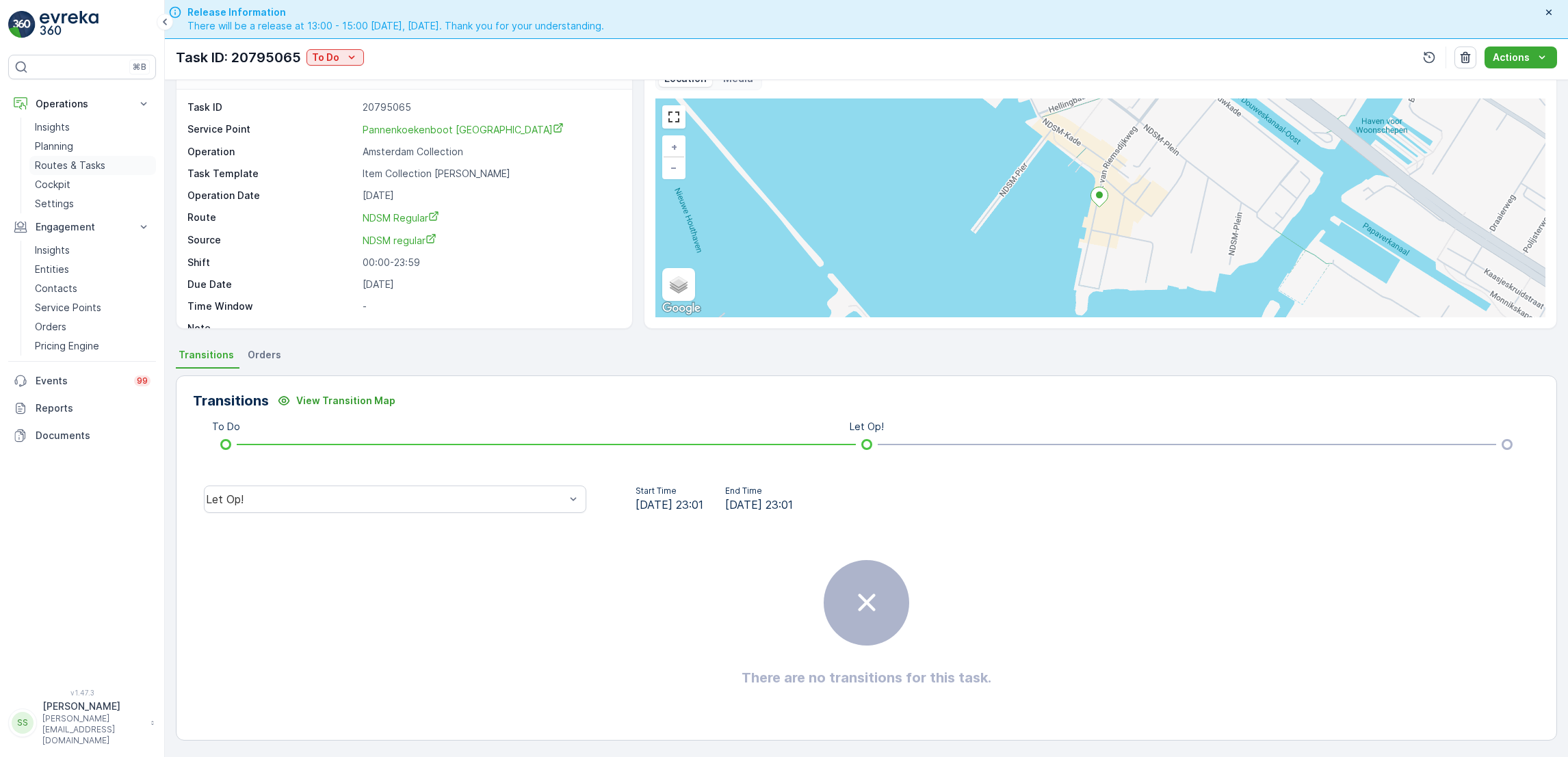
click at [60, 164] on p "Routes & Tasks" at bounding box center [69, 165] width 70 height 13
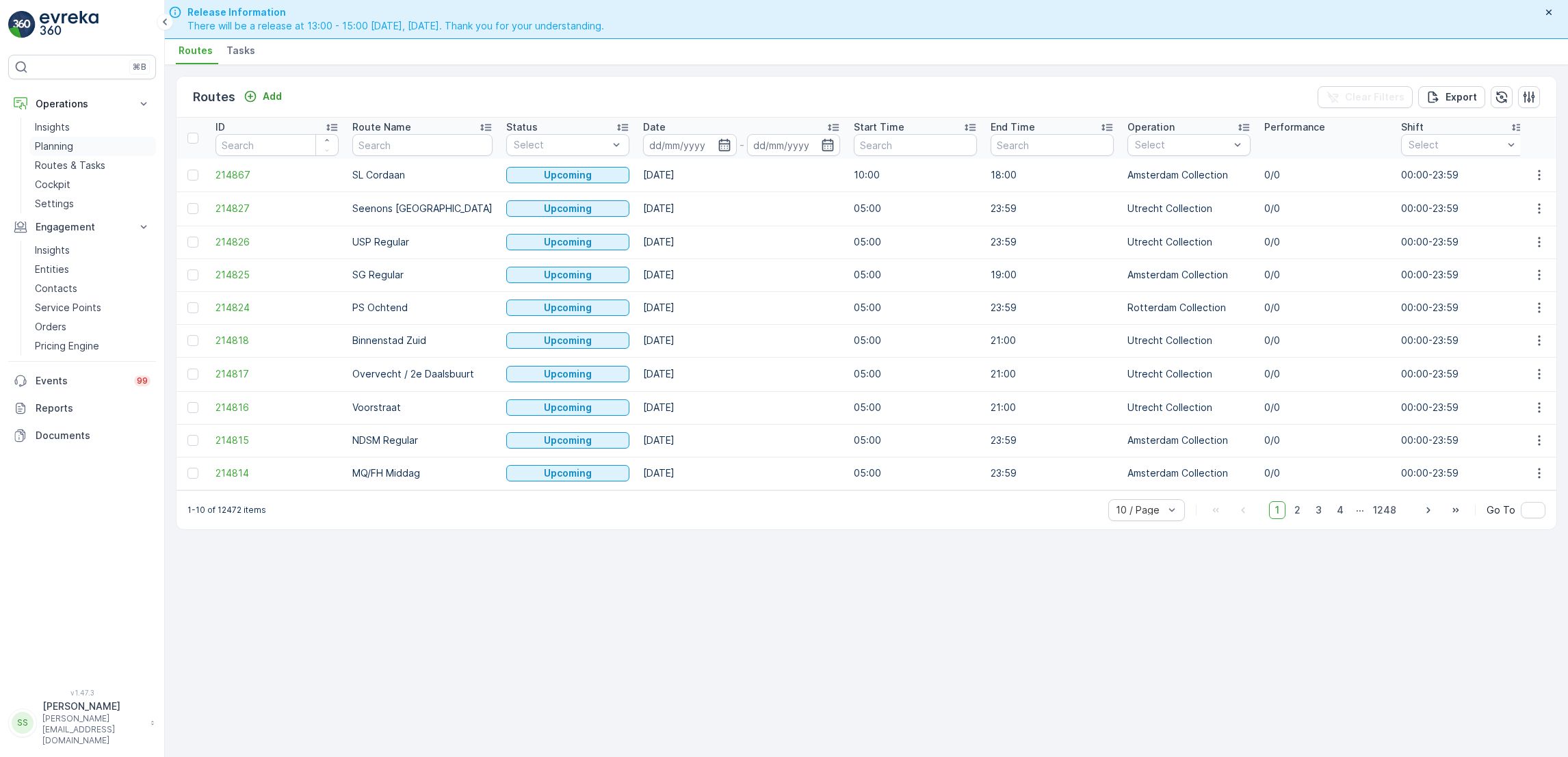
click at [72, 145] on p "Planning" at bounding box center [54, 146] width 39 height 13
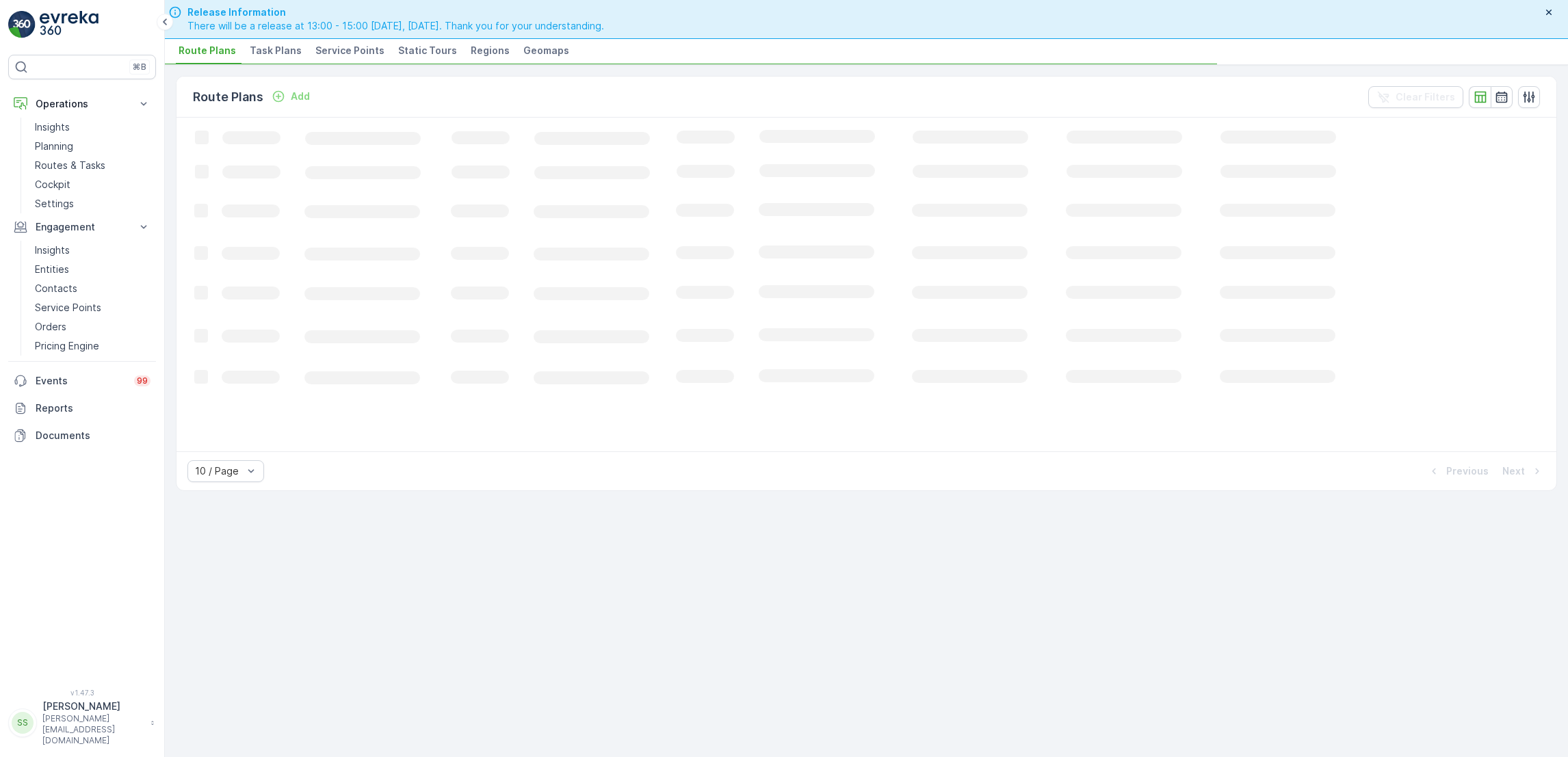
click at [274, 52] on span "Task Plans" at bounding box center [276, 50] width 52 height 13
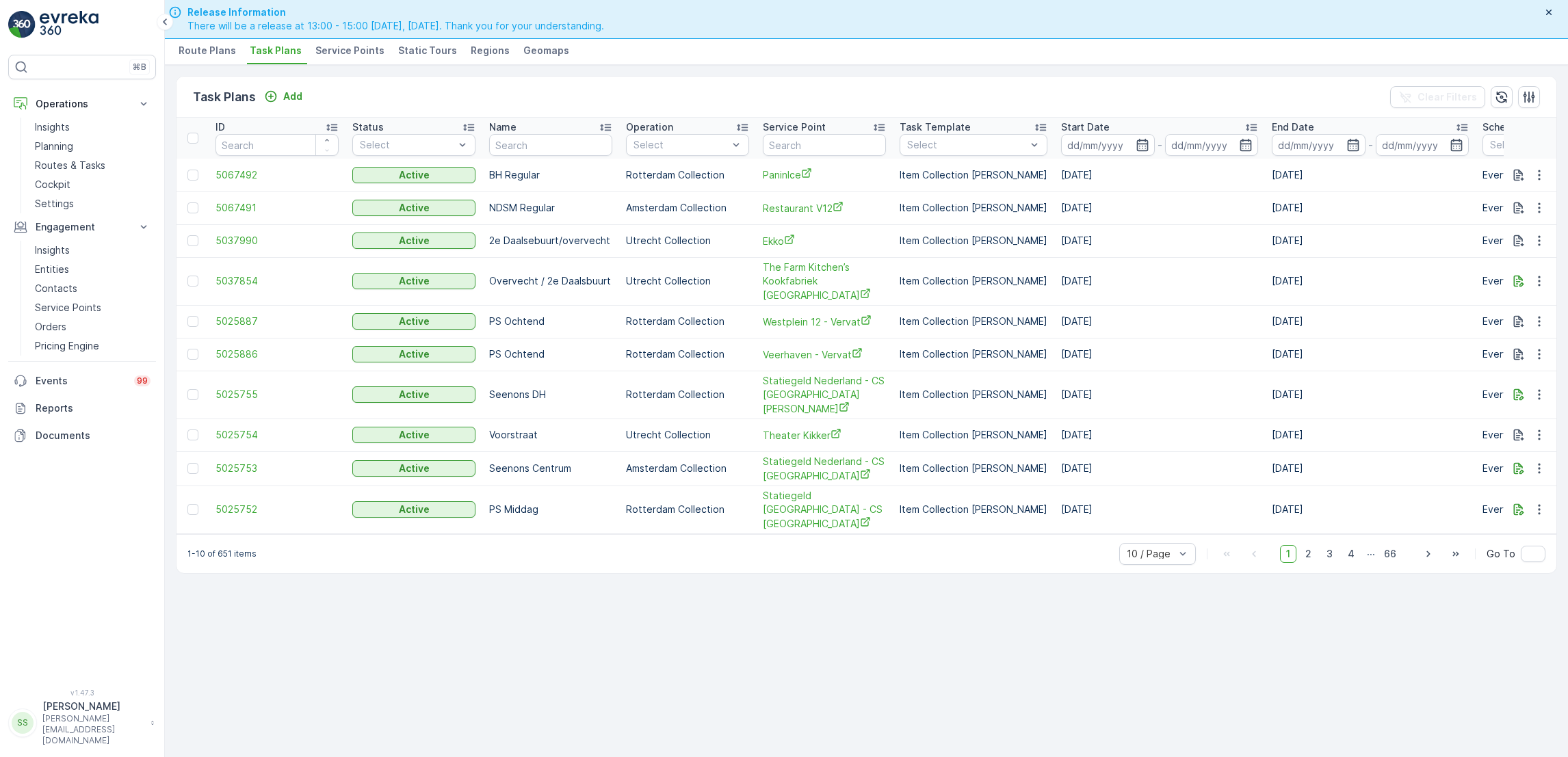
scroll to position [0, 156]
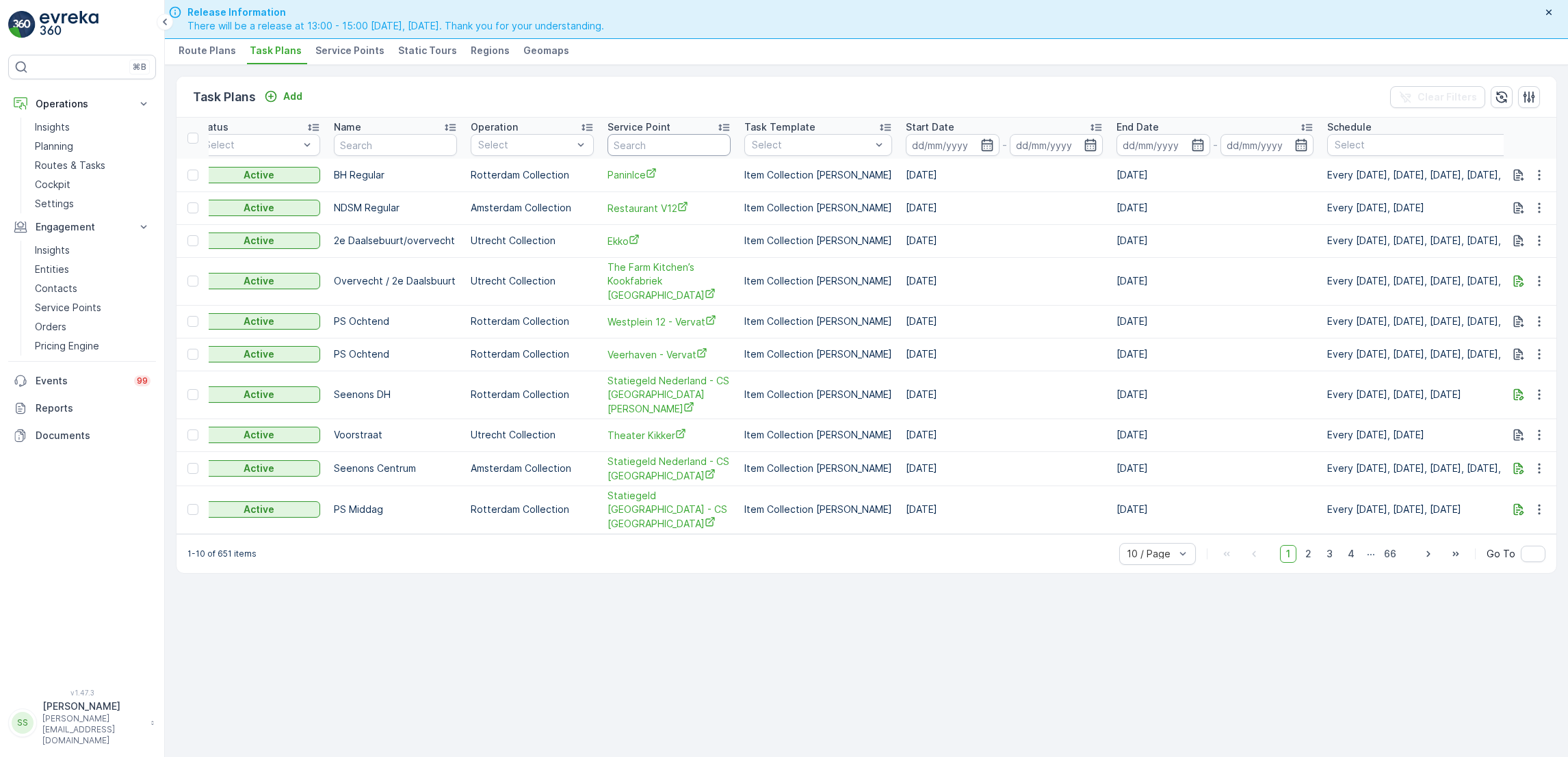
click at [648, 148] on input "text" at bounding box center [669, 145] width 123 height 22
type input "pannen"
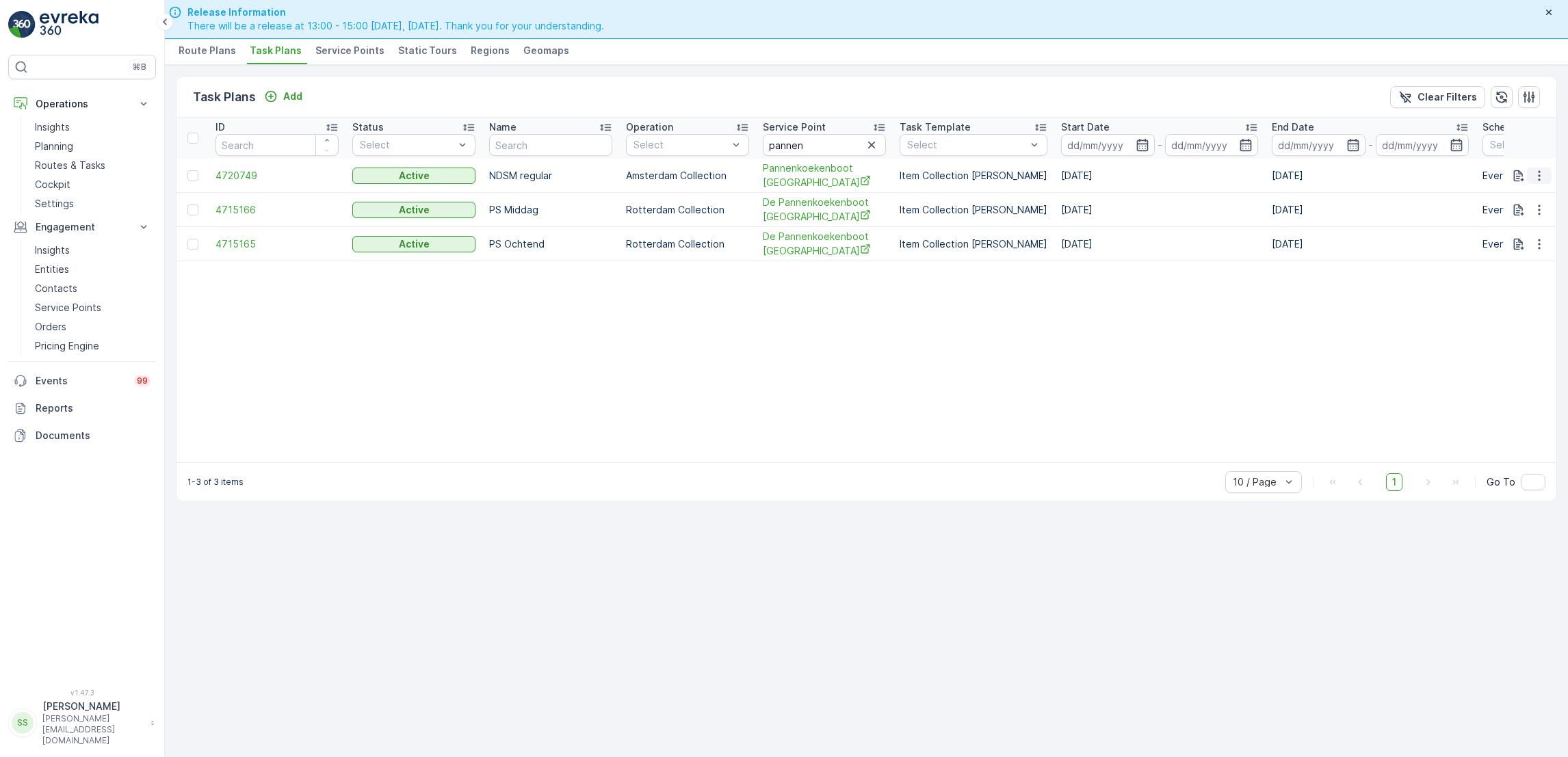
click at [1540, 180] on icon "button" at bounding box center [1539, 175] width 13 height 13
click at [1532, 214] on span "Edit Task Plan" at bounding box center [1515, 214] width 64 height 13
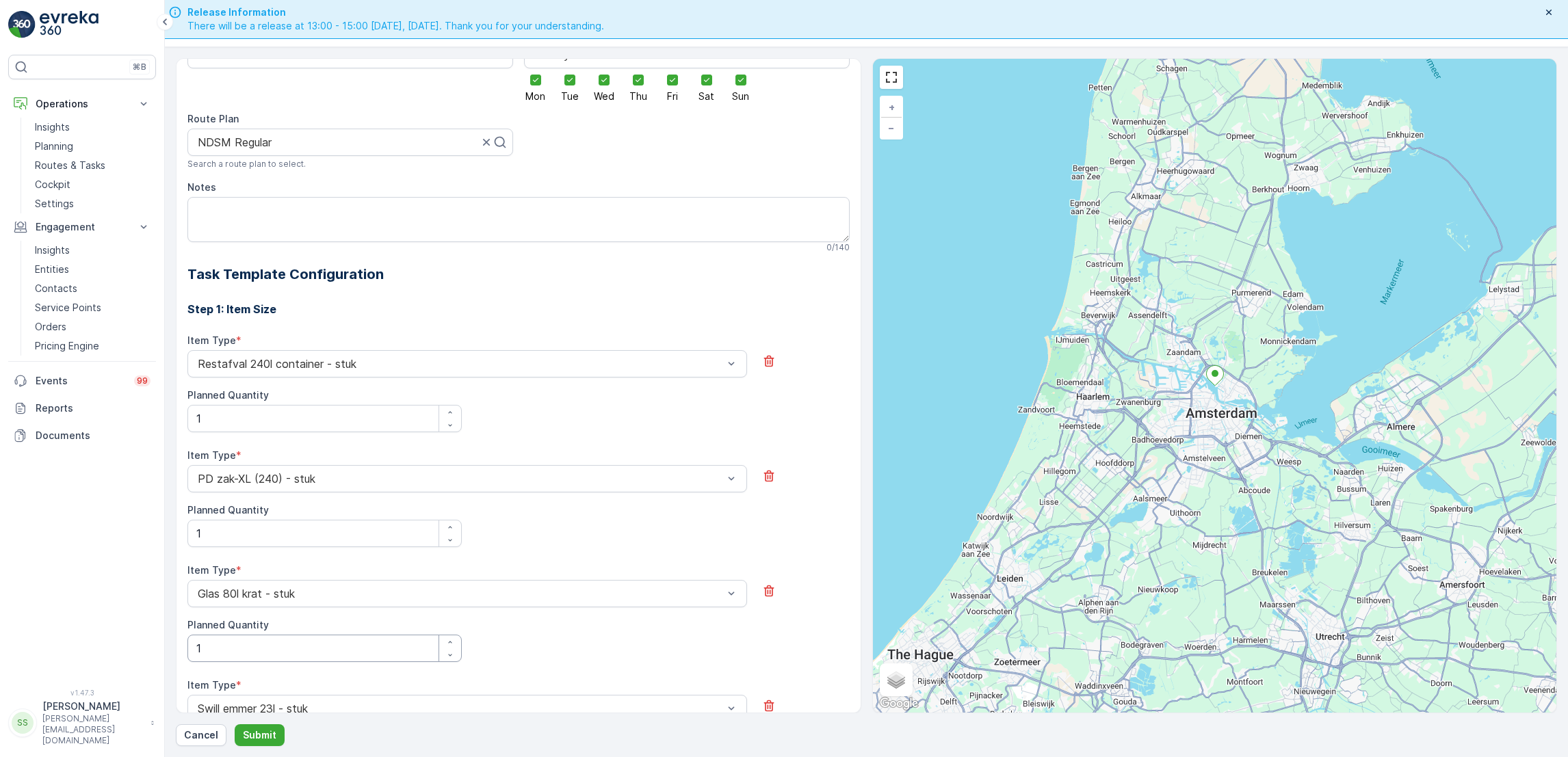
scroll to position [264, 0]
click at [186, 734] on p "Cancel" at bounding box center [201, 735] width 34 height 13
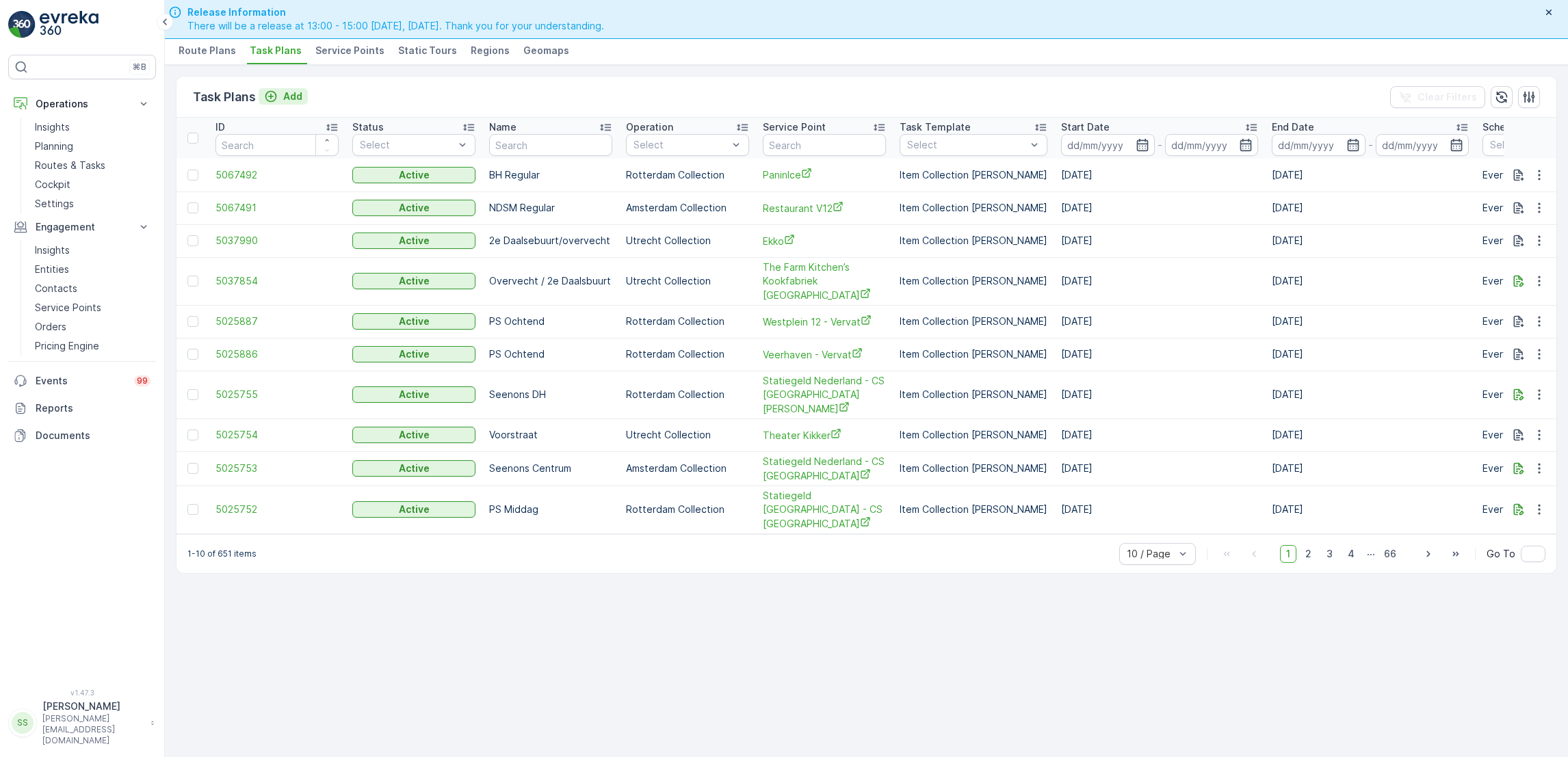
click at [282, 95] on div "Add" at bounding box center [283, 96] width 39 height 13
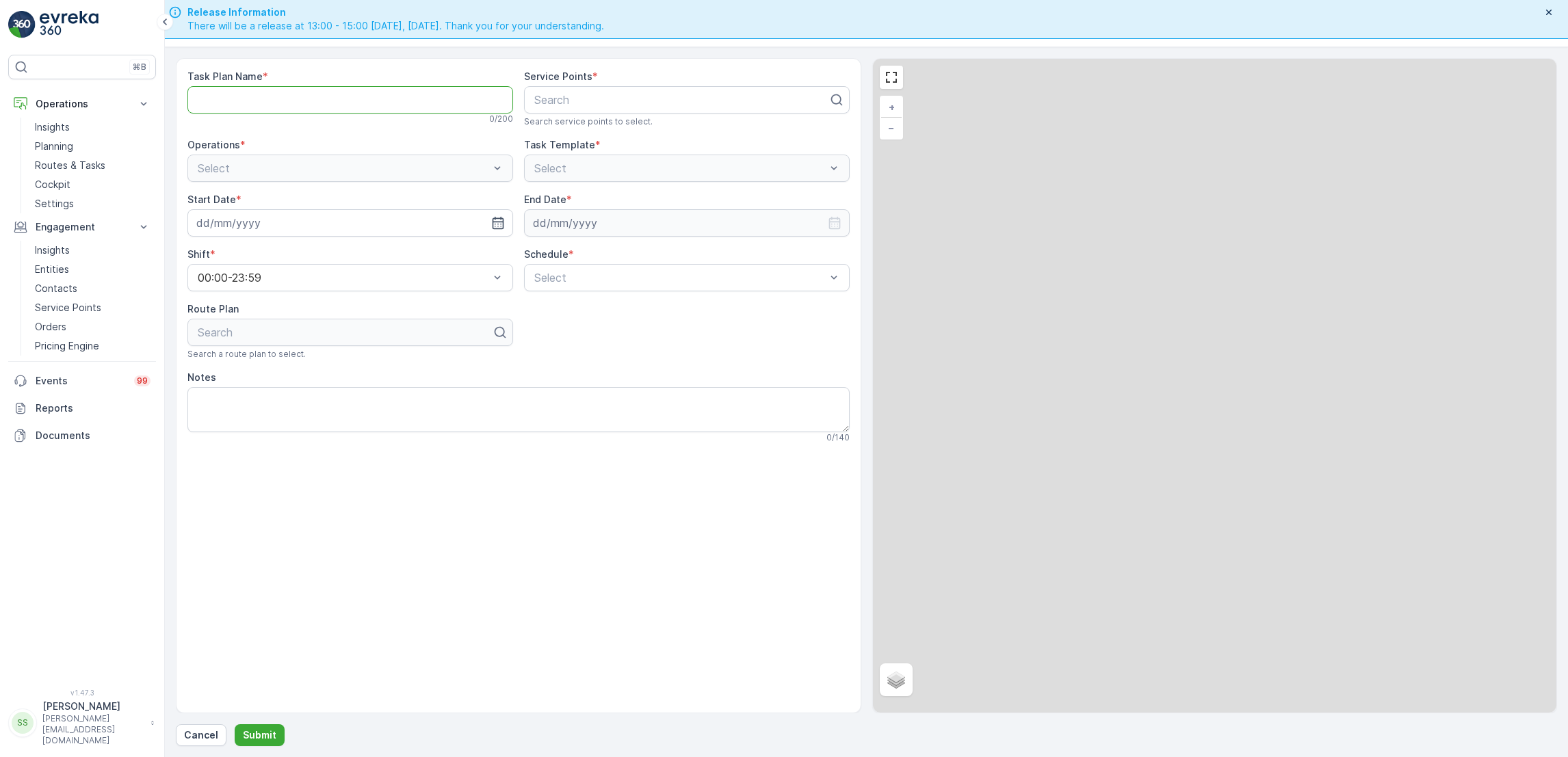
click at [338, 107] on Name "Task Plan Name" at bounding box center [350, 99] width 325 height 28
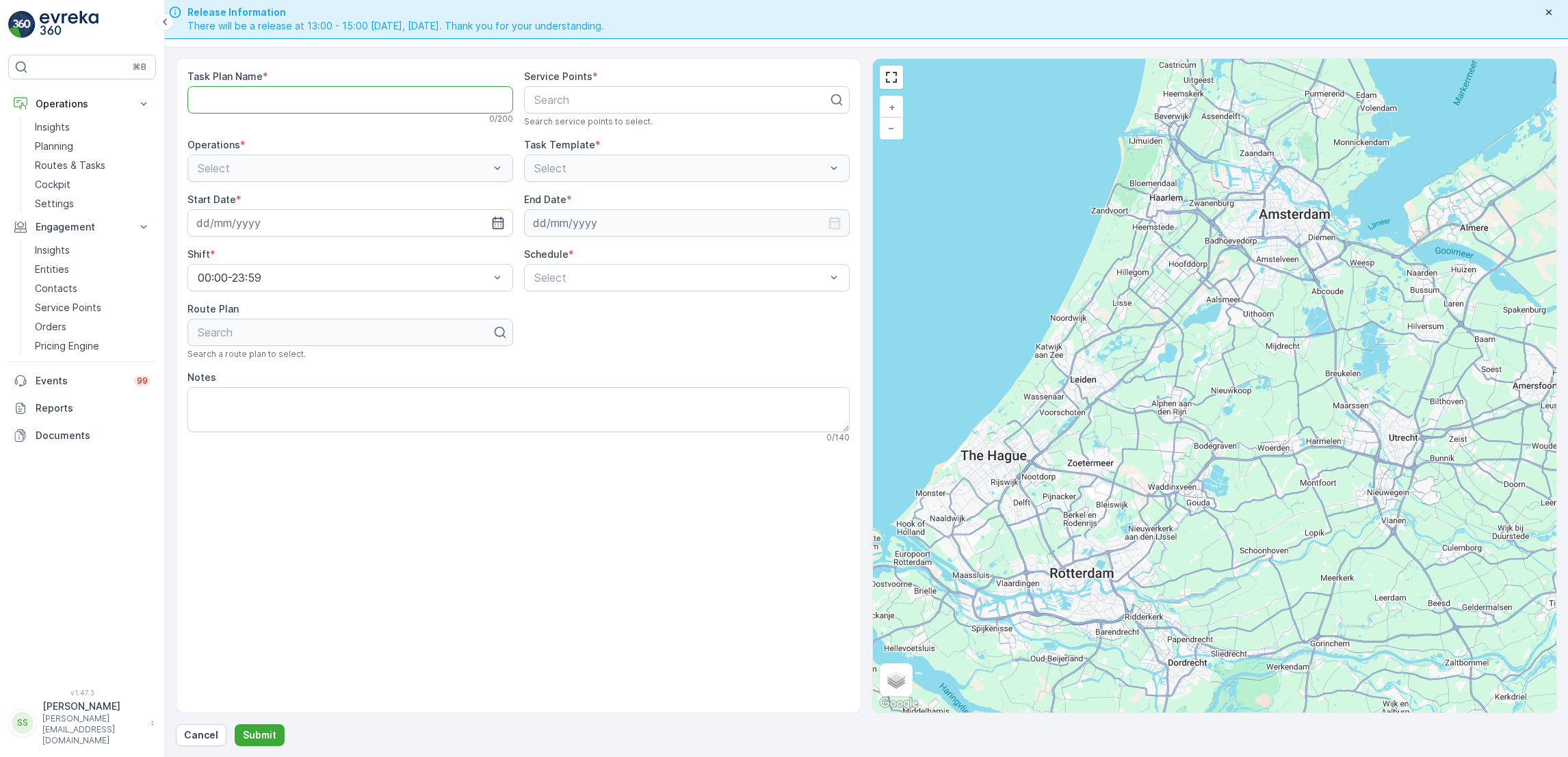
type Name "n"
type Name "p"
click at [79, 160] on p "Routes & Tasks" at bounding box center [69, 165] width 70 height 13
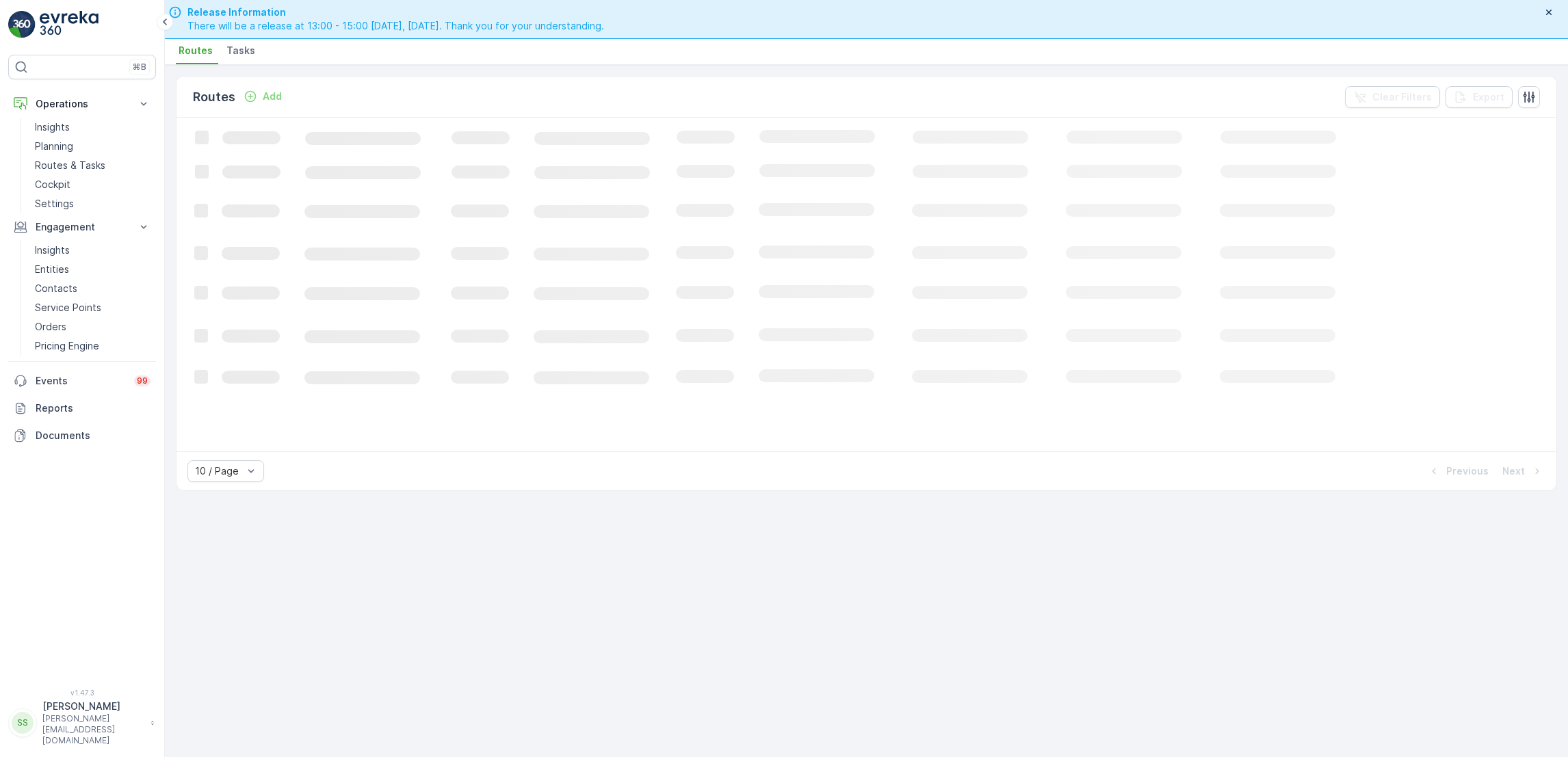
click at [231, 54] on span "Tasks" at bounding box center [241, 50] width 28 height 13
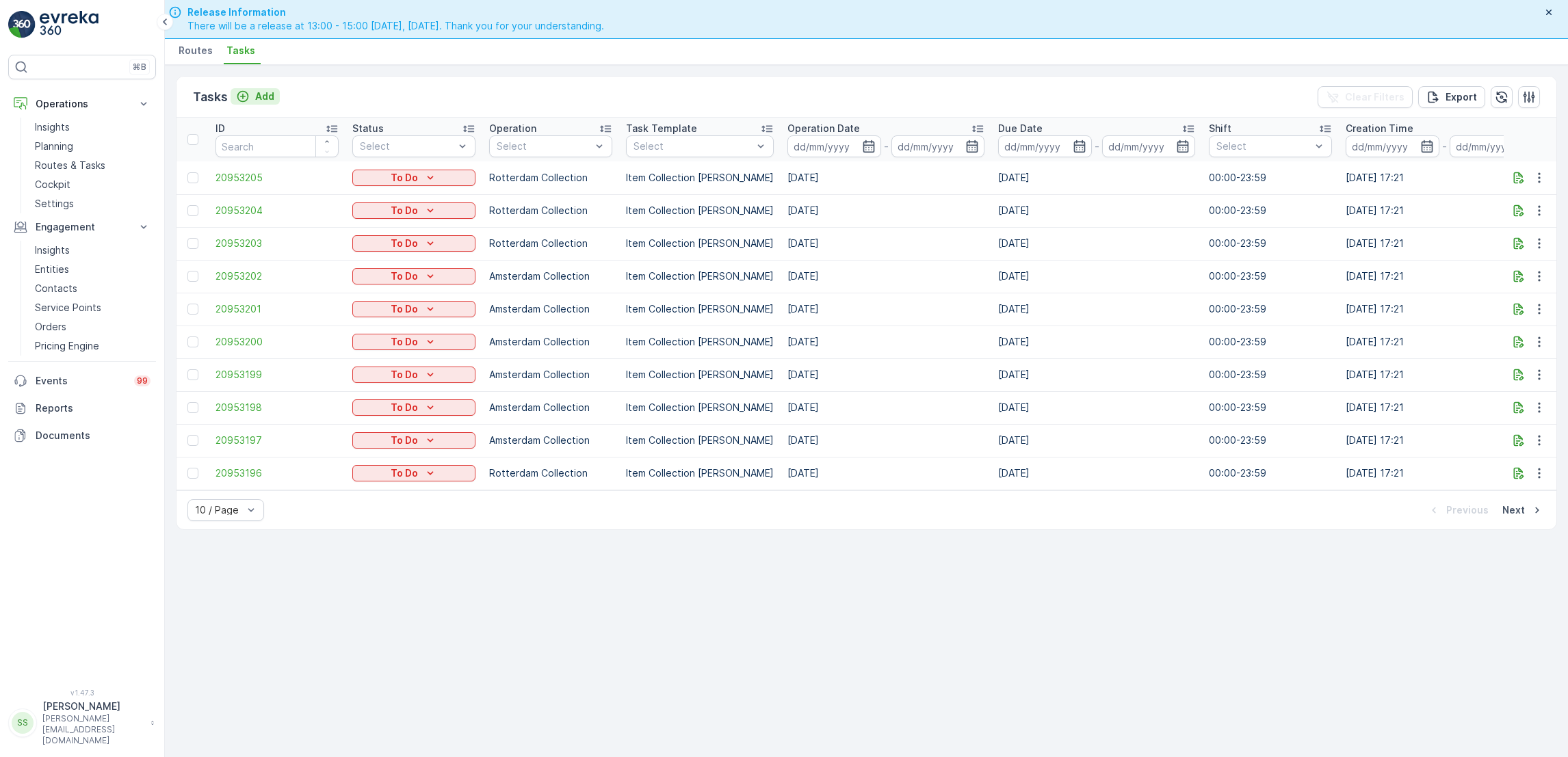
click at [251, 102] on div "Add" at bounding box center [255, 96] width 39 height 13
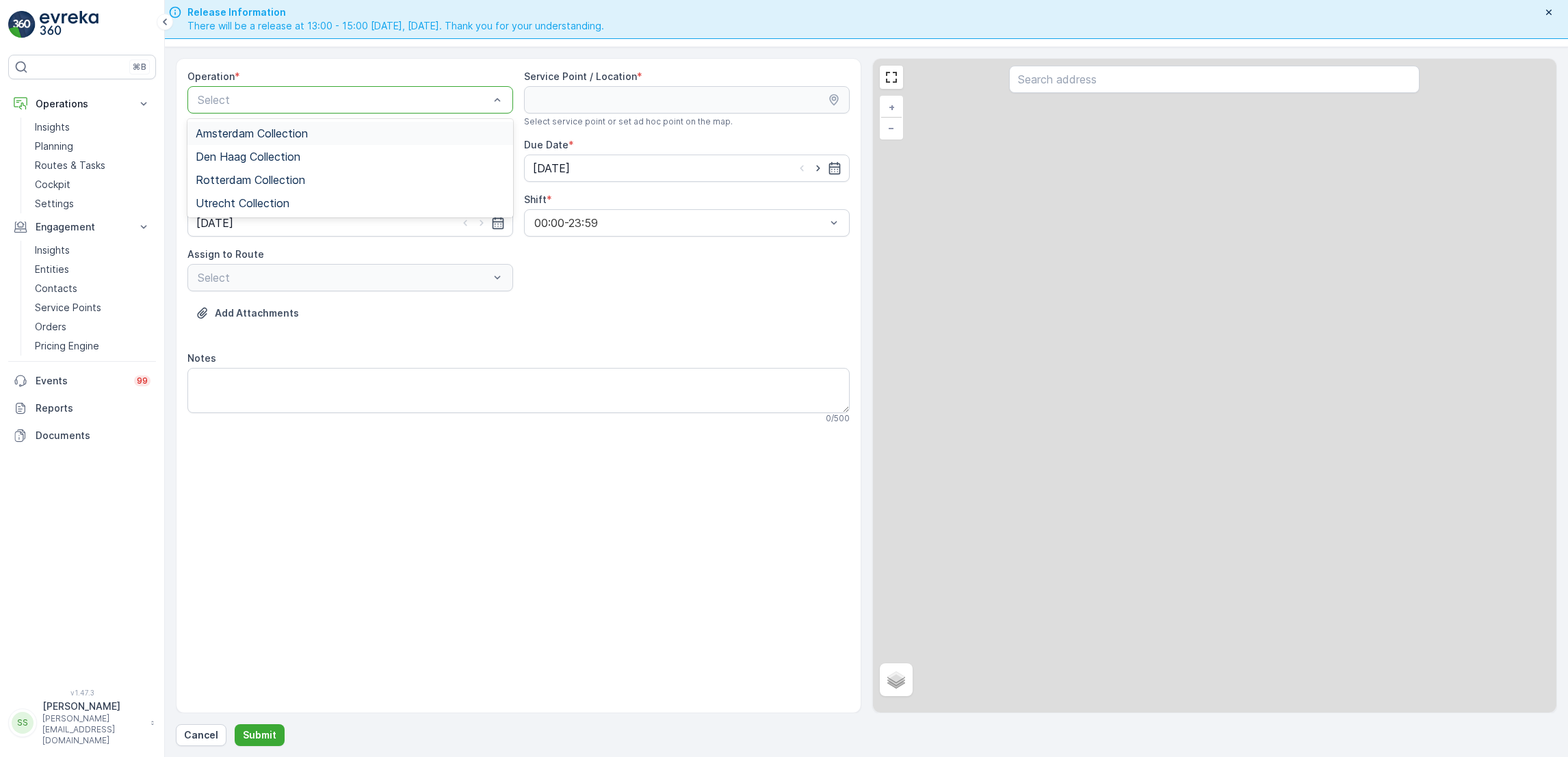
click at [253, 103] on div at bounding box center [343, 100] width 294 height 13
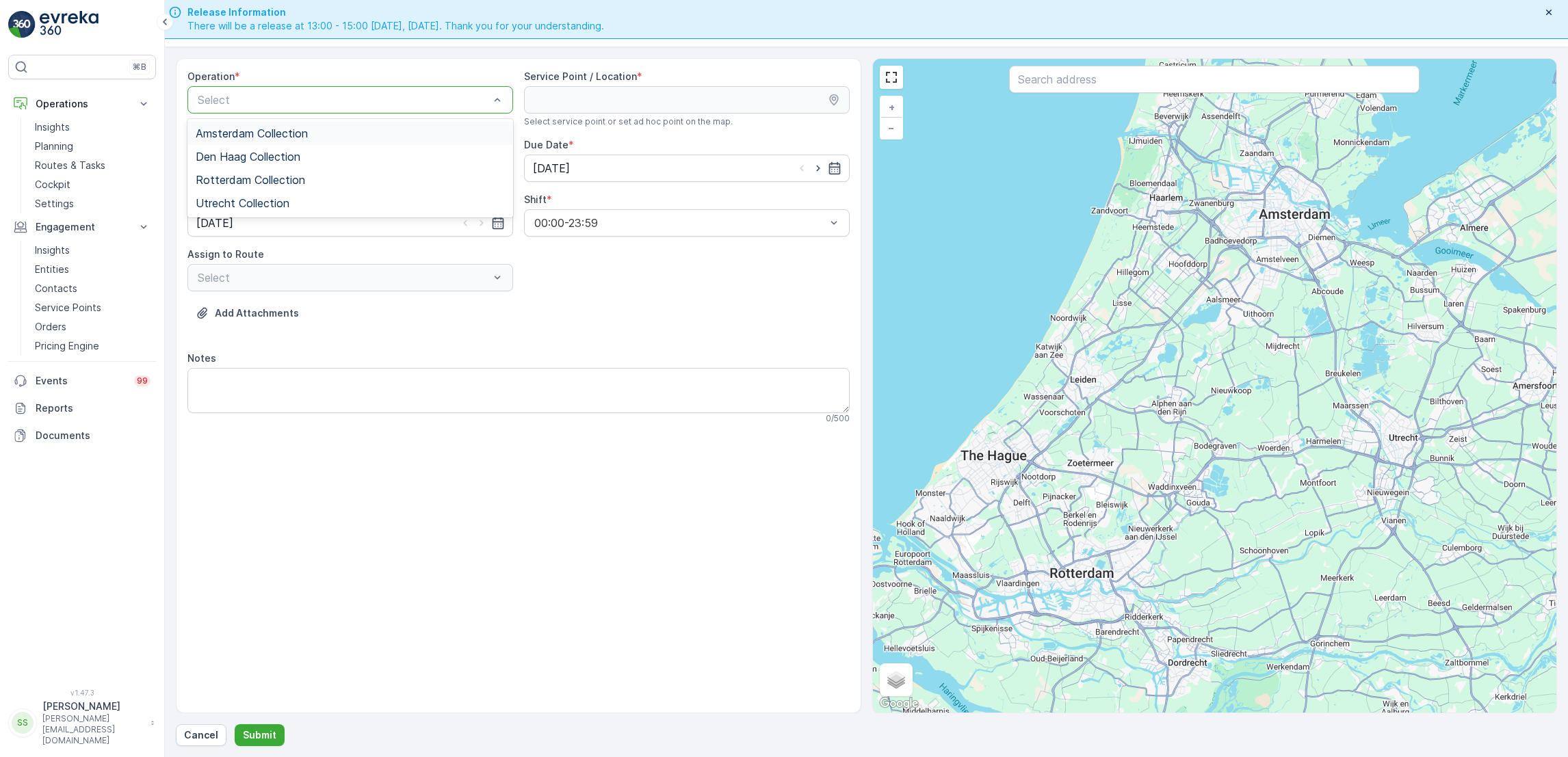
click at [257, 128] on span "Amsterdam Collection" at bounding box center [252, 133] width 112 height 13
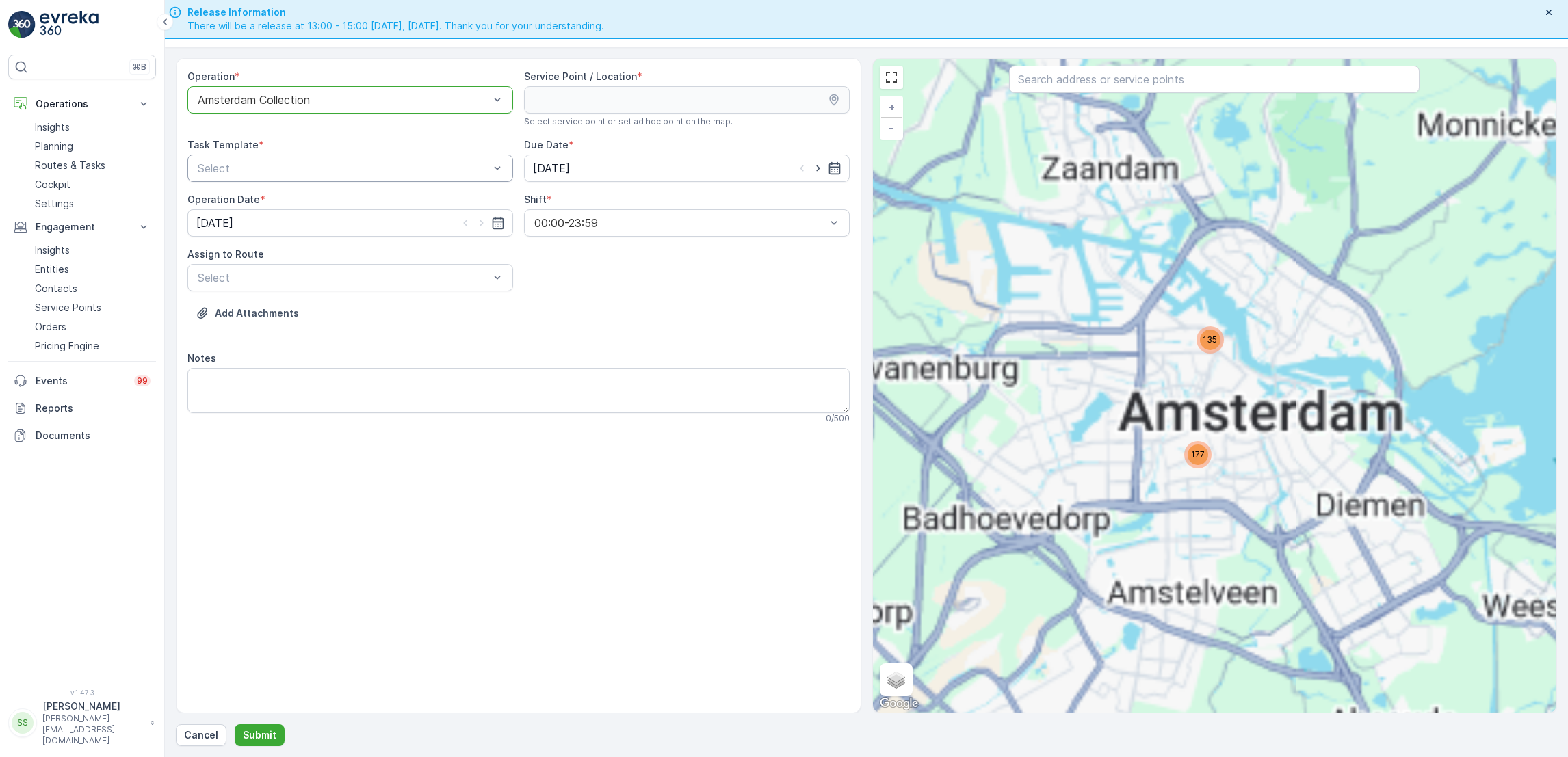
click at [356, 171] on div at bounding box center [343, 168] width 294 height 13
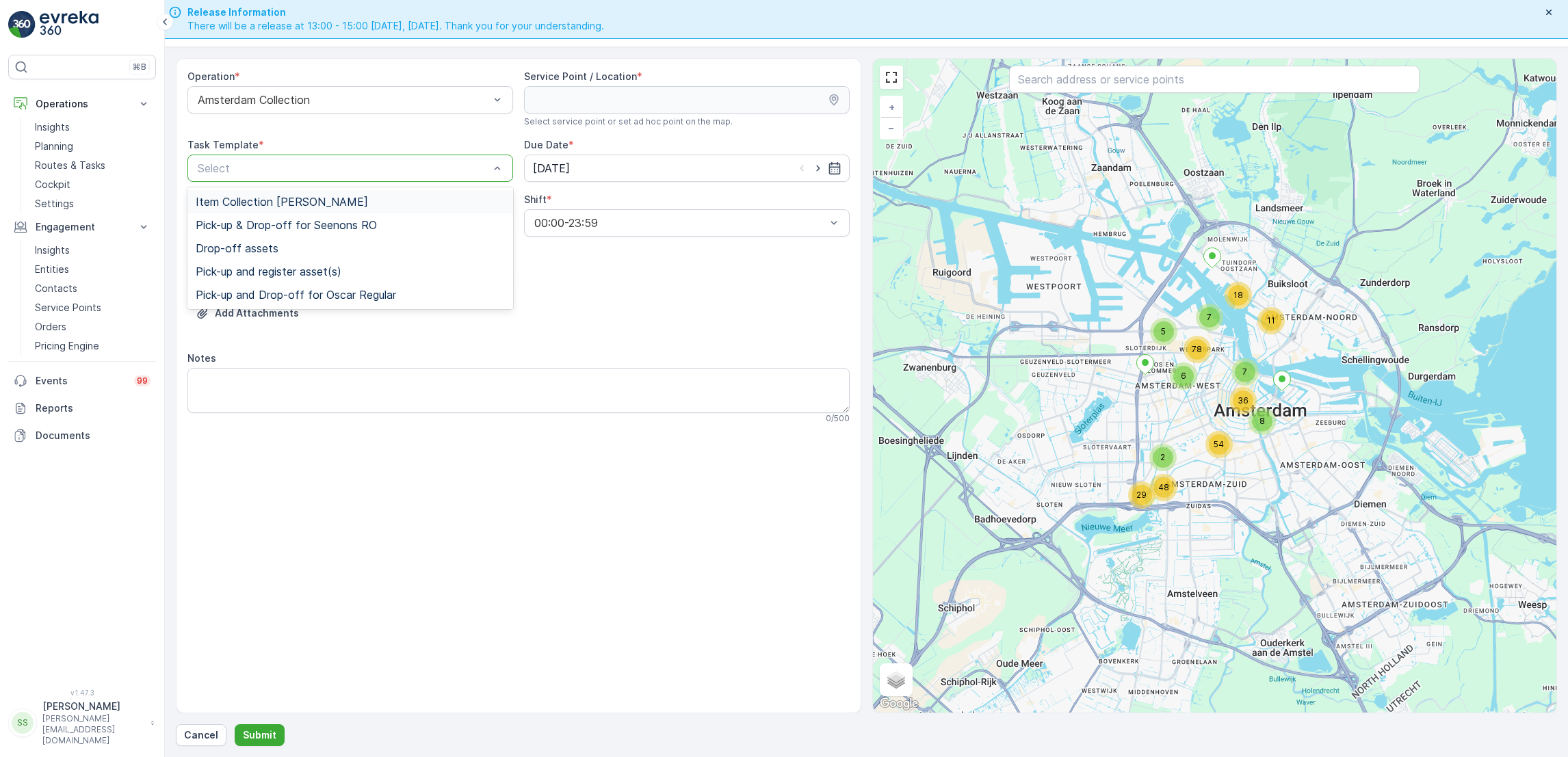
click at [399, 204] on div "Item Collection [PERSON_NAME]" at bounding box center [351, 202] width 309 height 13
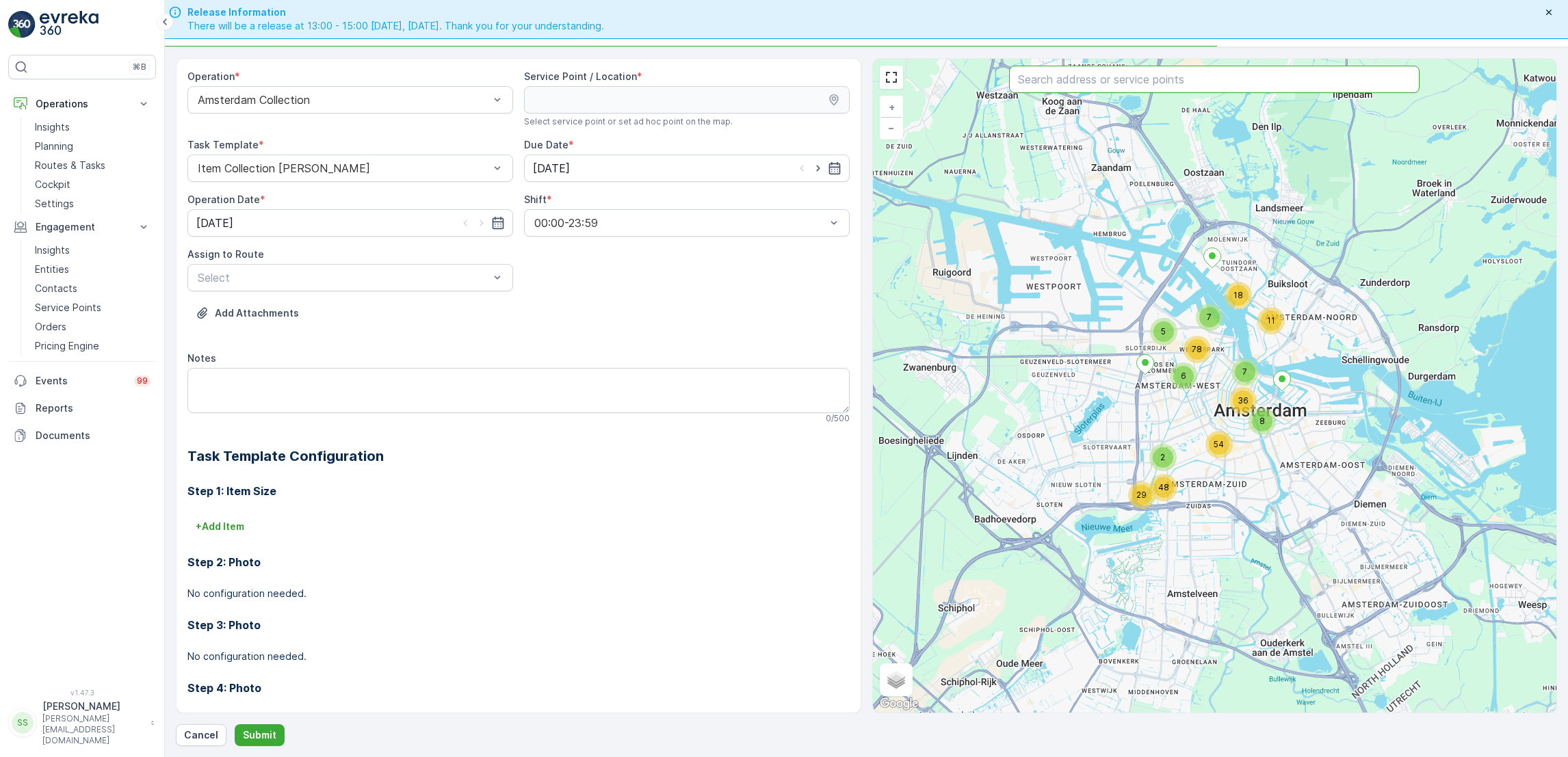
click at [1134, 81] on input "text" at bounding box center [1214, 79] width 411 height 28
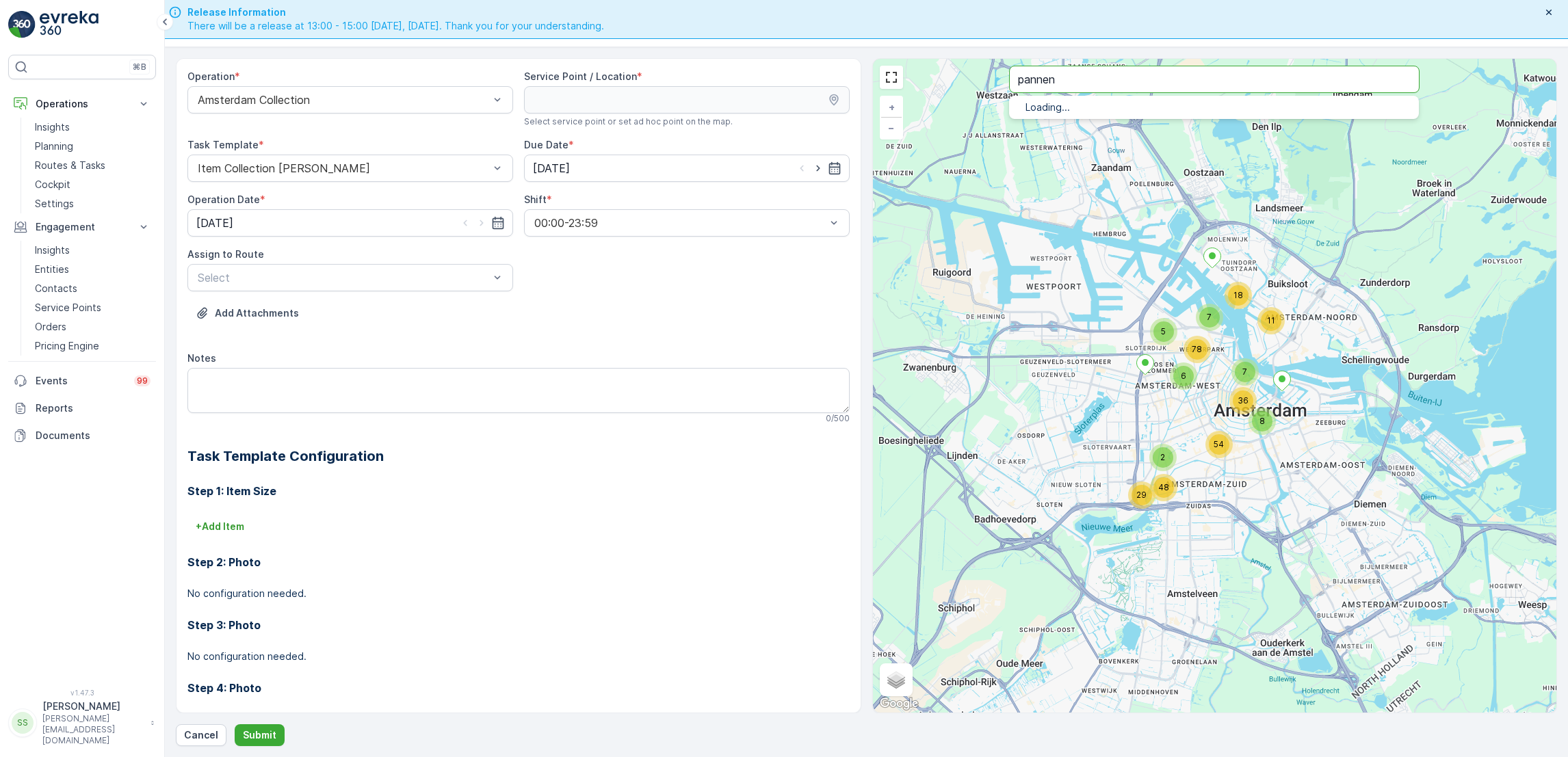
type input "pannen"
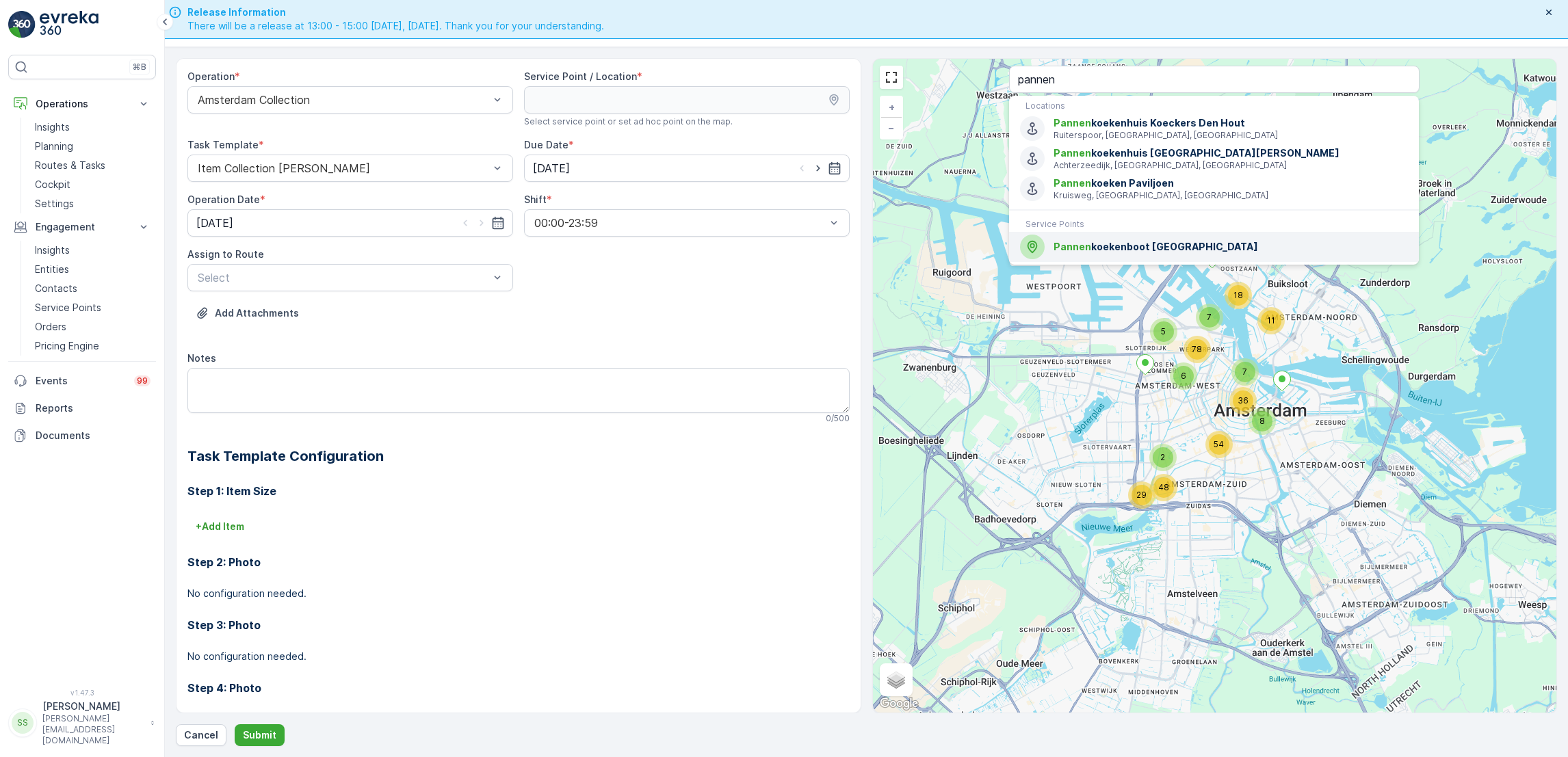
click at [1093, 243] on span "Pannen koekenboot [GEOGRAPHIC_DATA]" at bounding box center [1230, 246] width 354 height 13
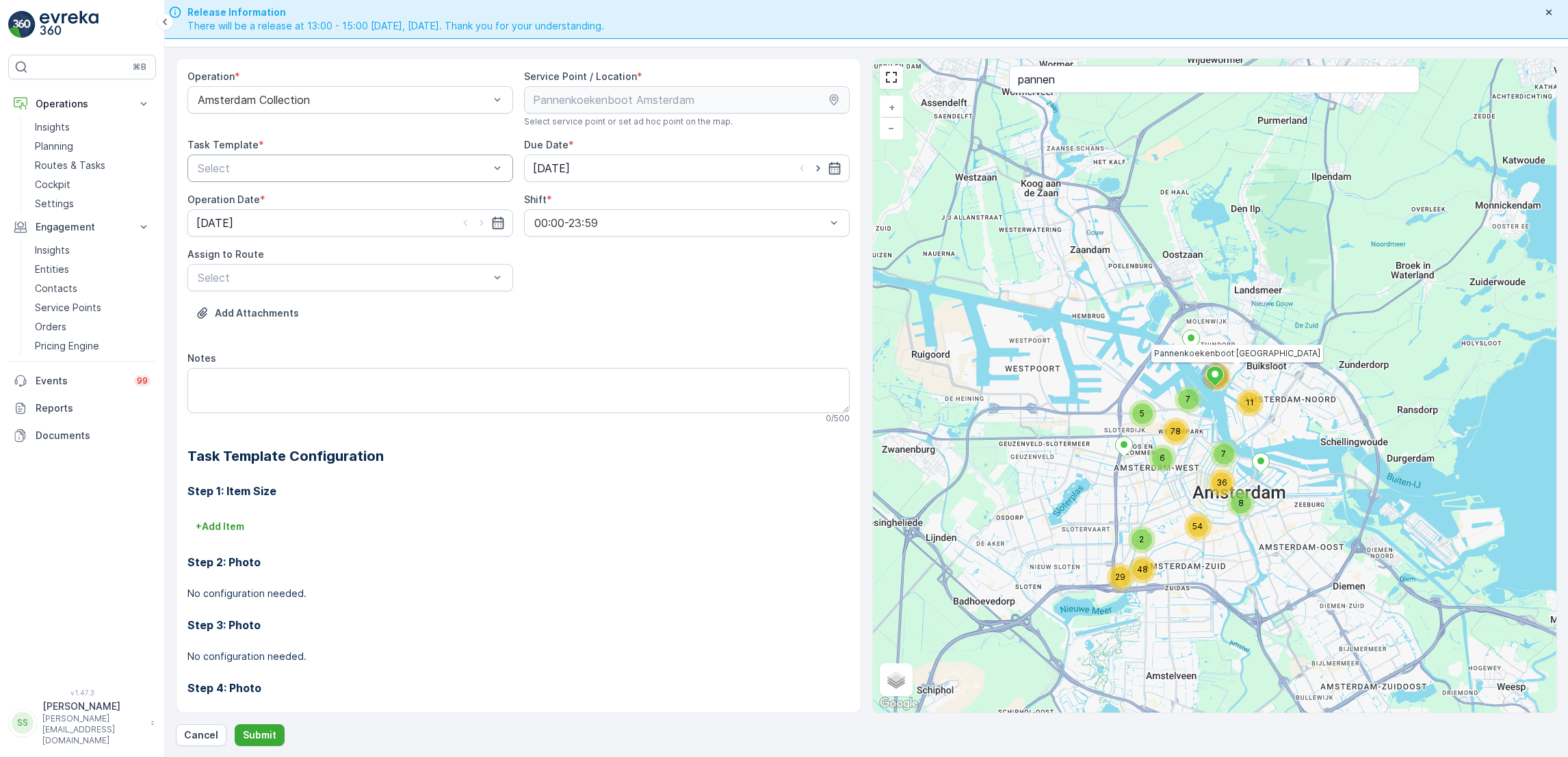
click at [459, 180] on div "Select" at bounding box center [350, 168] width 325 height 28
click at [338, 197] on span "Item Collection [PERSON_NAME]" at bounding box center [282, 202] width 172 height 13
click at [813, 168] on icon "button" at bounding box center [818, 167] width 13 height 13
type input "[DATE]"
click at [479, 225] on icon "button" at bounding box center [481, 223] width 3 height 6
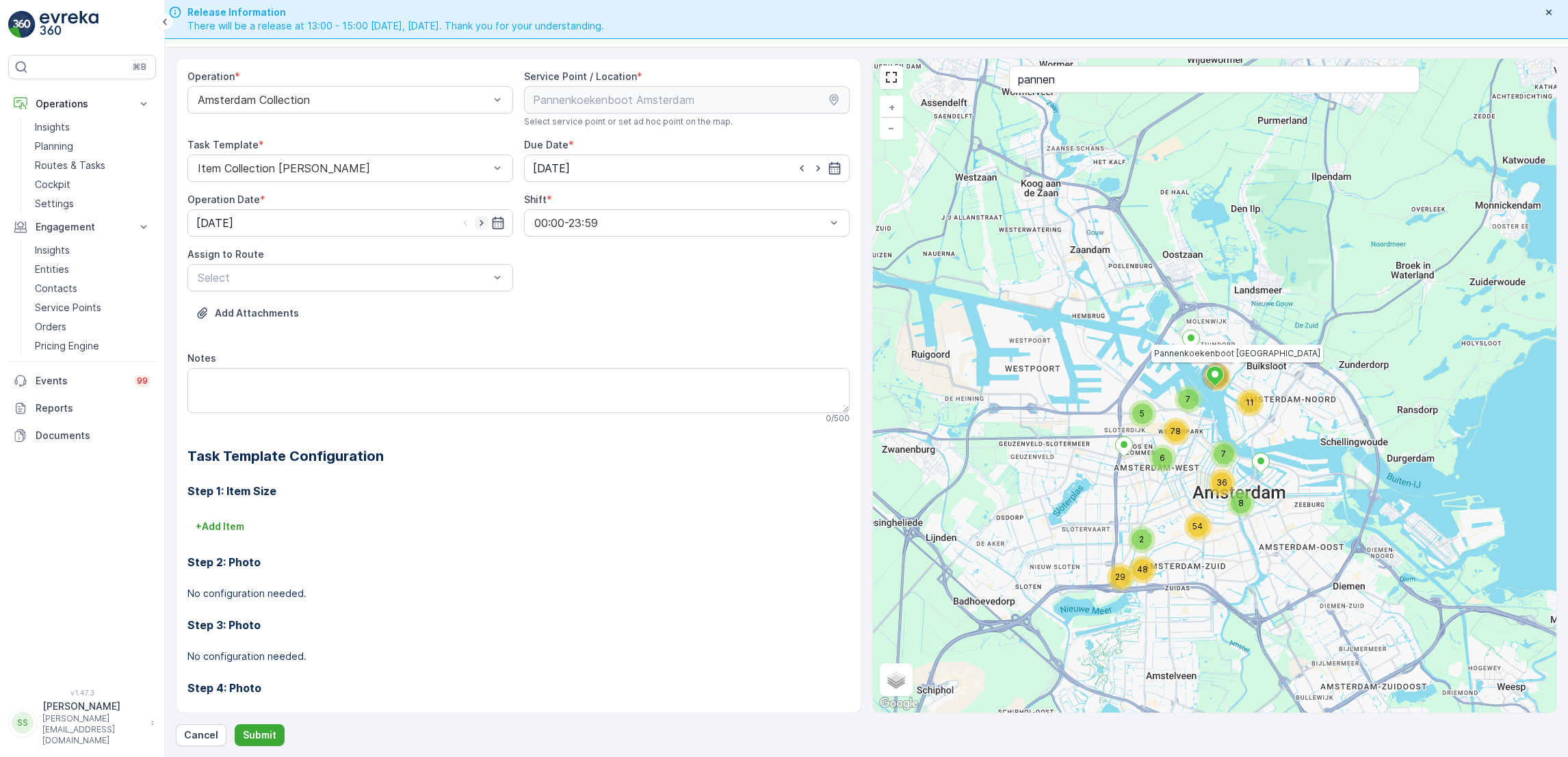
type input "[DATE]"
click at [469, 265] on div "Select" at bounding box center [350, 277] width 325 height 28
type input "ndsm"
click at [443, 305] on div "NDSM Regular (Upcoming) - [GEOGRAPHIC_DATA]" at bounding box center [351, 311] width 309 height 13
click at [430, 388] on textarea "Notes" at bounding box center [518, 390] width 662 height 45
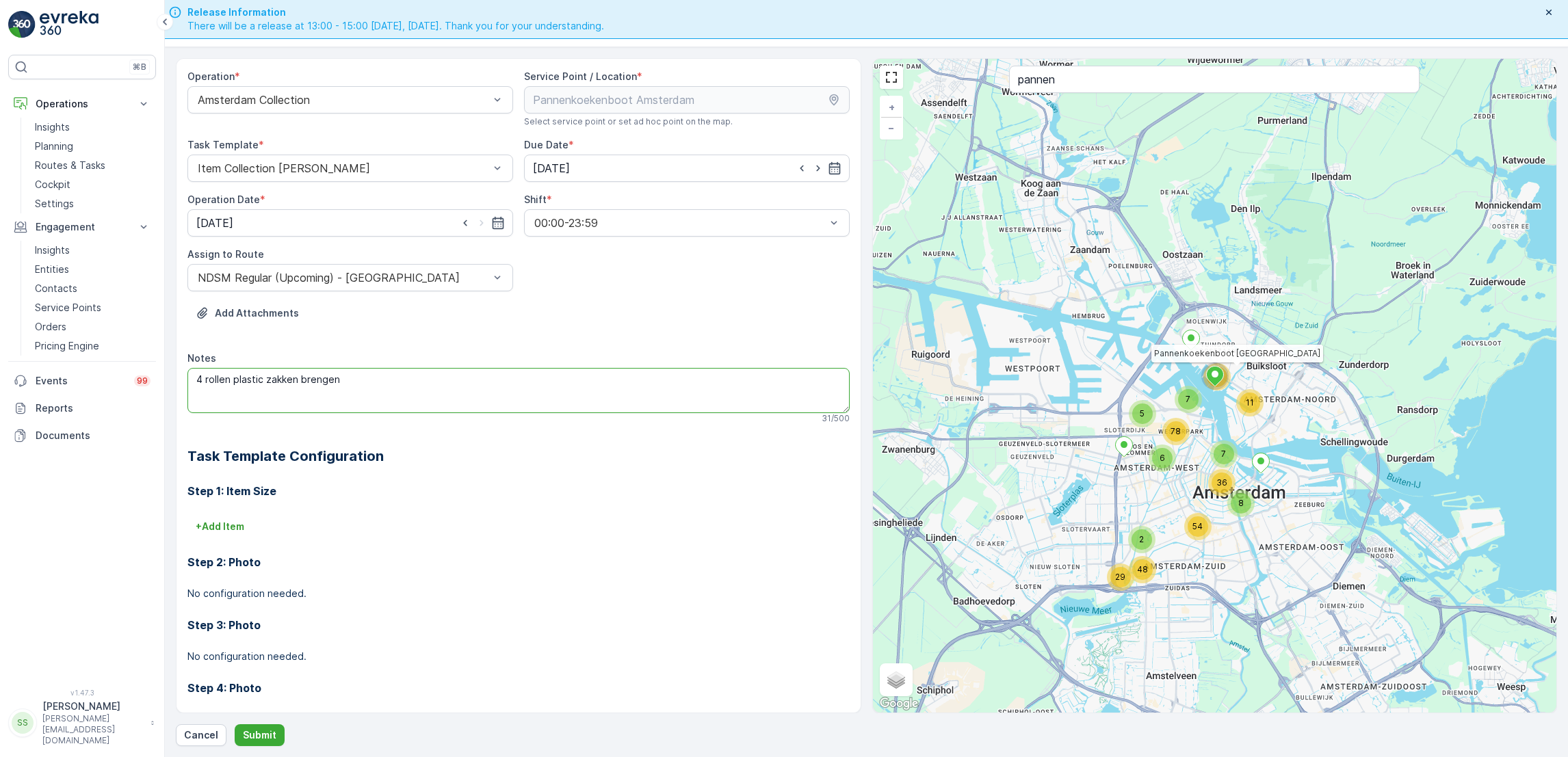
click at [264, 382] on textarea "4 rollen plastic zakken brengen" at bounding box center [518, 390] width 662 height 45
click at [405, 377] on textarea "4 [PERSON_NAME] zakken brengen" at bounding box center [518, 390] width 662 height 45
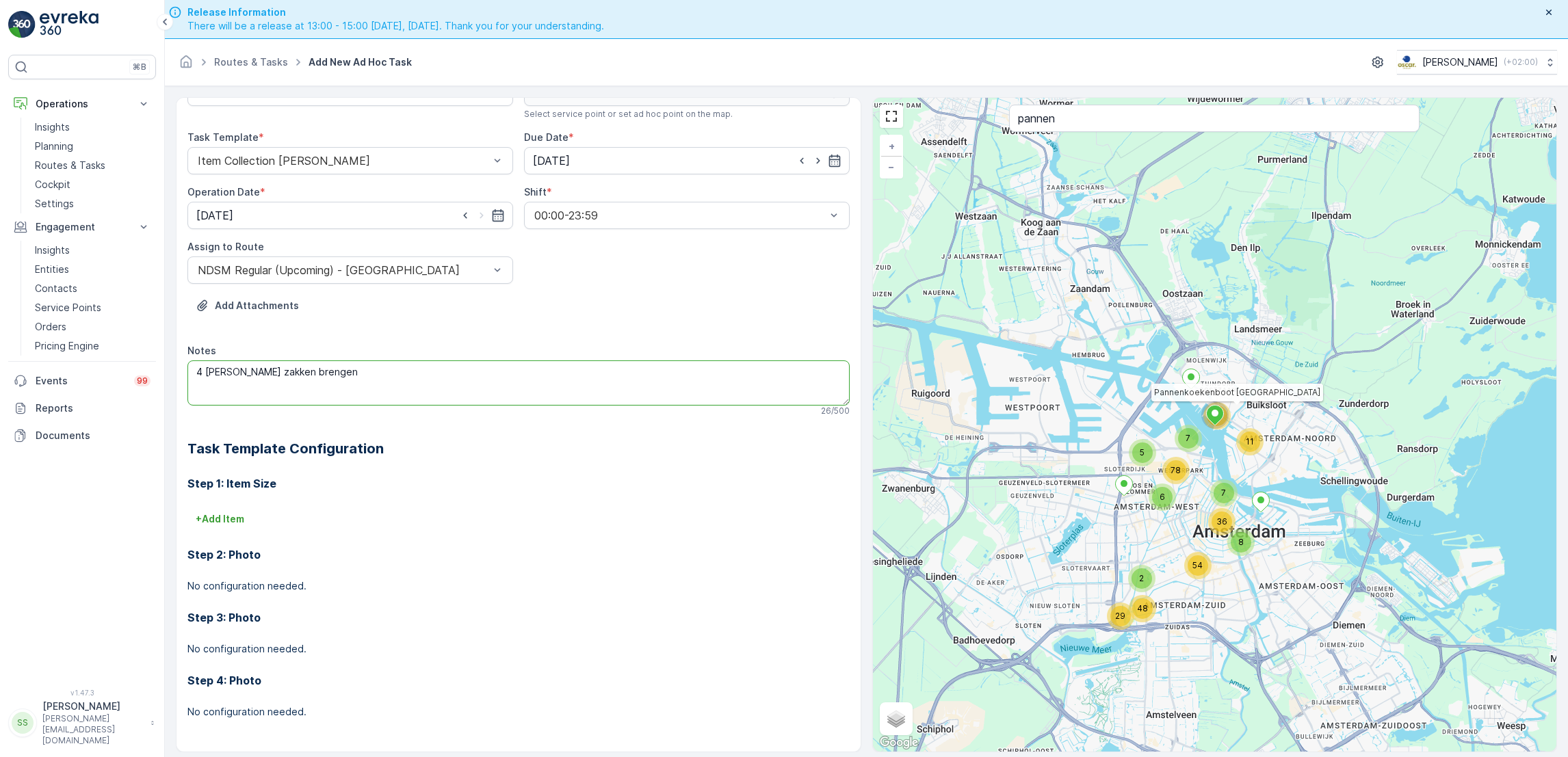
scroll to position [39, 0]
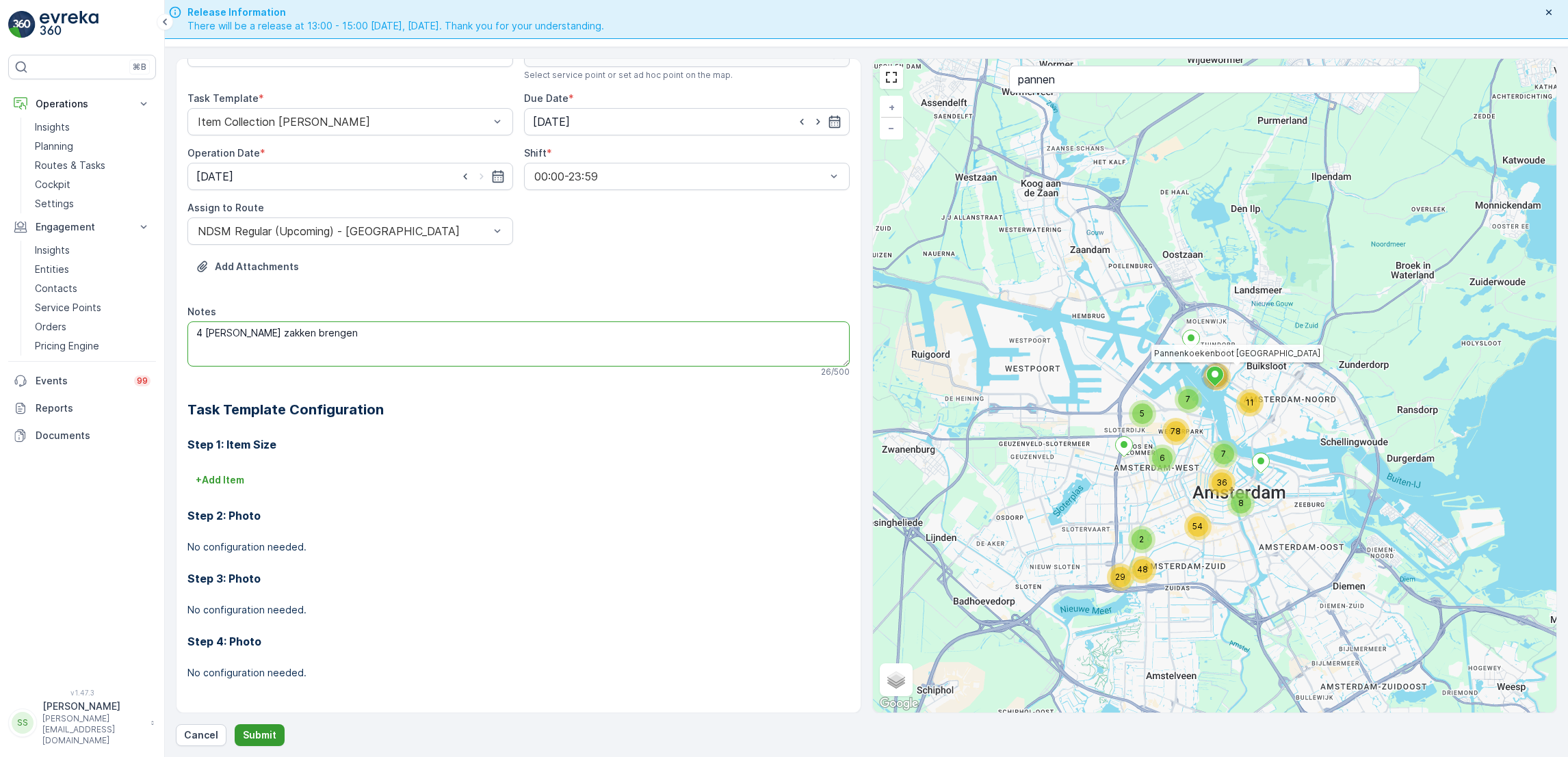
type textarea "4 [PERSON_NAME] zakken brengen"
click at [257, 731] on p "Submit" at bounding box center [260, 735] width 33 height 13
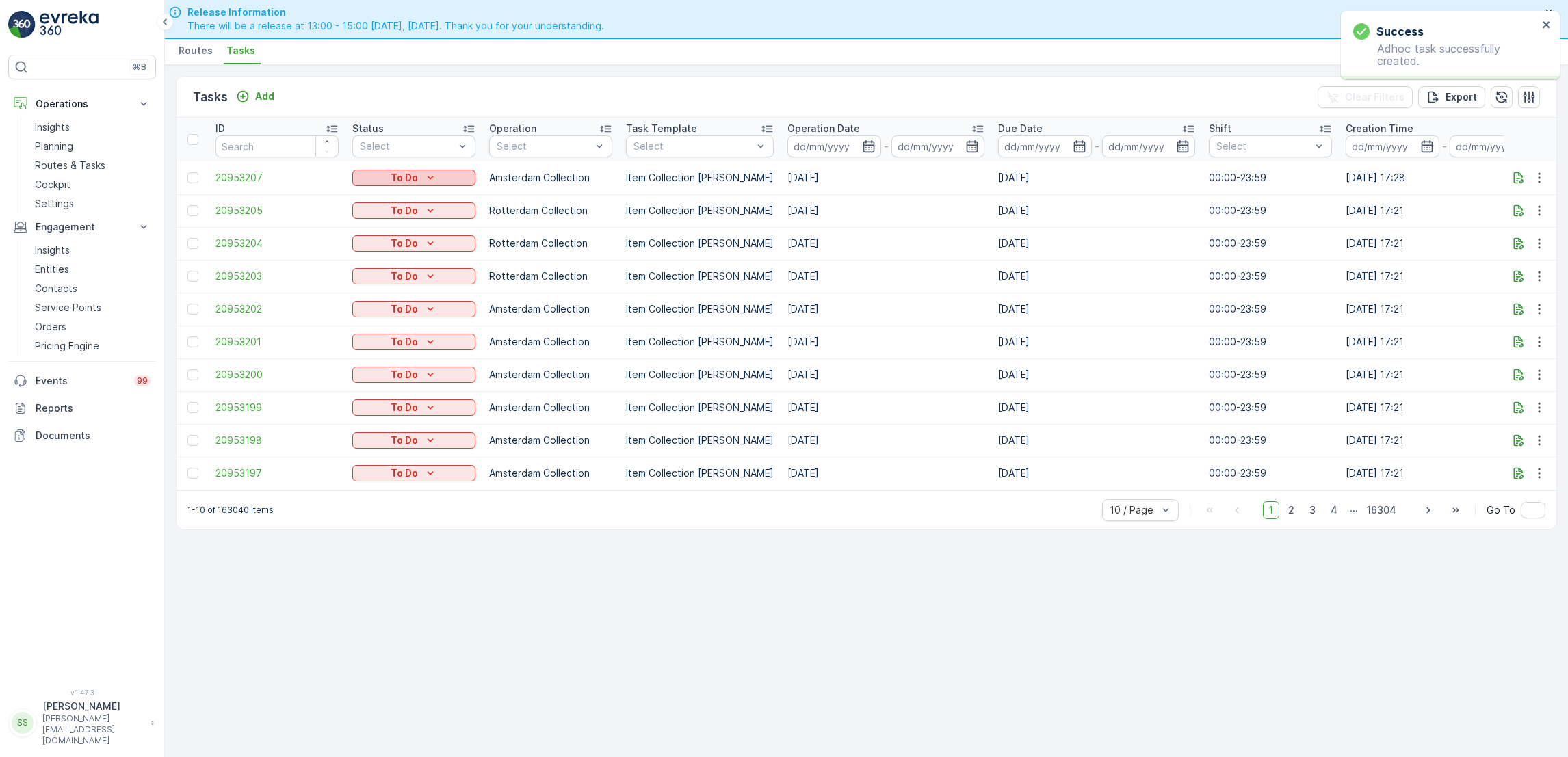
click at [438, 178] on div "To Do" at bounding box center [414, 178] width 112 height 13
click at [382, 194] on span "Let Op!" at bounding box center [377, 197] width 34 height 13
